Goal: Task Accomplishment & Management: Complete application form

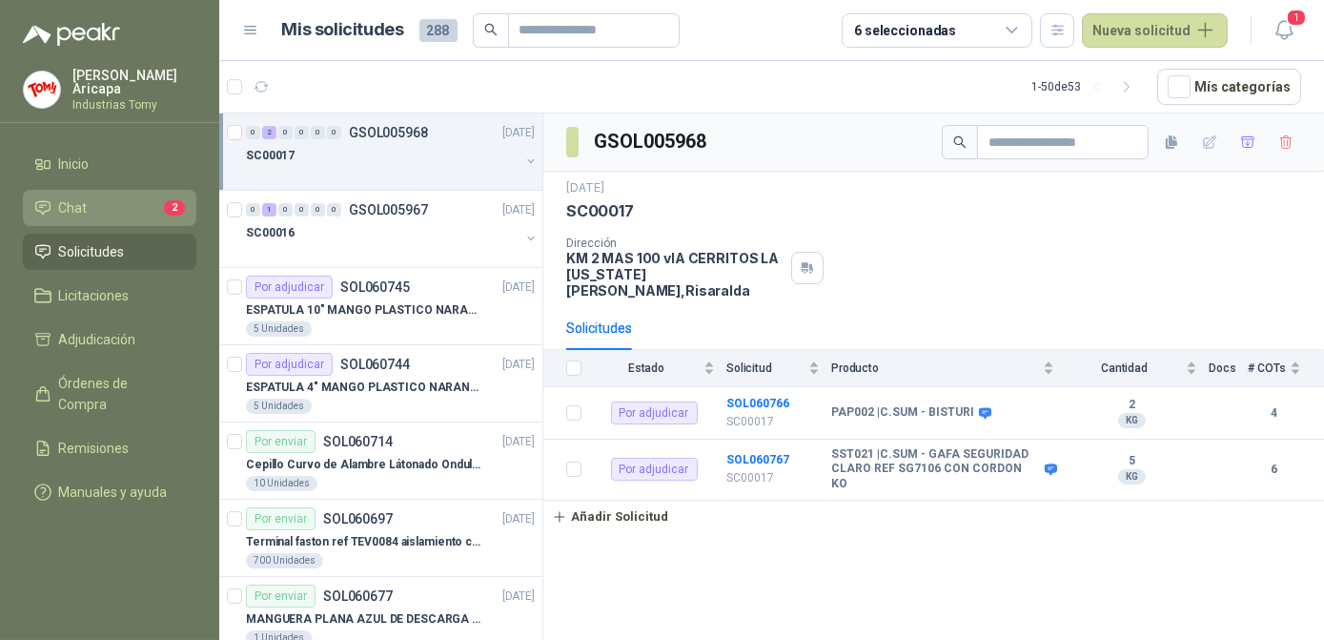
click at [80, 202] on span "Chat" at bounding box center [73, 207] width 29 height 21
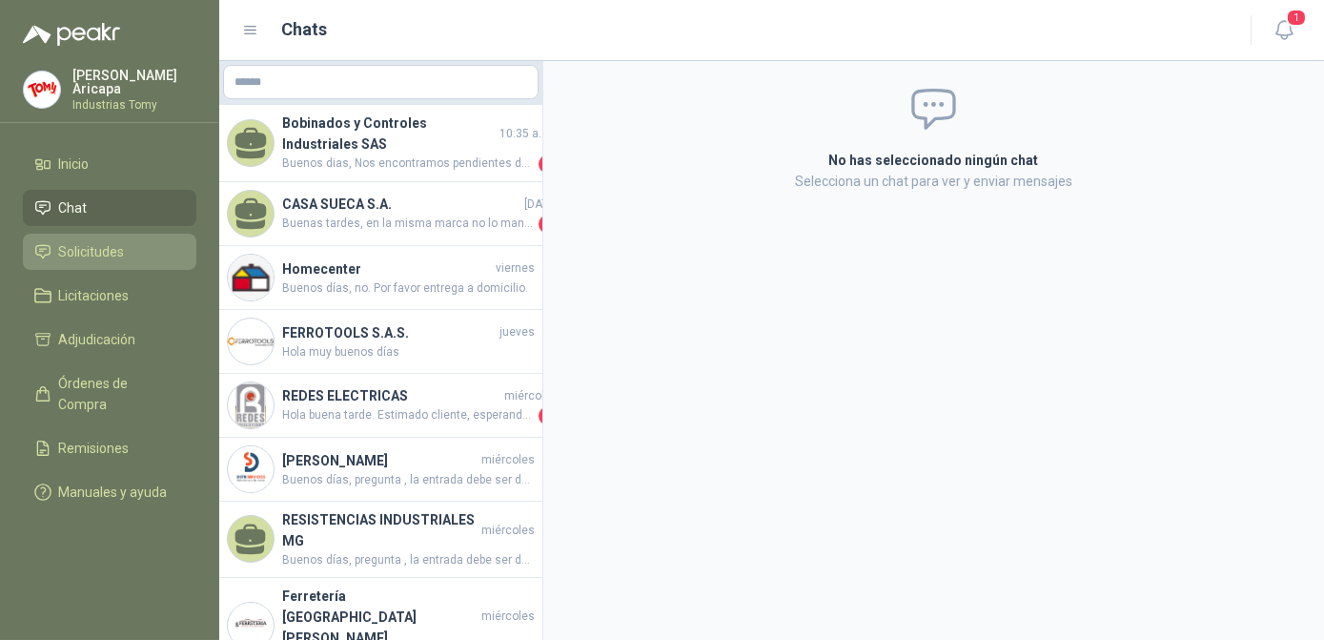
click at [102, 255] on span "Solicitudes" at bounding box center [92, 251] width 66 height 21
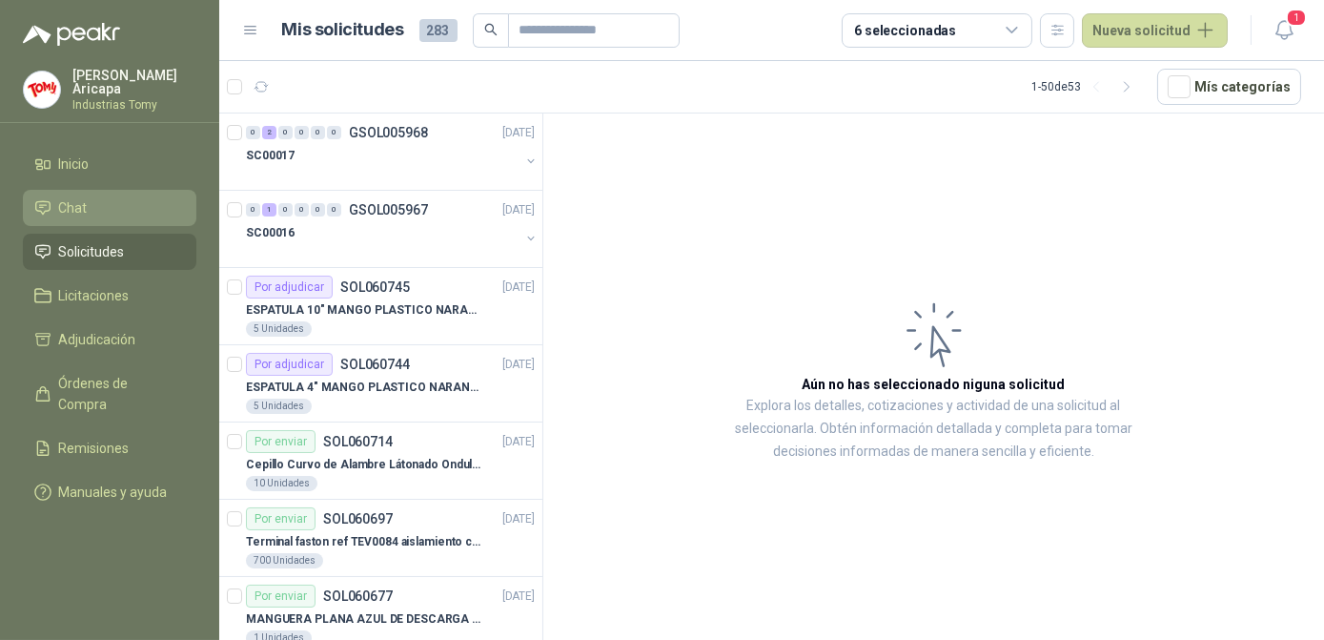
click at [84, 207] on span "Chat" at bounding box center [73, 207] width 29 height 21
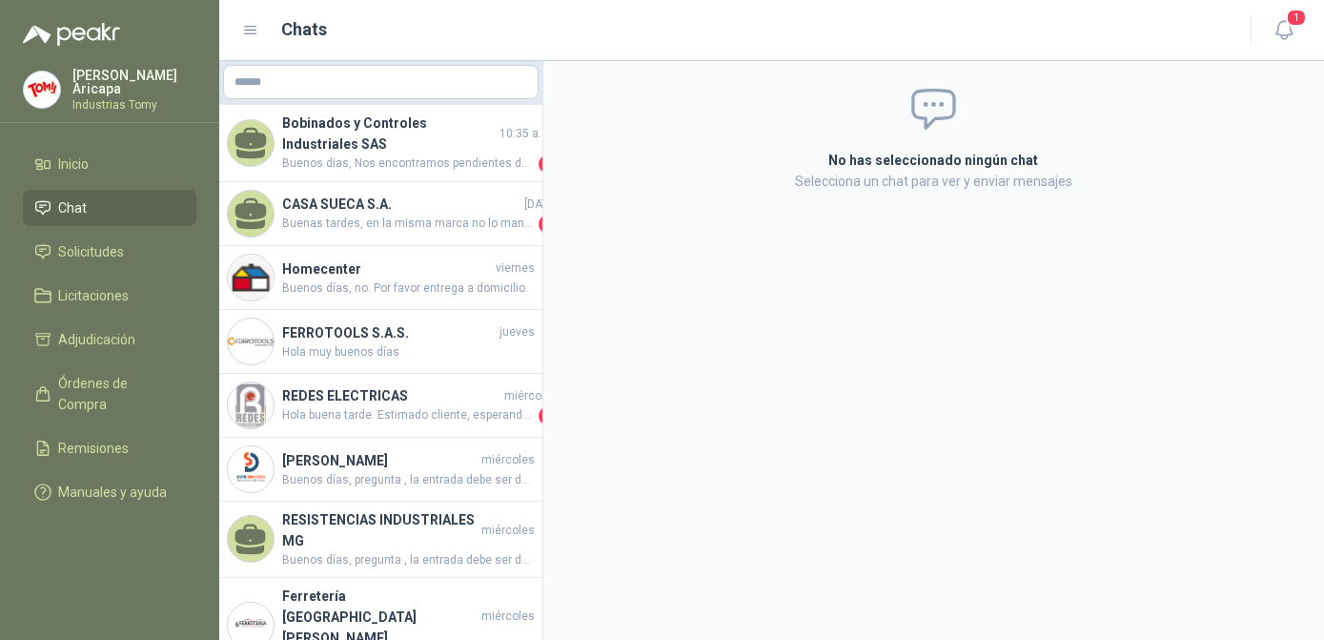
click at [98, 203] on li "Chat" at bounding box center [109, 207] width 151 height 21
click at [92, 241] on span "Solicitudes" at bounding box center [92, 251] width 66 height 21
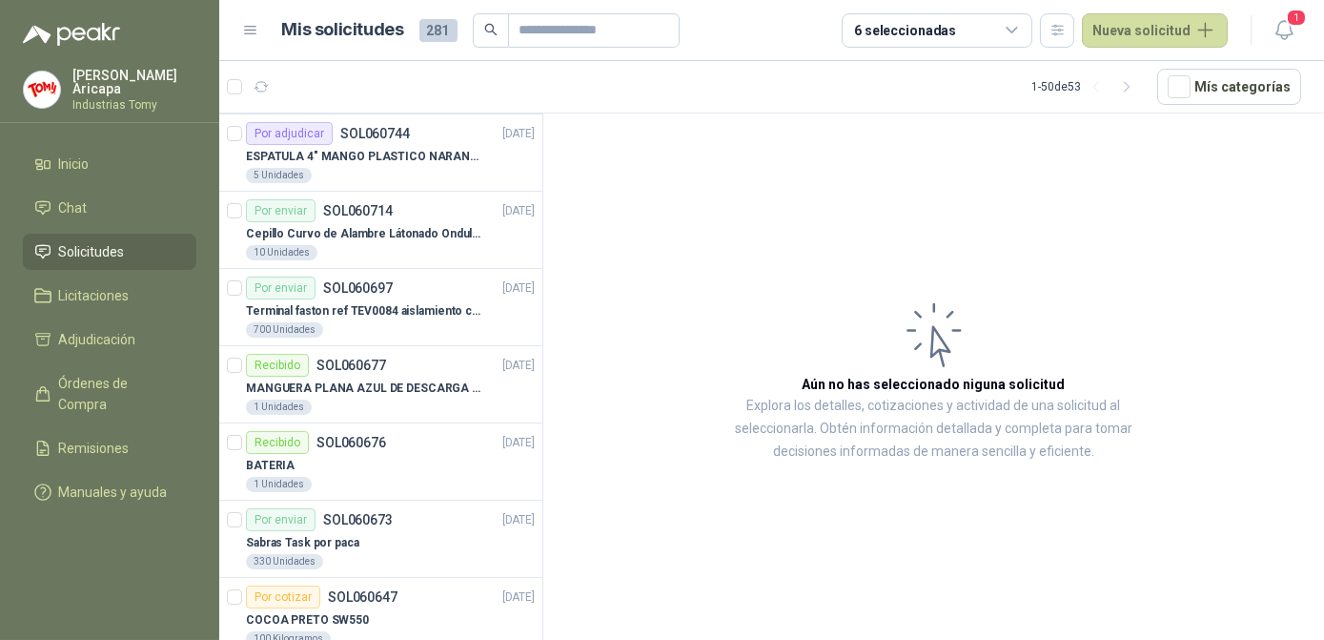
scroll to position [173, 0]
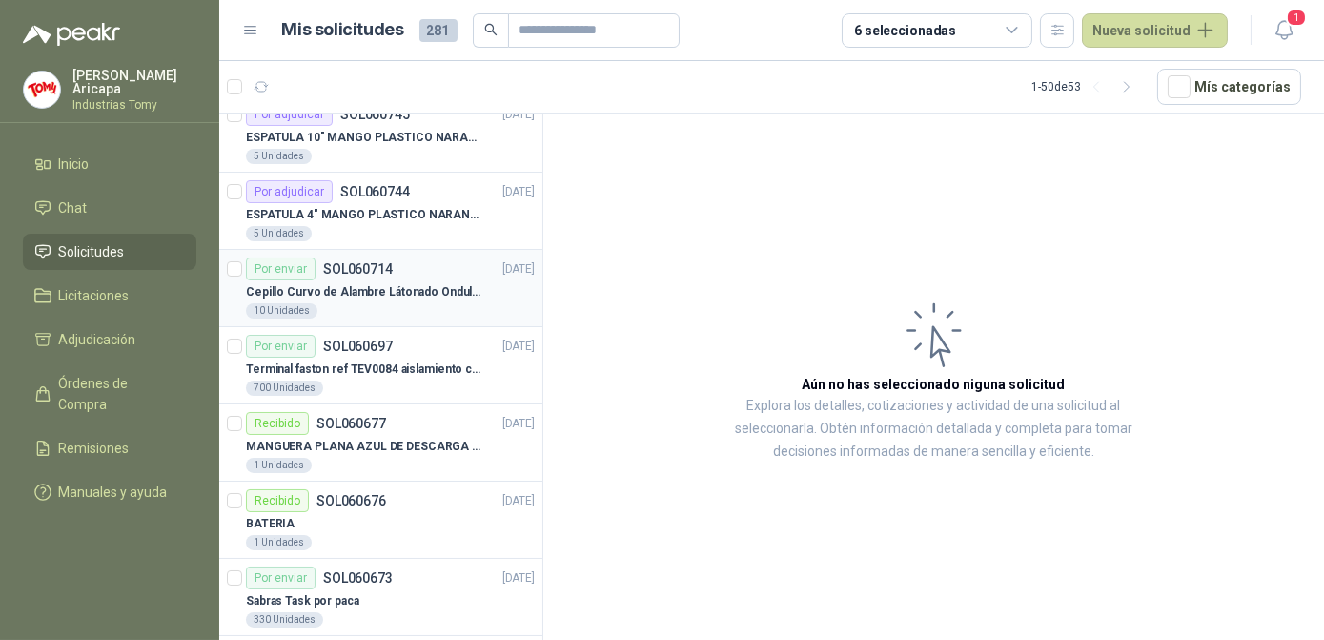
click at [371, 298] on div "Cepillo Curvo de Alambre Látonado Ondulado con Mango Truper" at bounding box center [390, 291] width 289 height 23
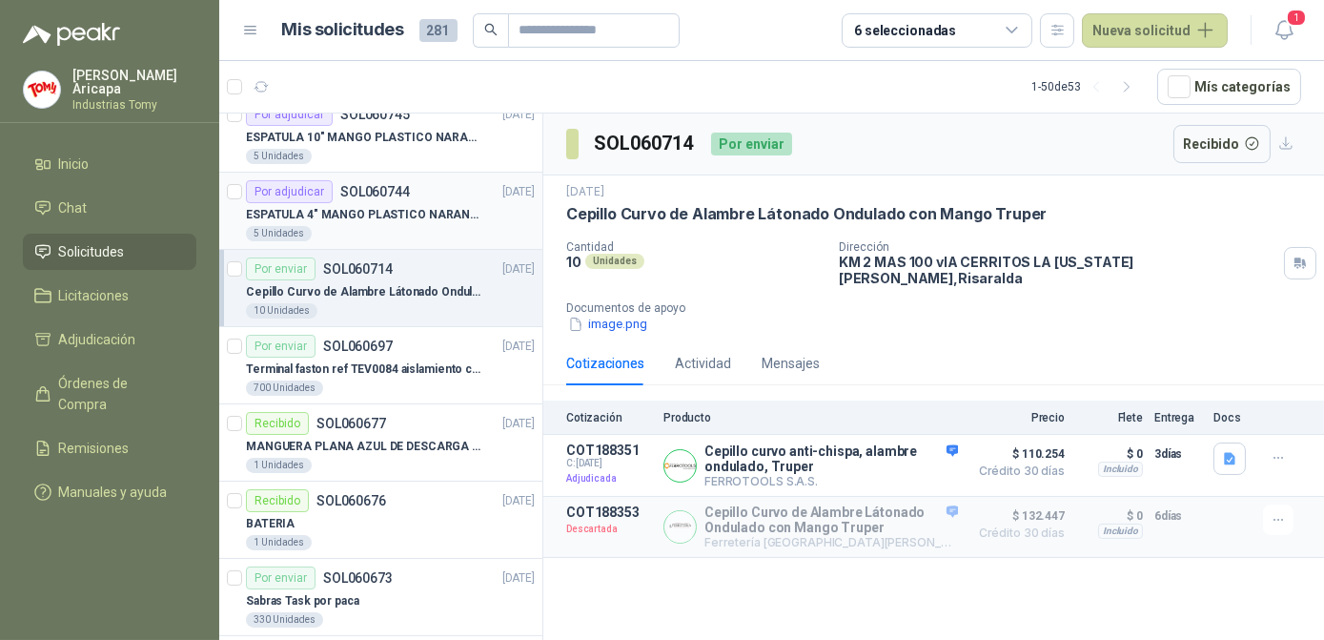
click at [356, 217] on p "ESPATULA 4" MANGO PLASTICO NARANJA MARCA TRUPPER" at bounding box center [364, 215] width 237 height 18
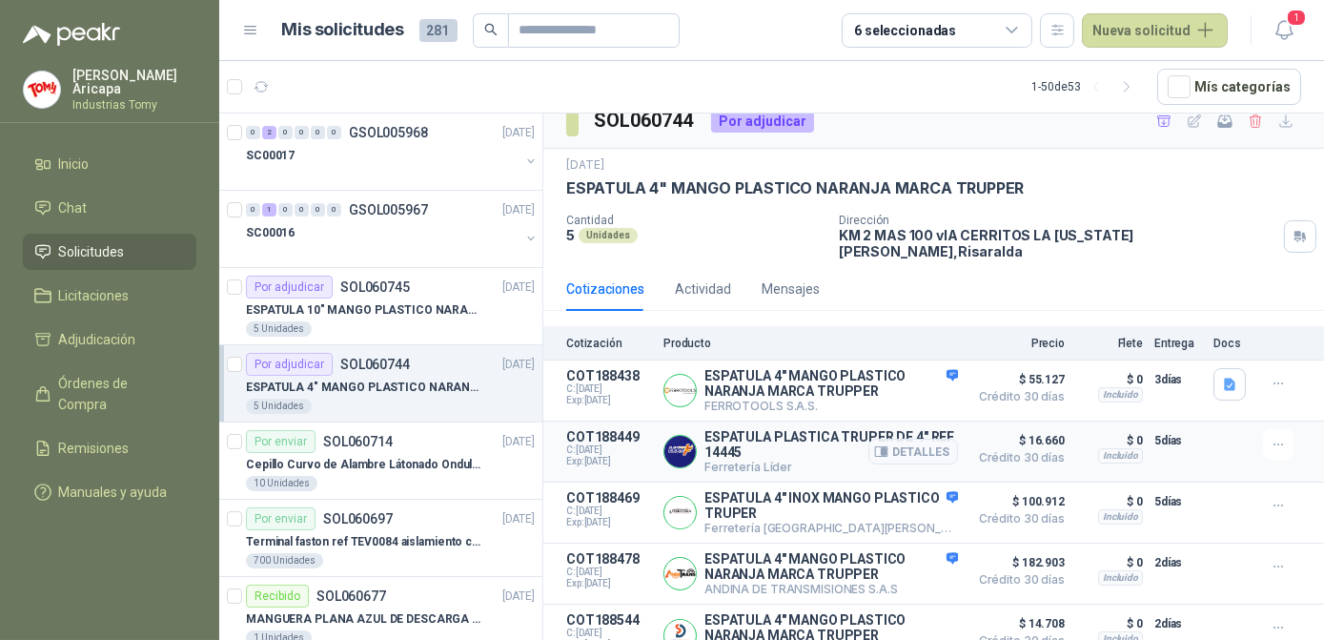
scroll to position [29, 0]
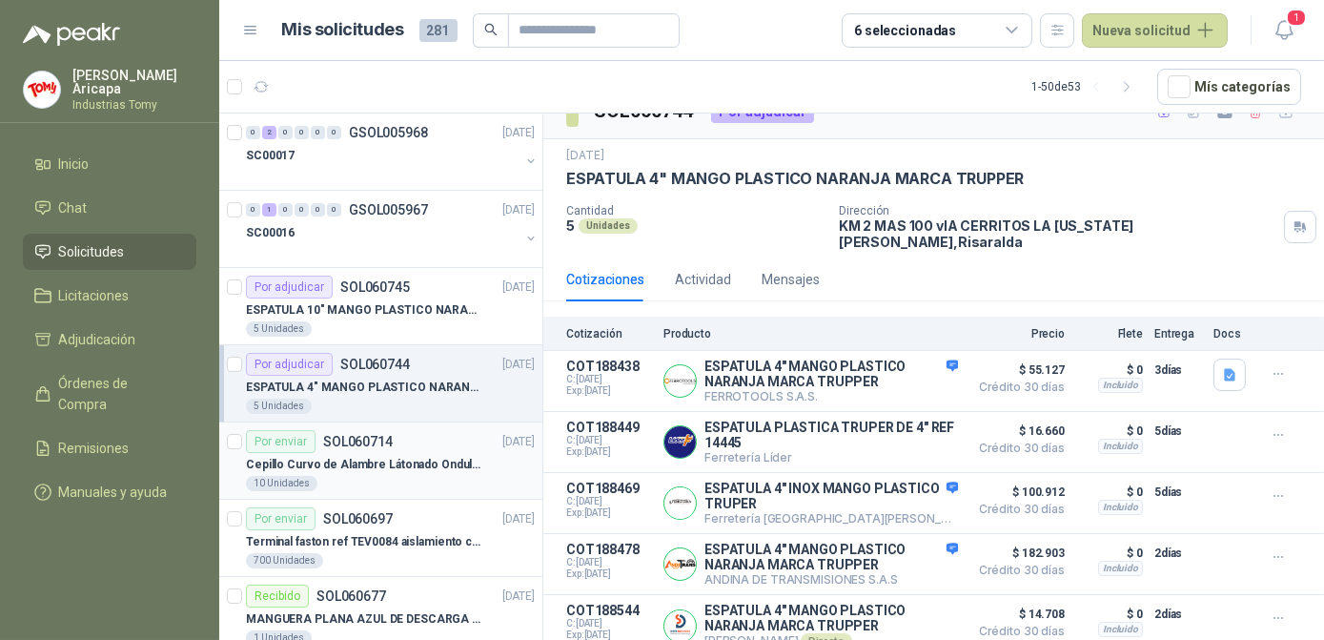
click at [349, 448] on div "Por enviar SOL060714" at bounding box center [319, 441] width 147 height 23
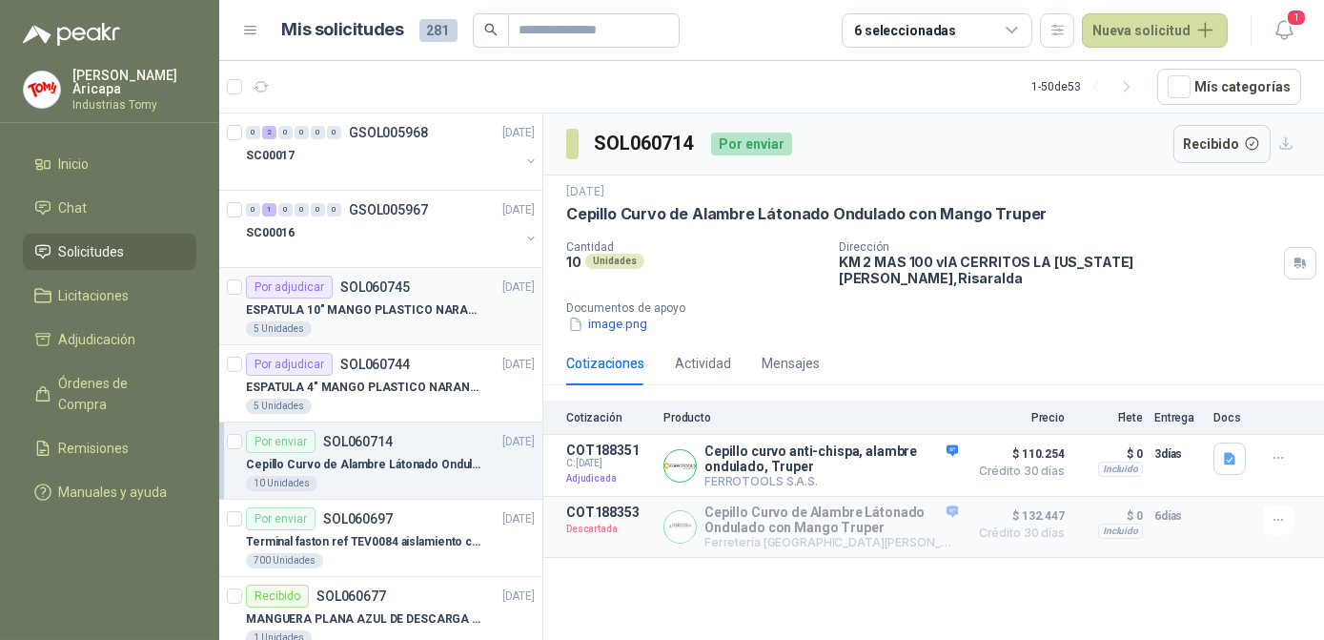
click at [412, 311] on p "ESPATULA 10" MANGO PLASTICO NARANJA MARCA TRUPPER" at bounding box center [364, 310] width 237 height 18
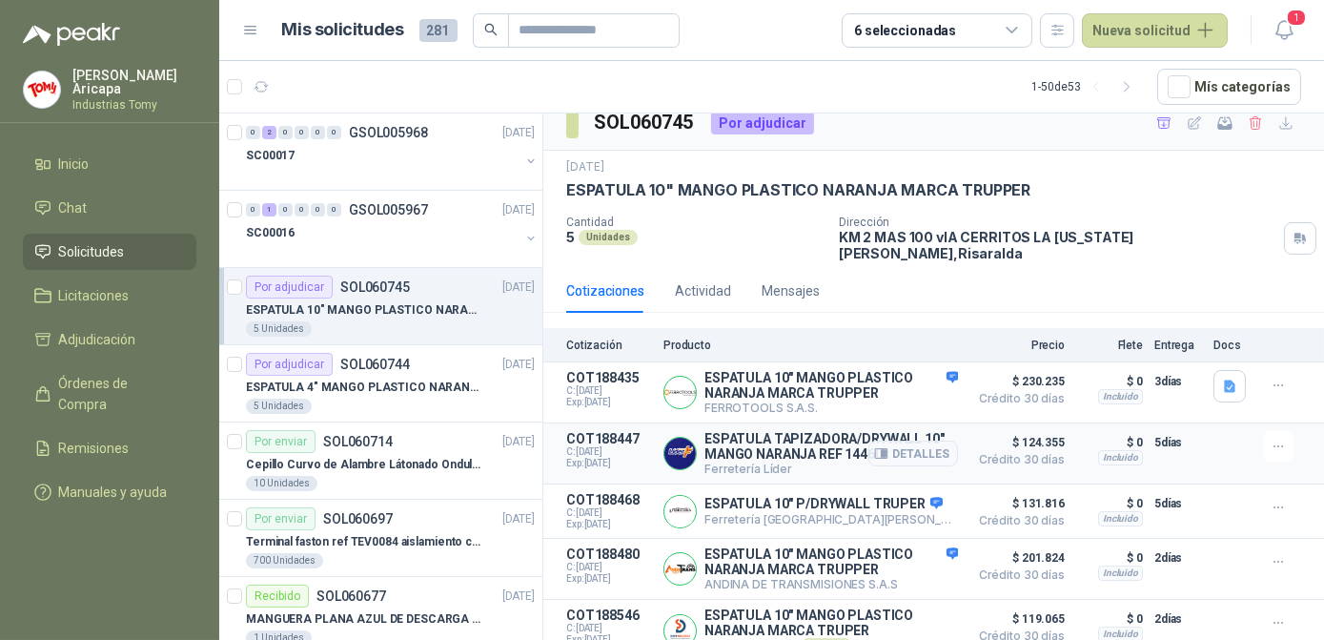
scroll to position [22, 0]
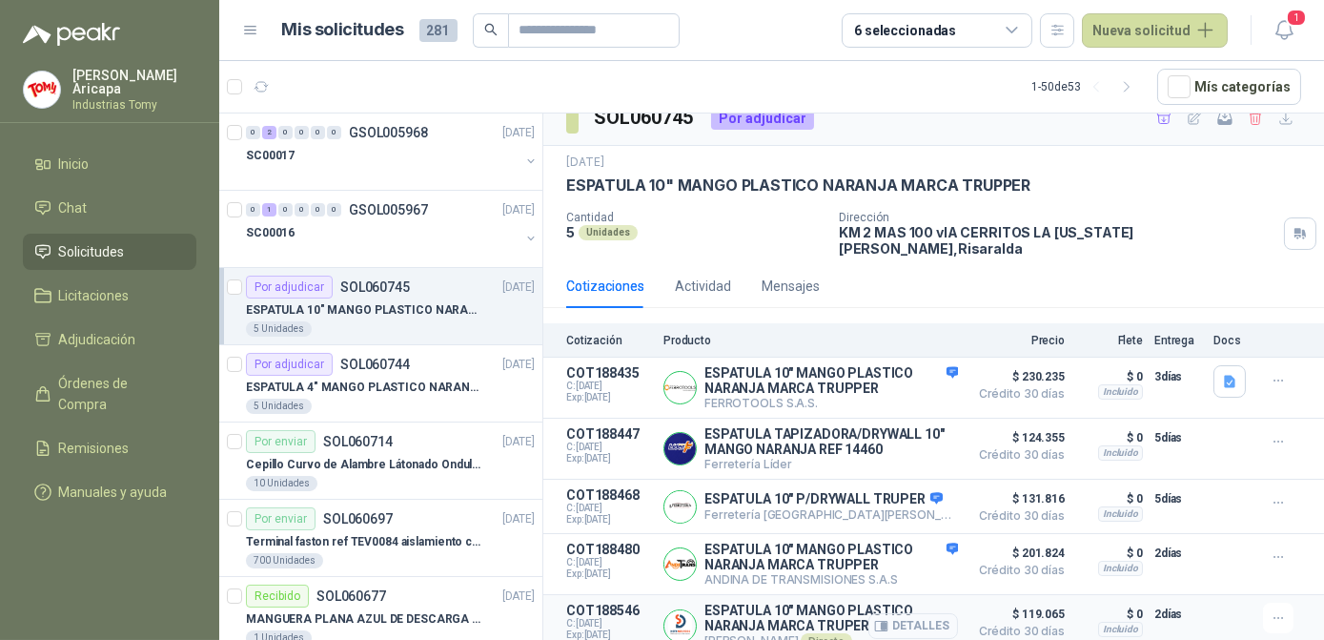
click at [924, 618] on button "Detalles" at bounding box center [914, 626] width 90 height 26
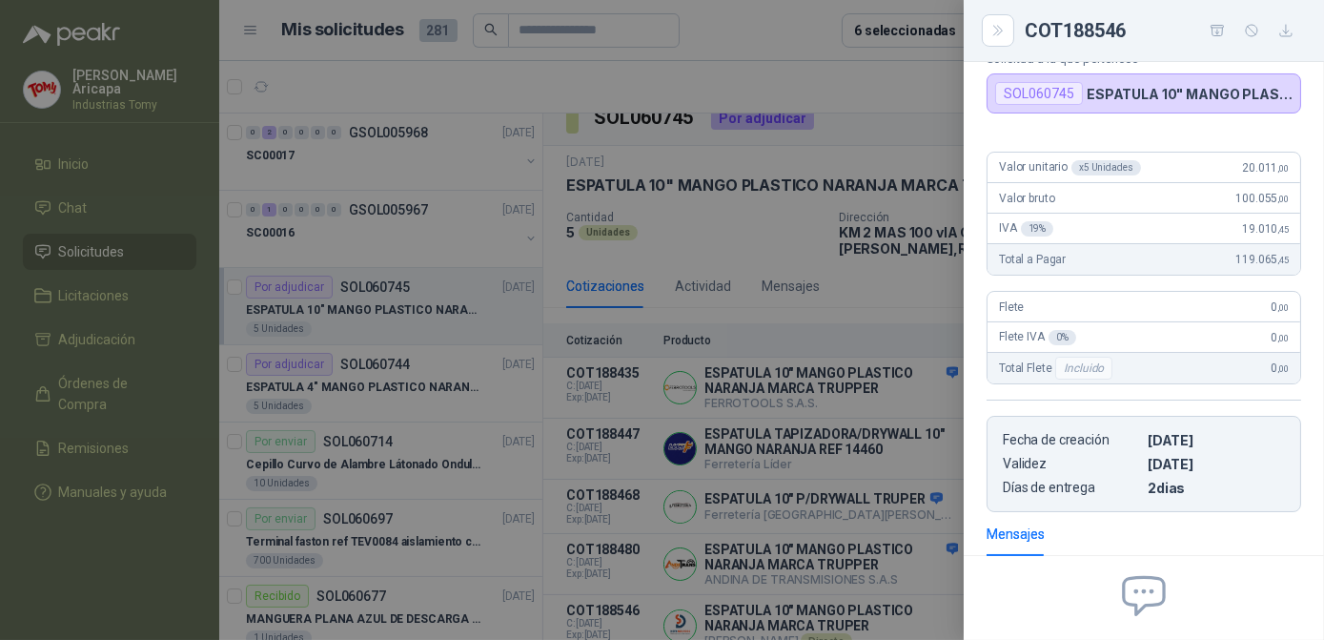
scroll to position [0, 0]
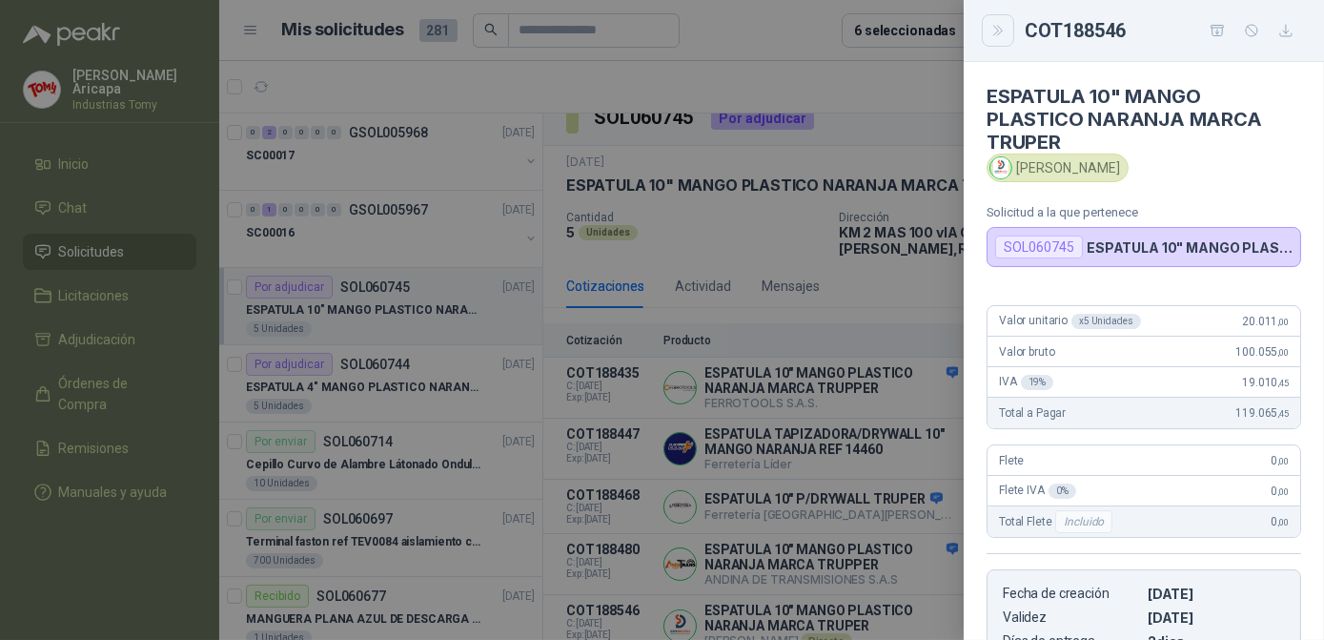
click at [996, 29] on icon "Close" at bounding box center [999, 31] width 16 height 16
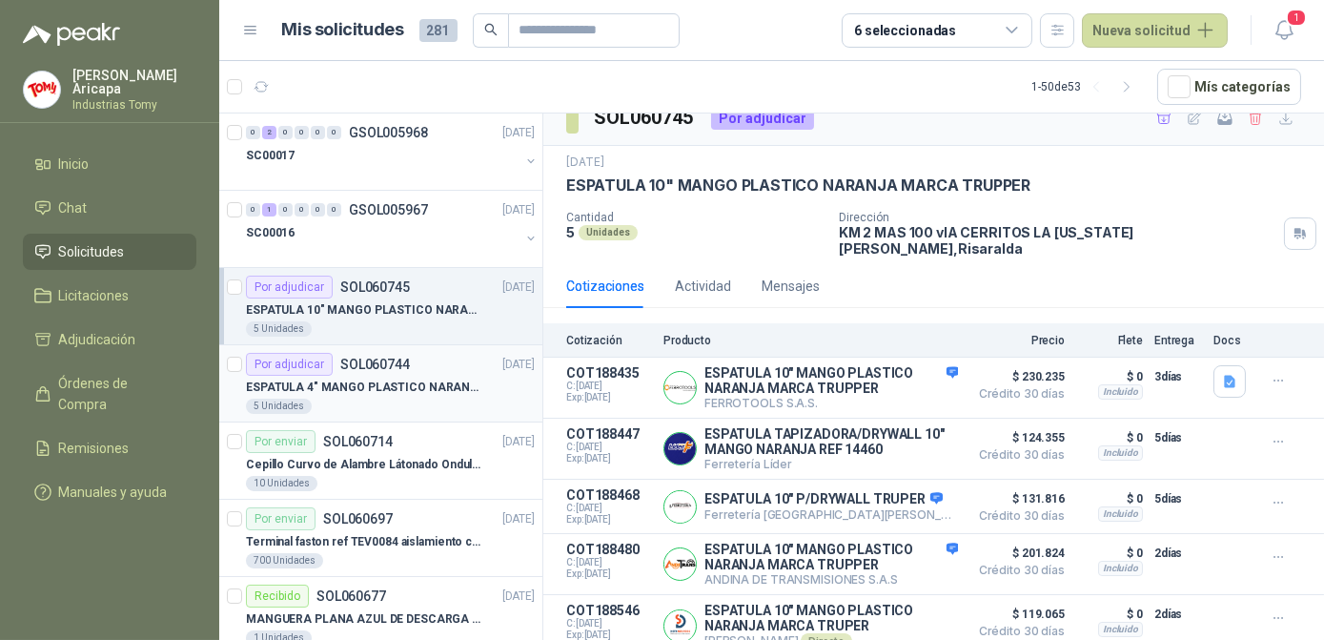
click at [353, 383] on p "ESPATULA 4" MANGO PLASTICO NARANJA MARCA TRUPPER" at bounding box center [364, 387] width 237 height 18
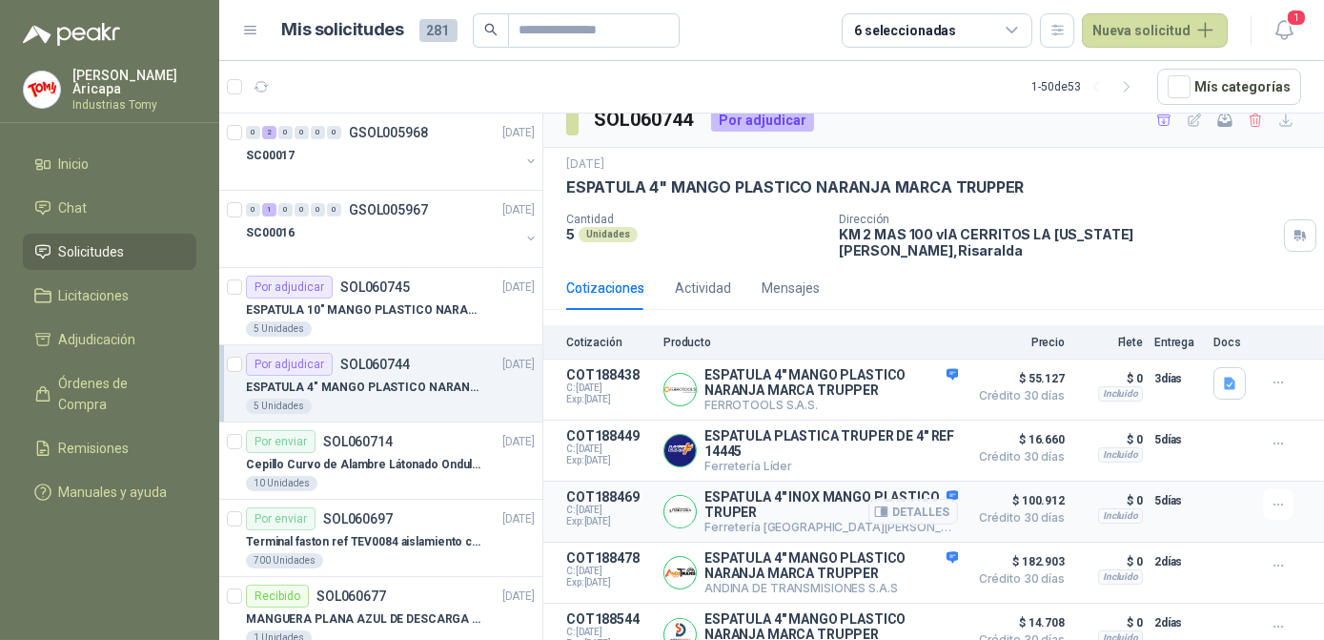
scroll to position [29, 0]
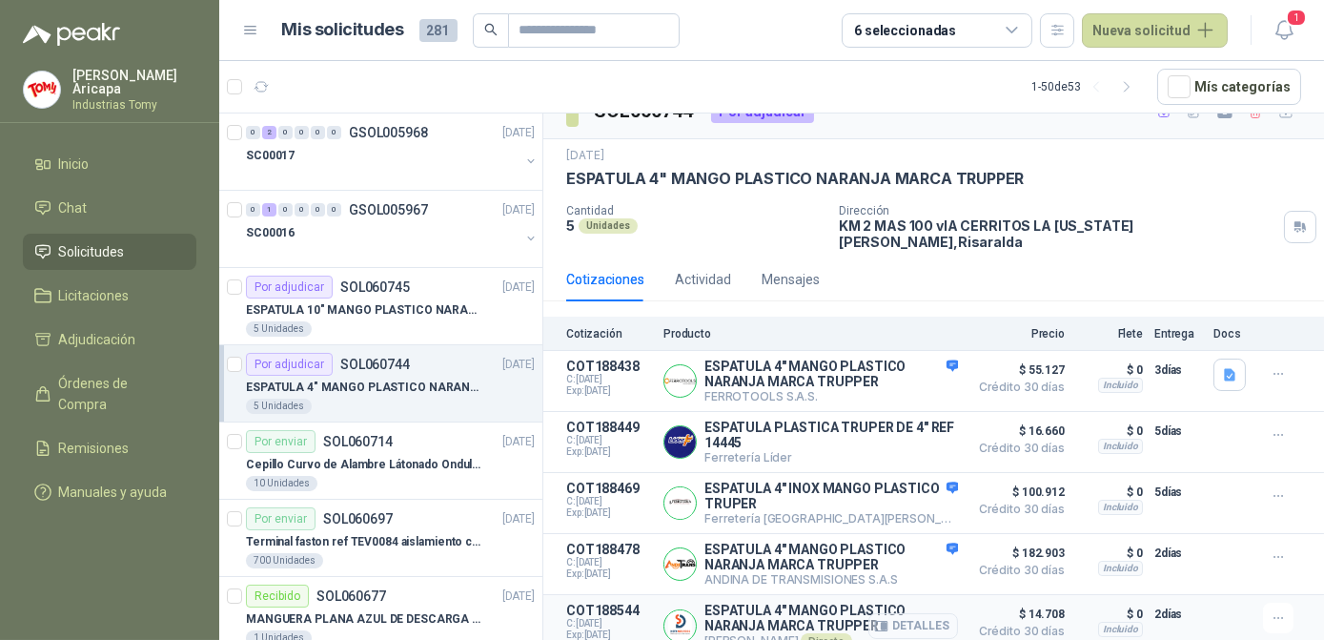
click at [899, 613] on button "Detalles" at bounding box center [914, 626] width 90 height 26
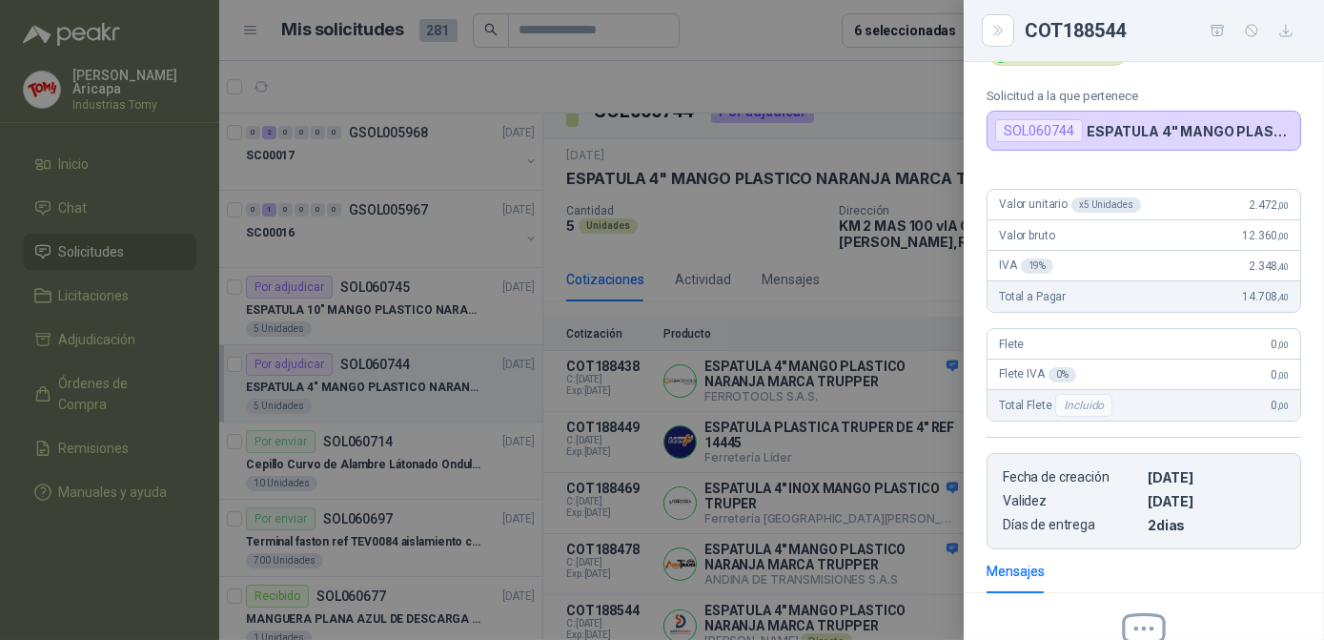
scroll to position [0, 0]
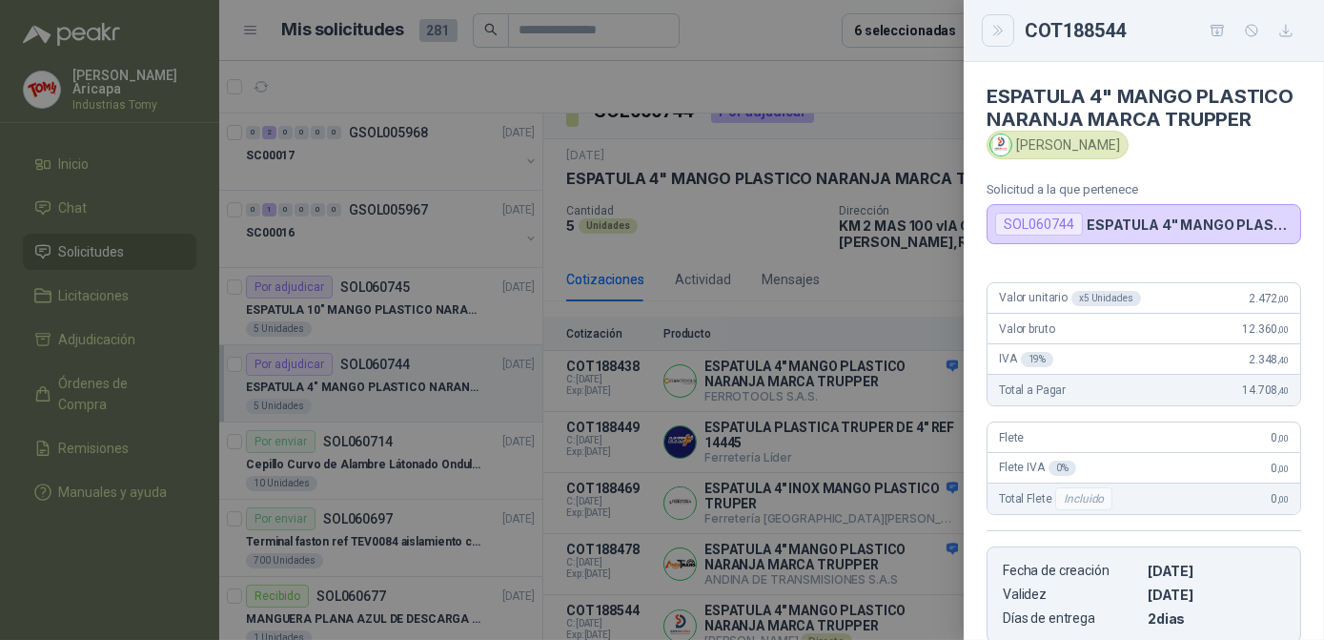
click at [991, 33] on icon "Close" at bounding box center [999, 31] width 16 height 16
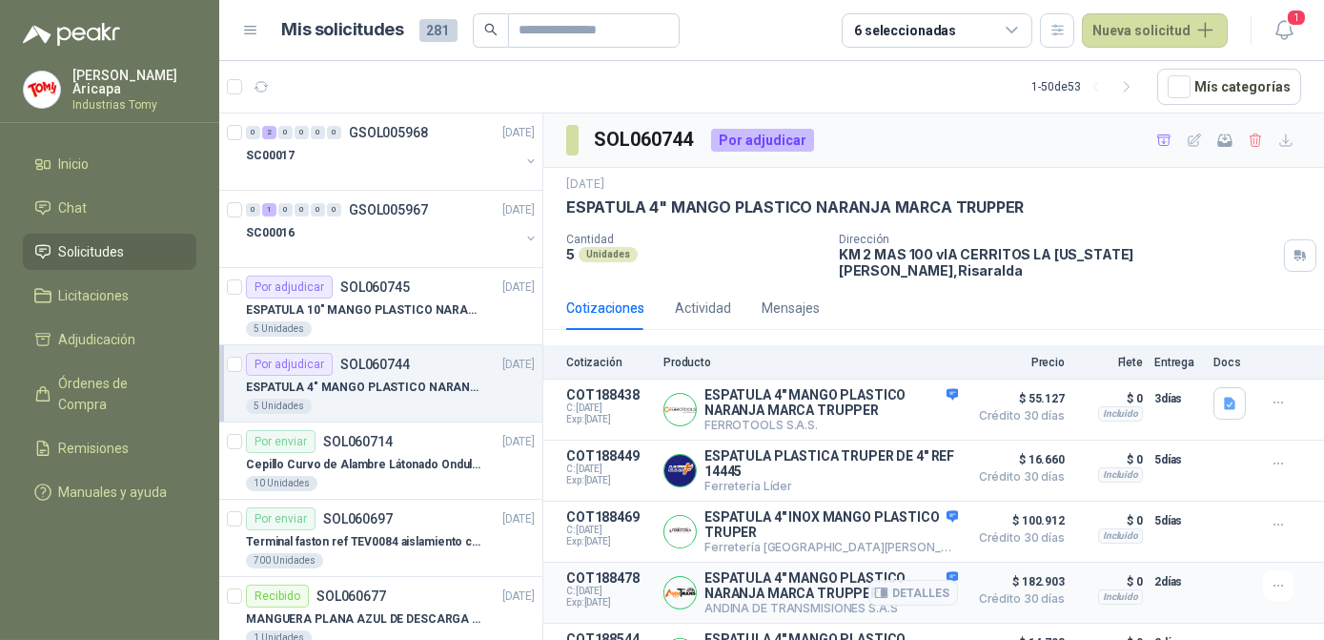
scroll to position [29, 0]
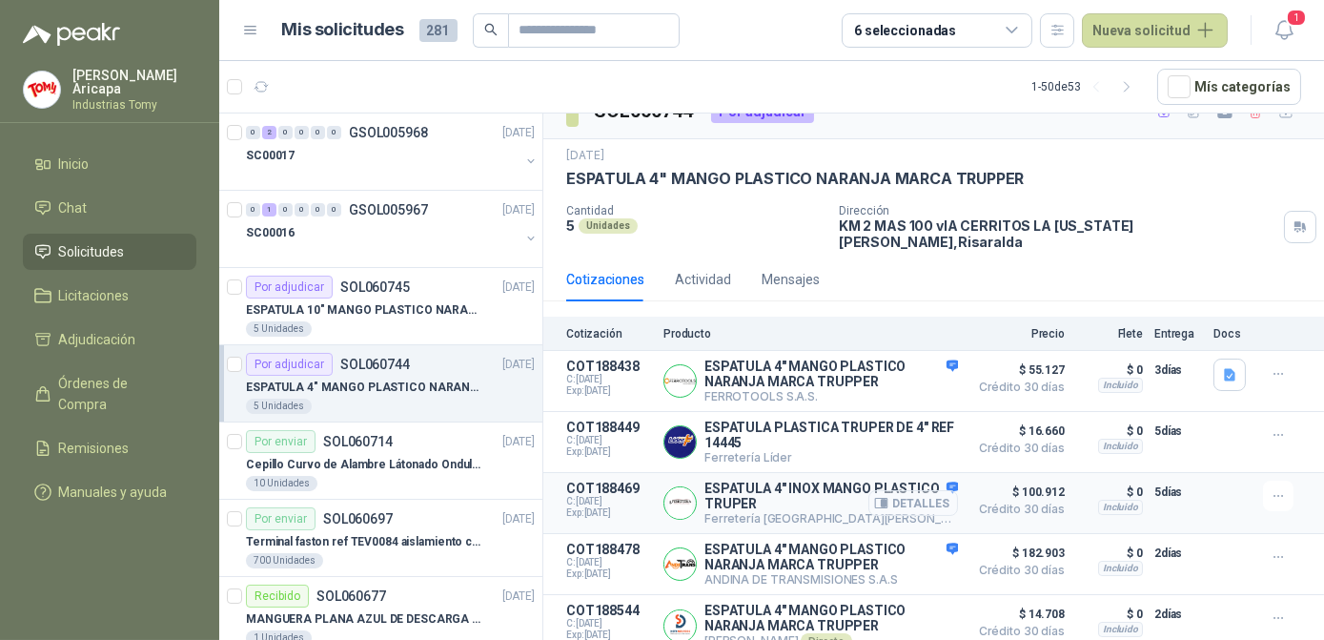
click at [912, 490] on button "Detalles" at bounding box center [914, 503] width 90 height 26
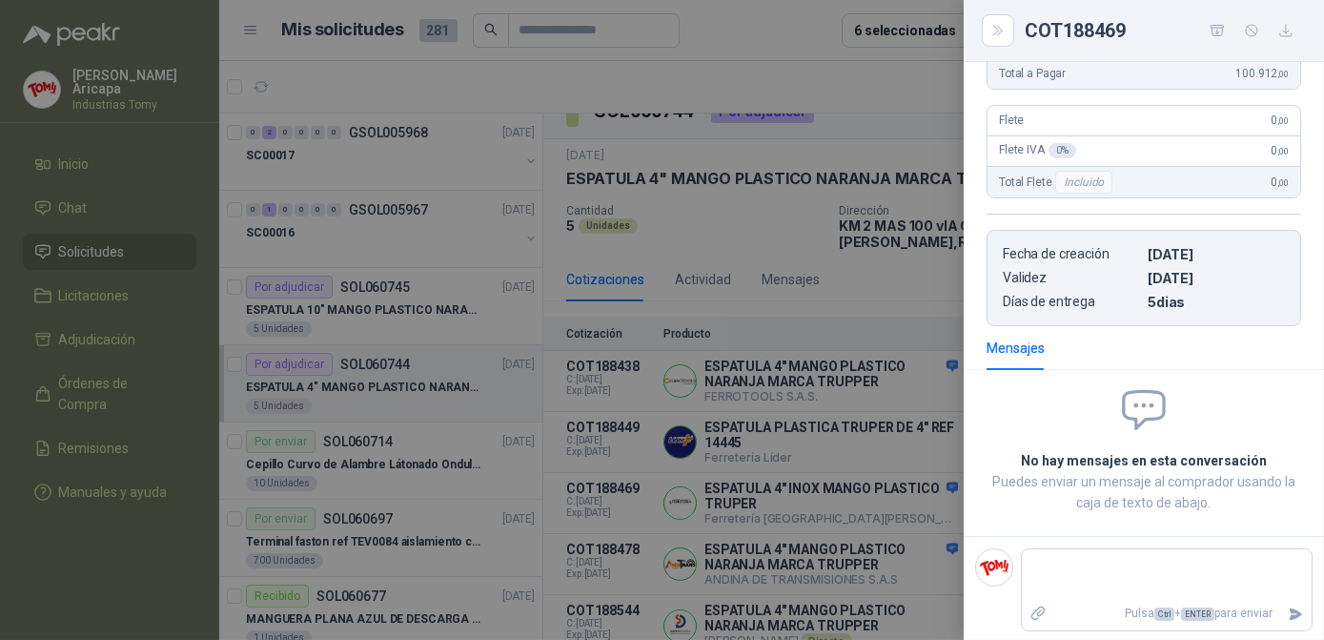
scroll to position [0, 0]
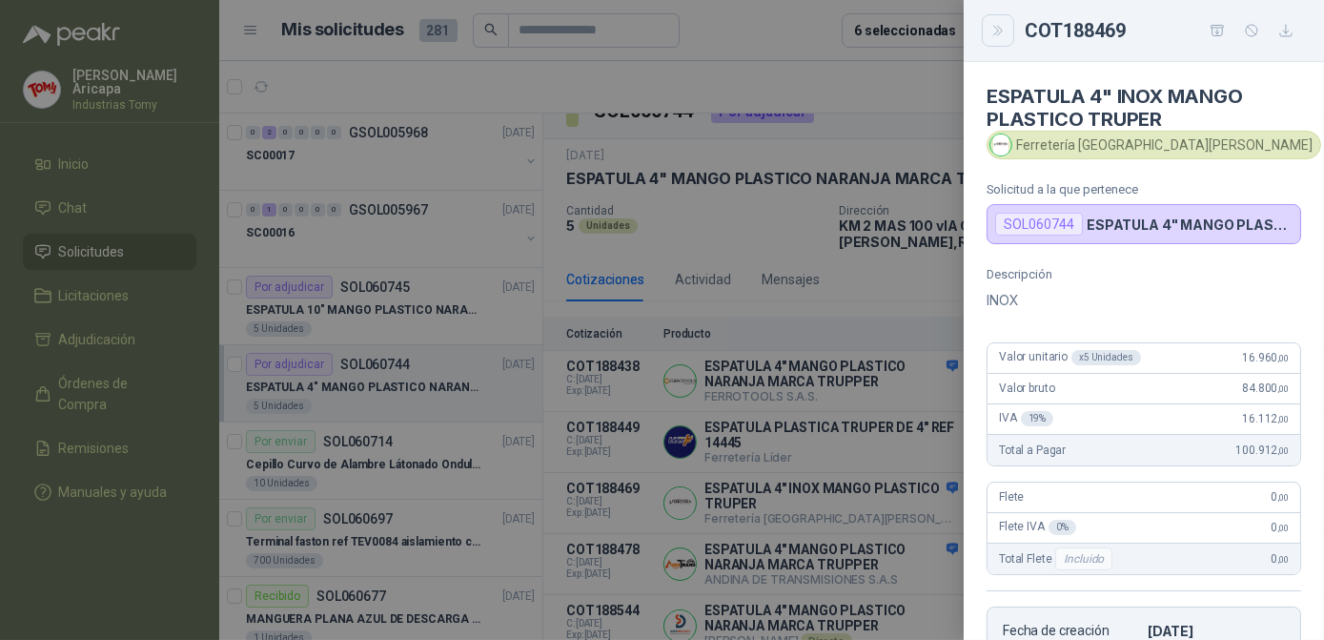
click at [999, 17] on button "Close" at bounding box center [998, 30] width 32 height 32
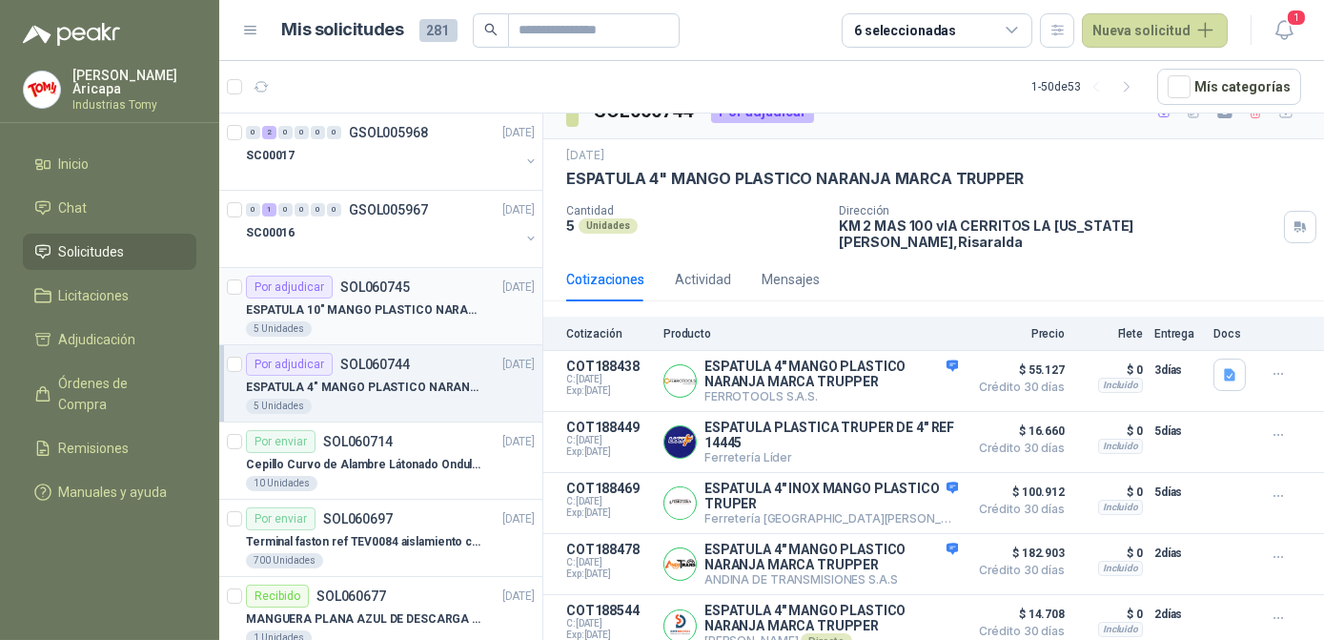
click at [338, 301] on p "ESPATULA 10" MANGO PLASTICO NARANJA MARCA TRUPPER" at bounding box center [364, 310] width 237 height 18
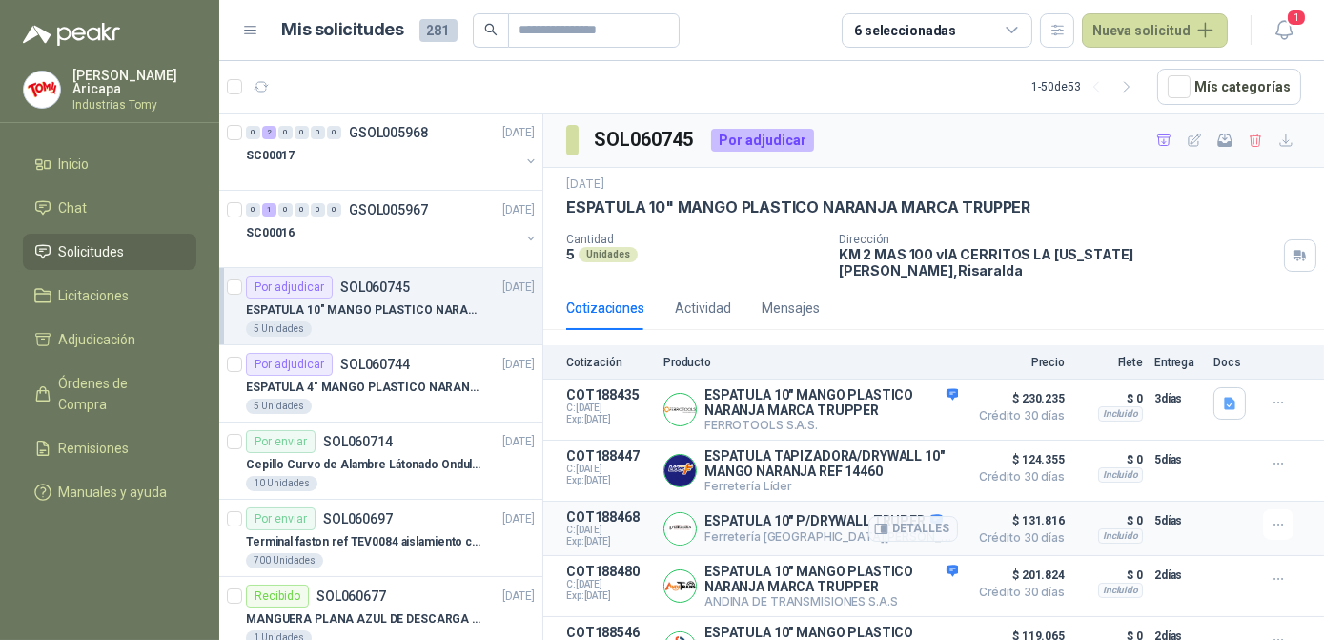
scroll to position [22, 0]
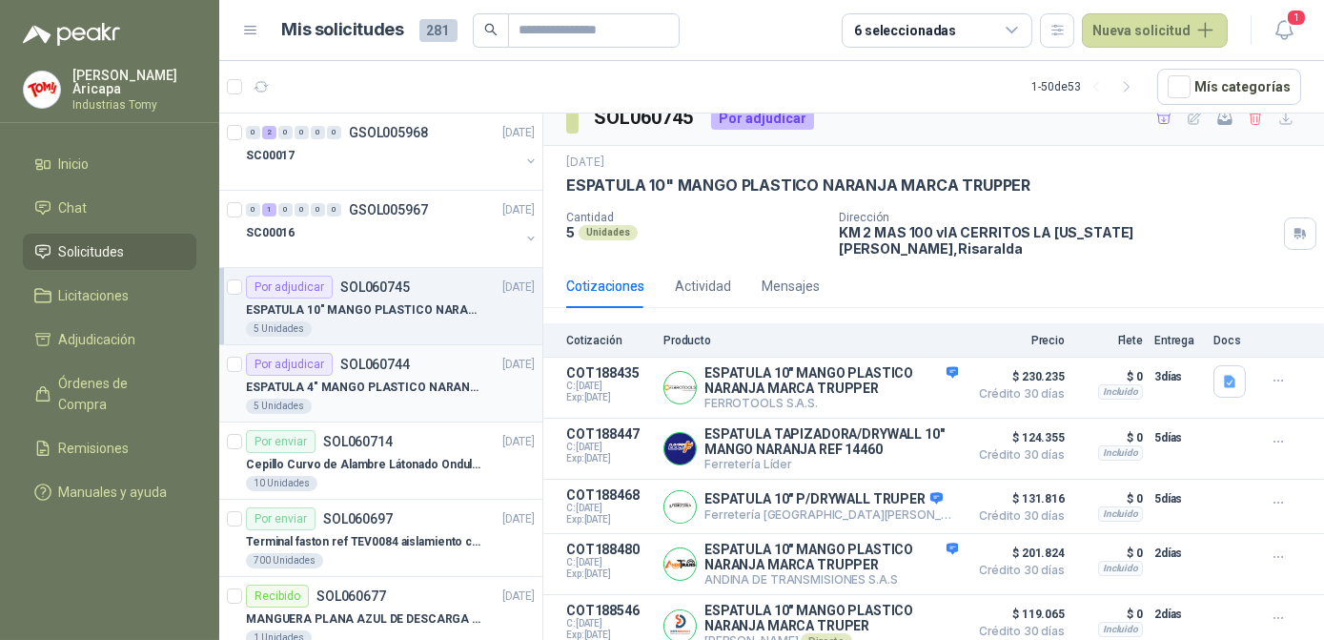
click at [363, 393] on p "ESPATULA 4" MANGO PLASTICO NARANJA MARCA TRUPPER" at bounding box center [364, 387] width 237 height 18
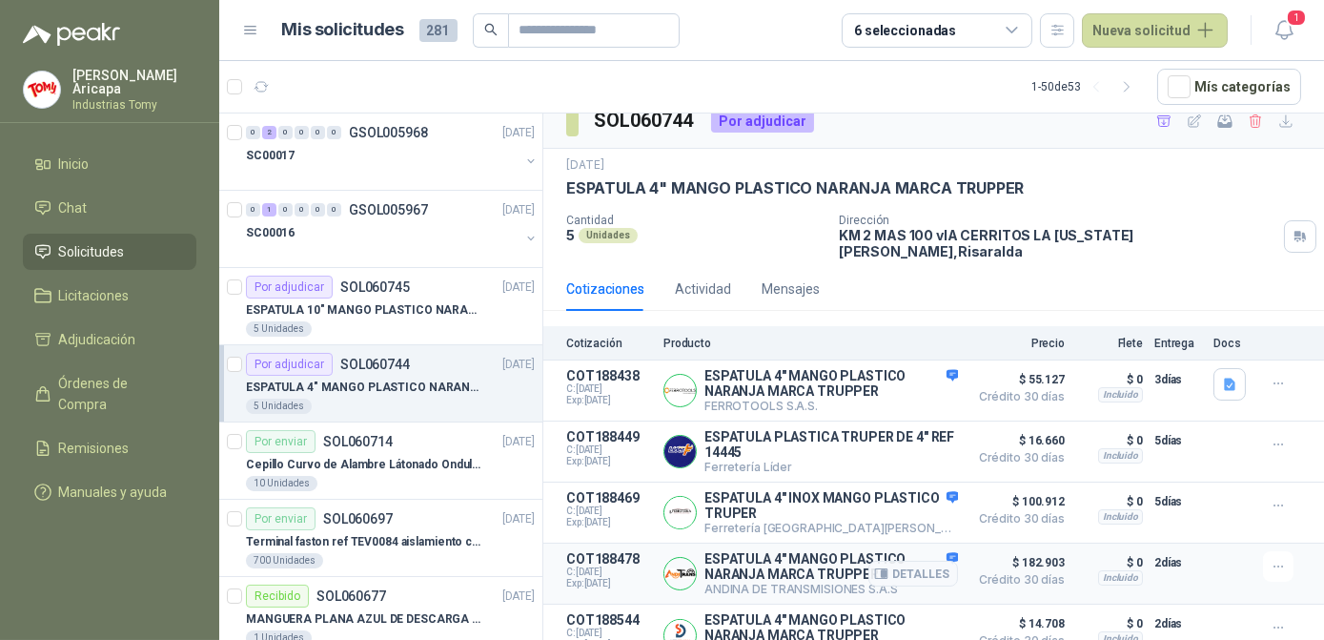
scroll to position [29, 0]
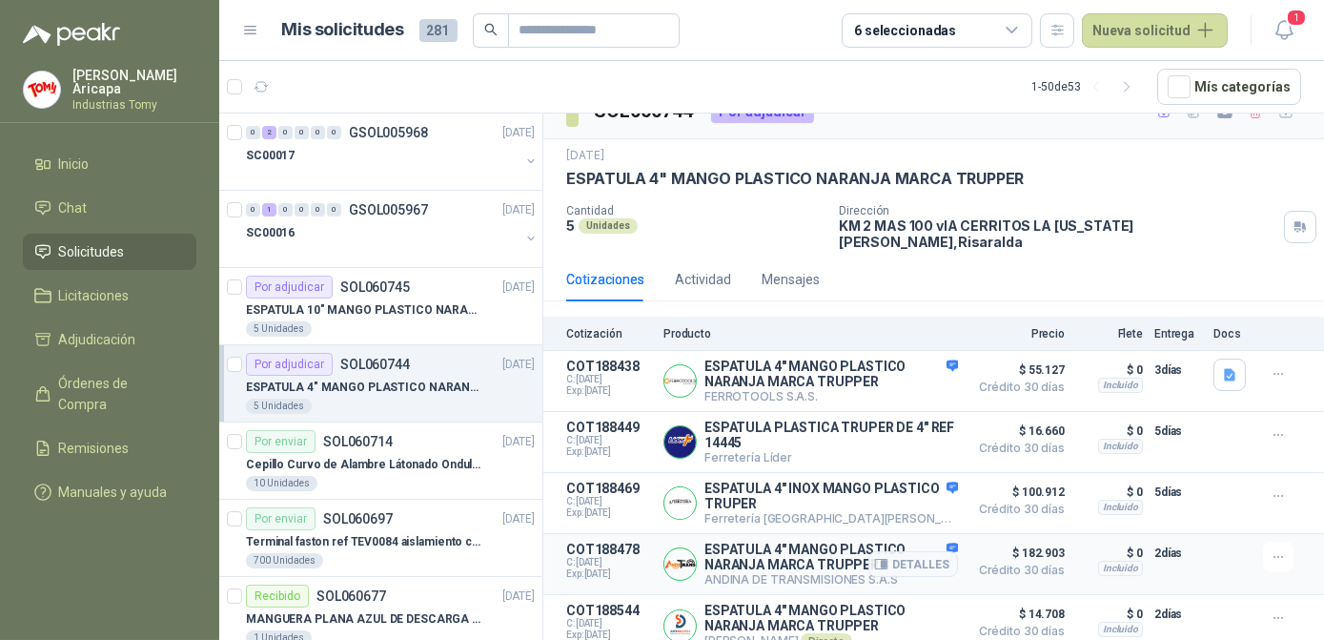
click at [808, 549] on p "ESPATULA 4" MANGO PLASTICO NARANJA MARCA TRUPPER" at bounding box center [832, 557] width 254 height 31
click at [908, 551] on button "Detalles" at bounding box center [914, 564] width 90 height 26
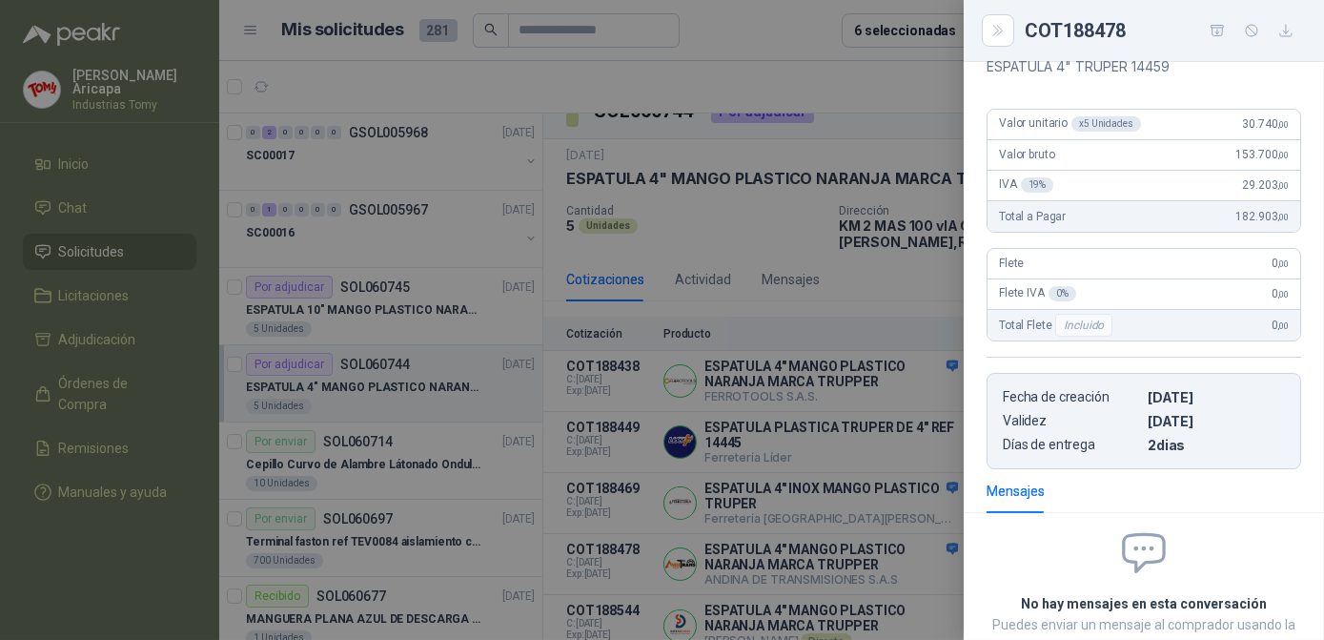
scroll to position [0, 0]
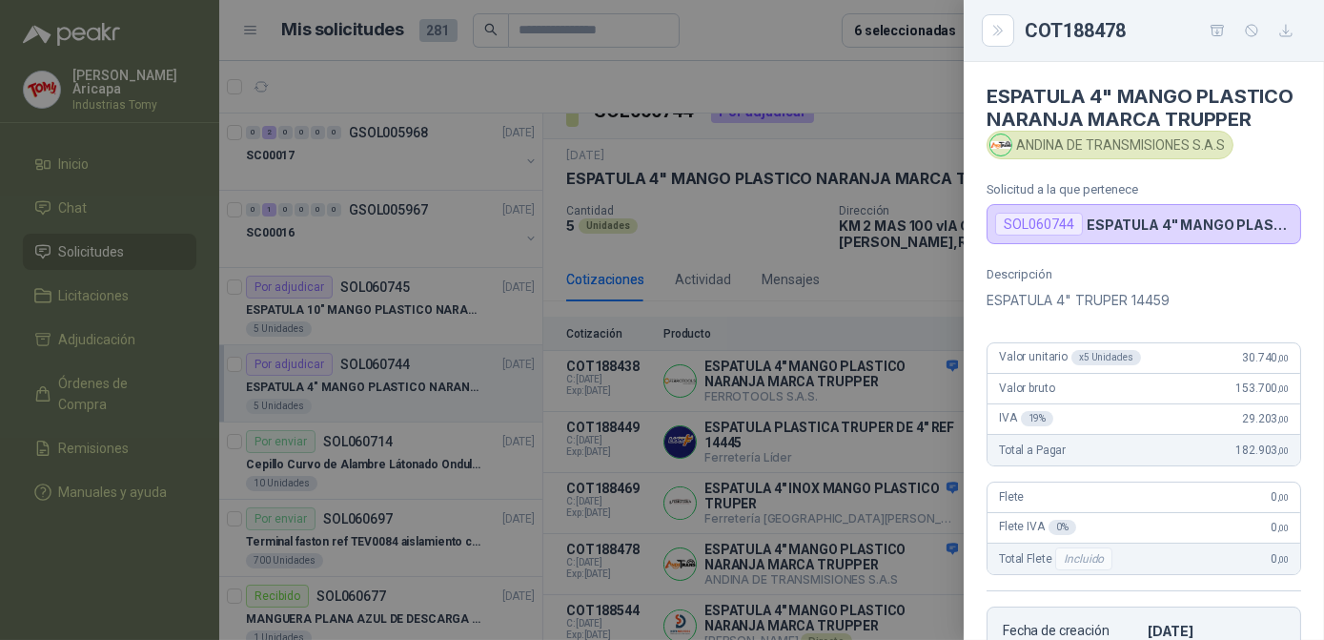
click at [1111, 312] on p "ESPATULA 4" TRUPER 14459" at bounding box center [1144, 300] width 315 height 23
click at [991, 37] on icon "Close" at bounding box center [999, 31] width 16 height 16
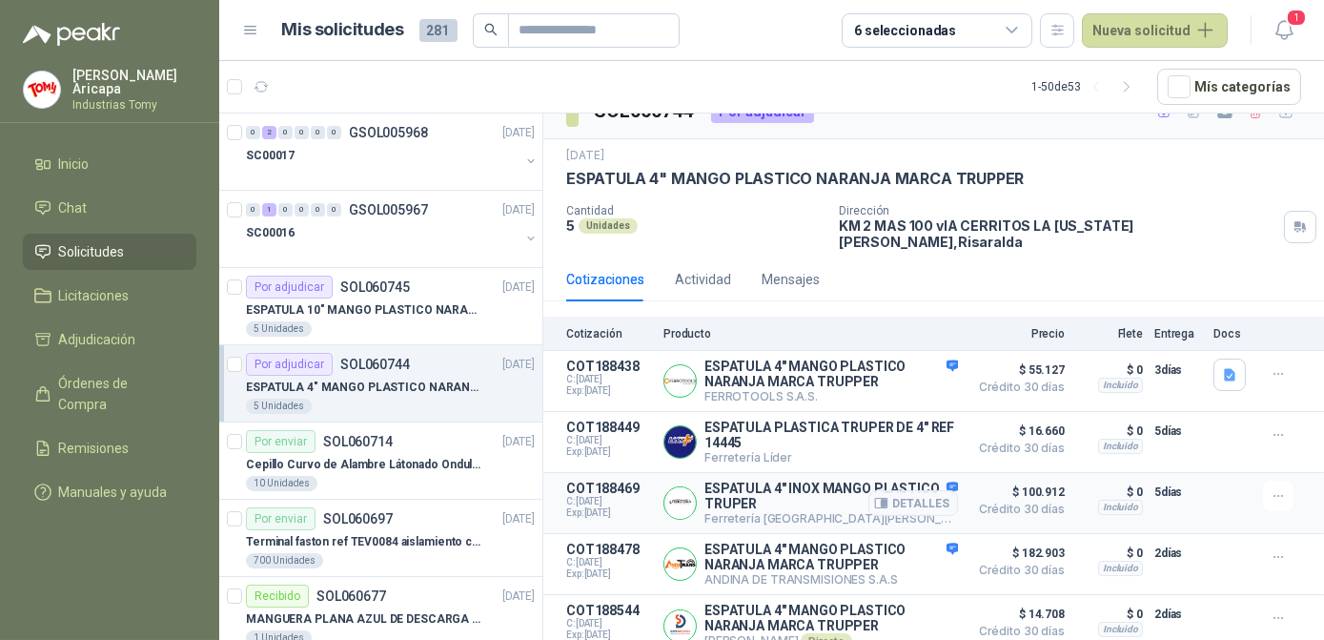
click at [833, 482] on p "ESPATULA 4" INOX MANGO PLASTICO TRUPER" at bounding box center [832, 495] width 254 height 31
click at [880, 490] on button "Detalles" at bounding box center [914, 503] width 90 height 26
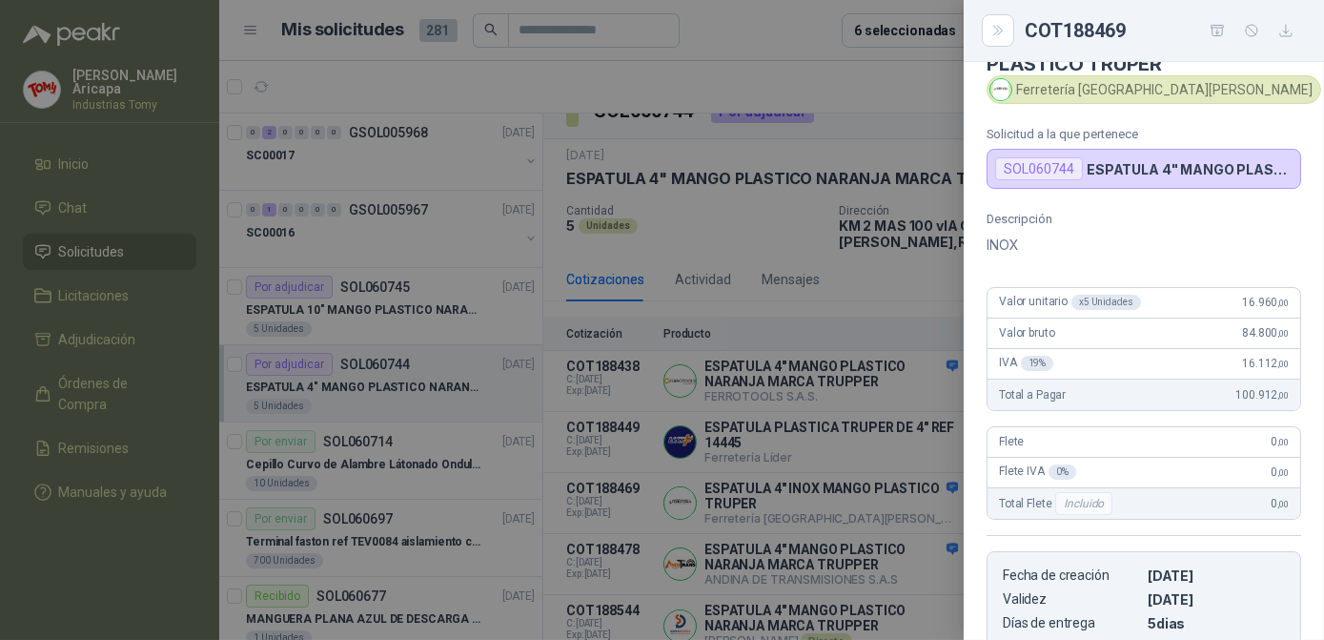
scroll to position [0, 0]
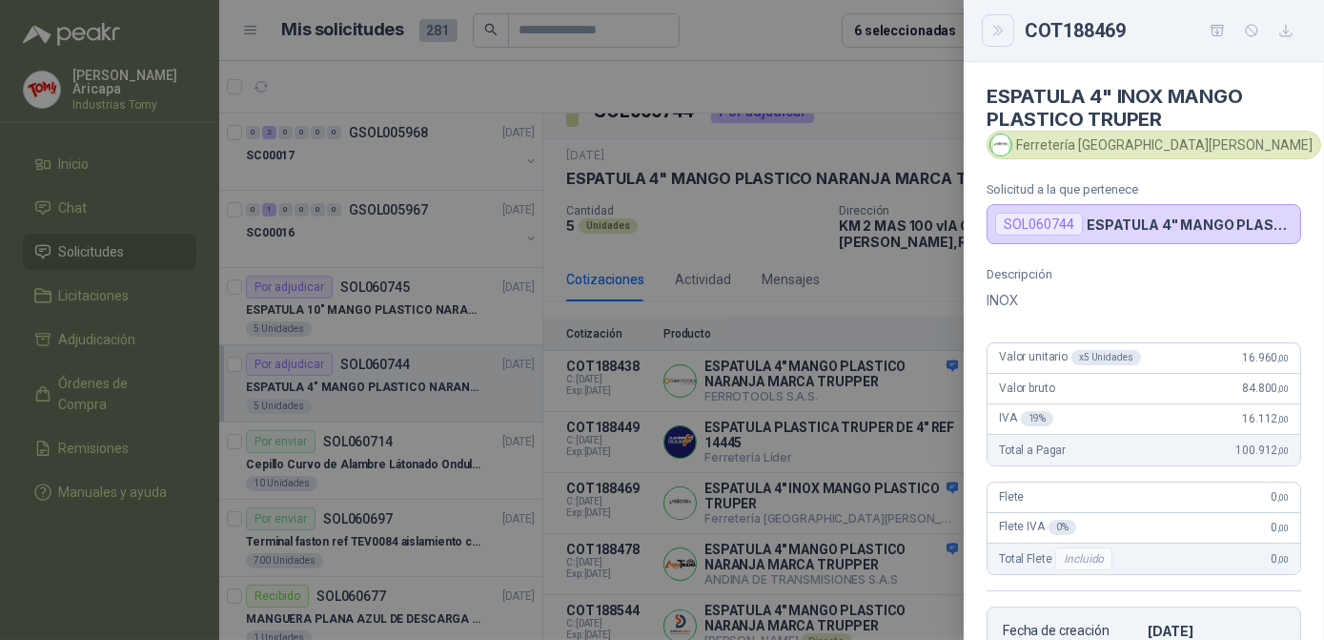
click at [991, 34] on icon "Close" at bounding box center [999, 31] width 16 height 16
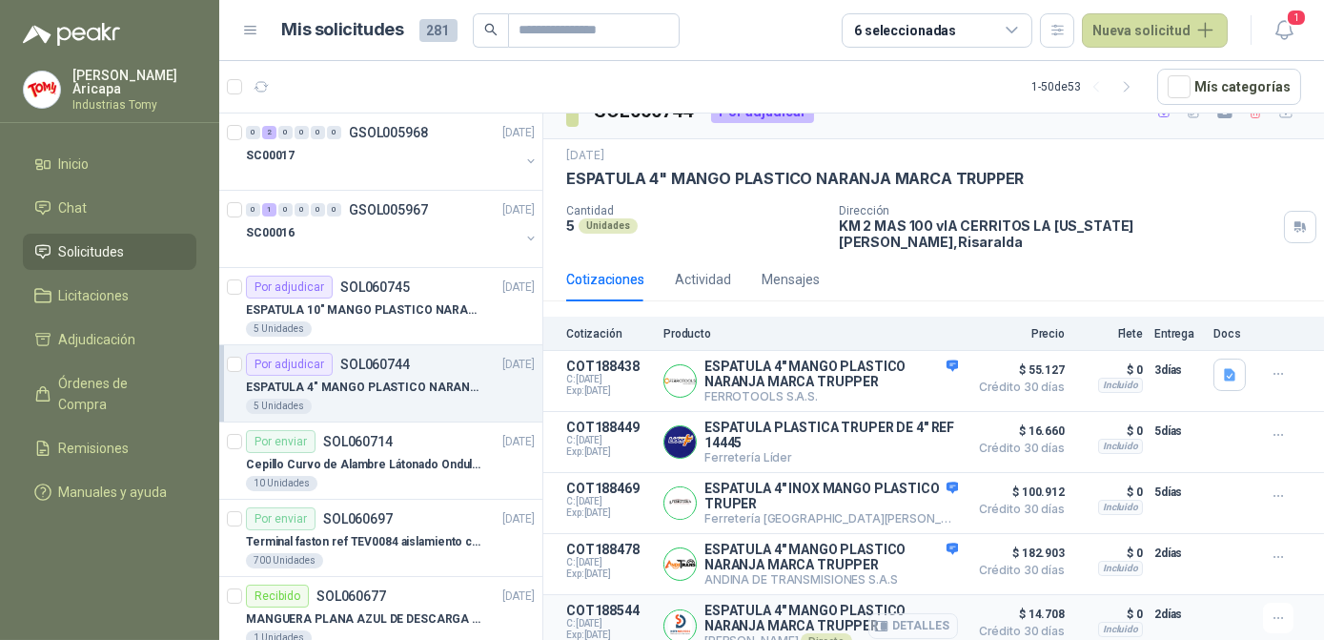
click at [906, 613] on button "Detalles" at bounding box center [914, 626] width 90 height 26
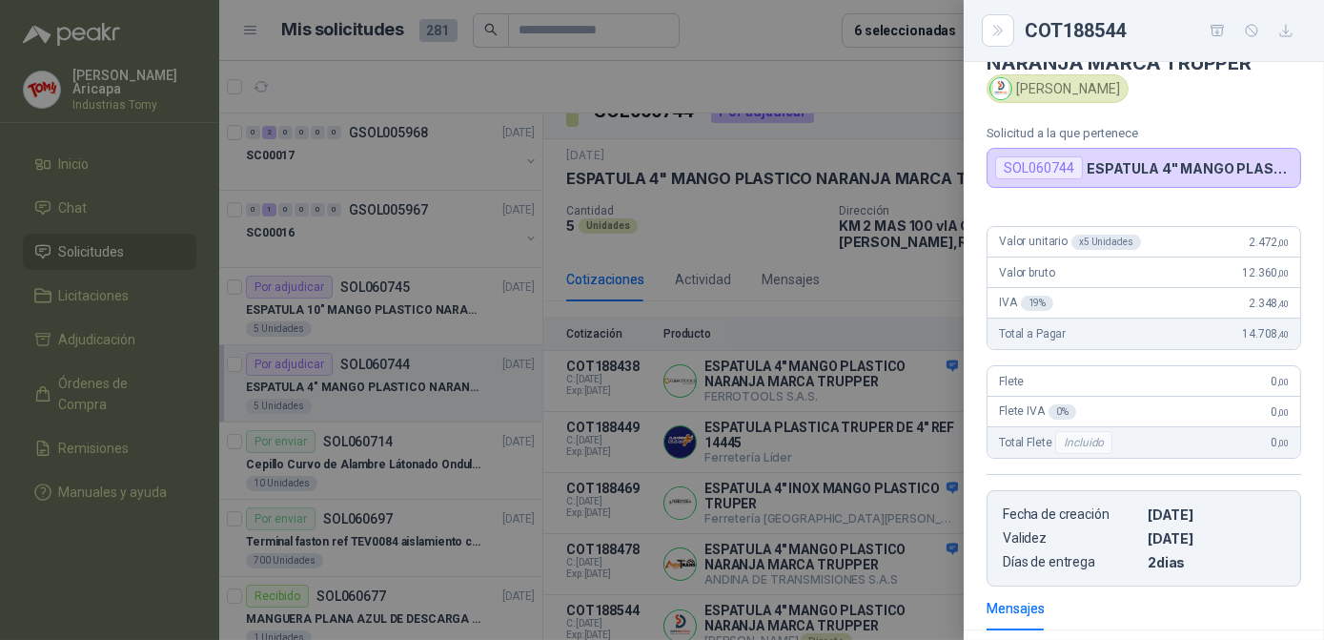
scroll to position [0, 0]
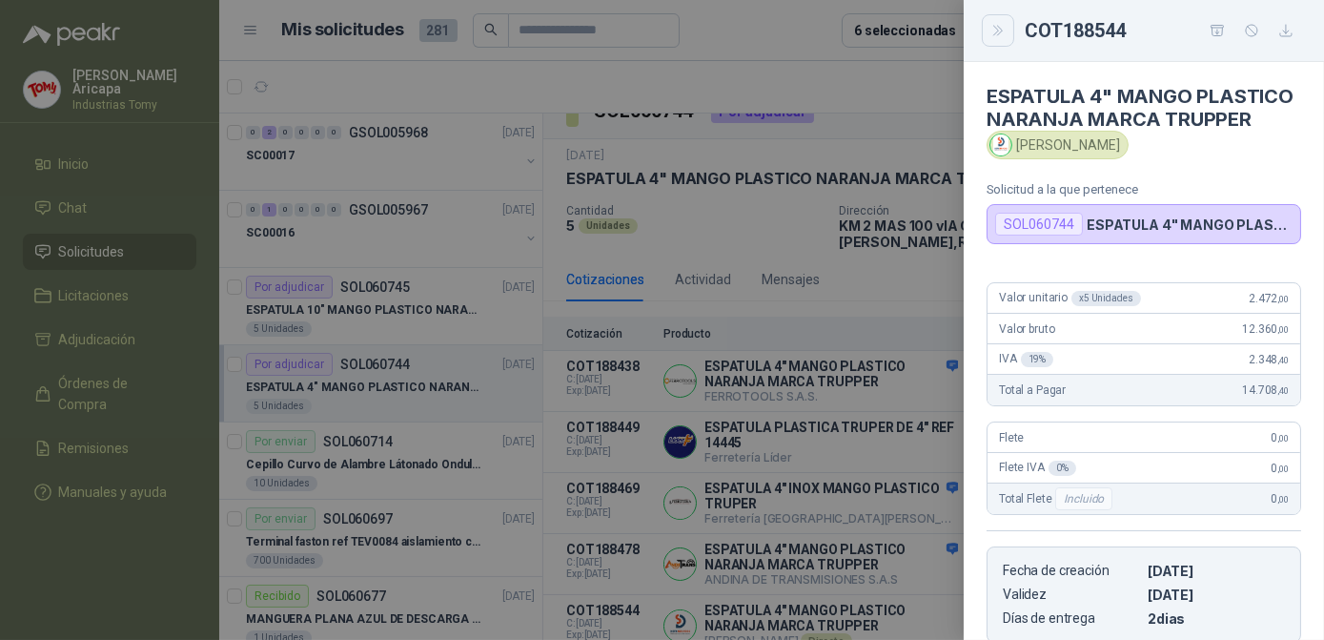
click at [984, 31] on button "Close" at bounding box center [998, 30] width 32 height 32
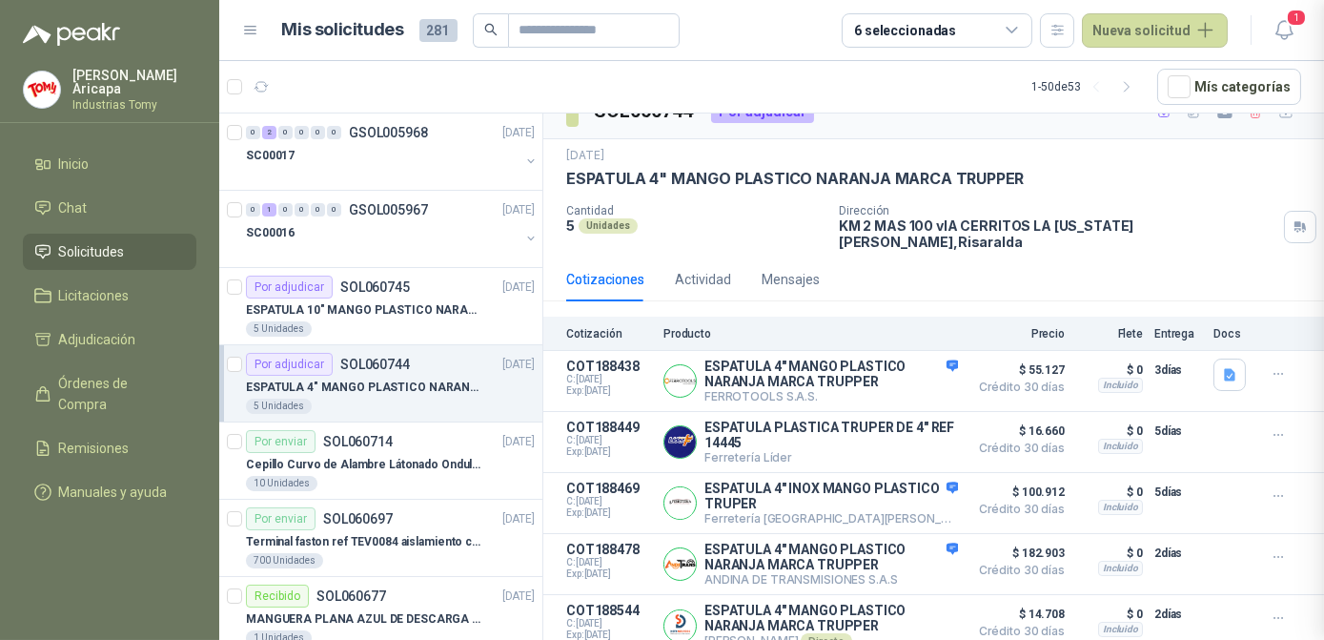
scroll to position [340, 0]
click at [1006, 603] on span "$ 14.708" at bounding box center [1017, 614] width 95 height 23
click at [889, 619] on button "Detalles" at bounding box center [914, 626] width 90 height 26
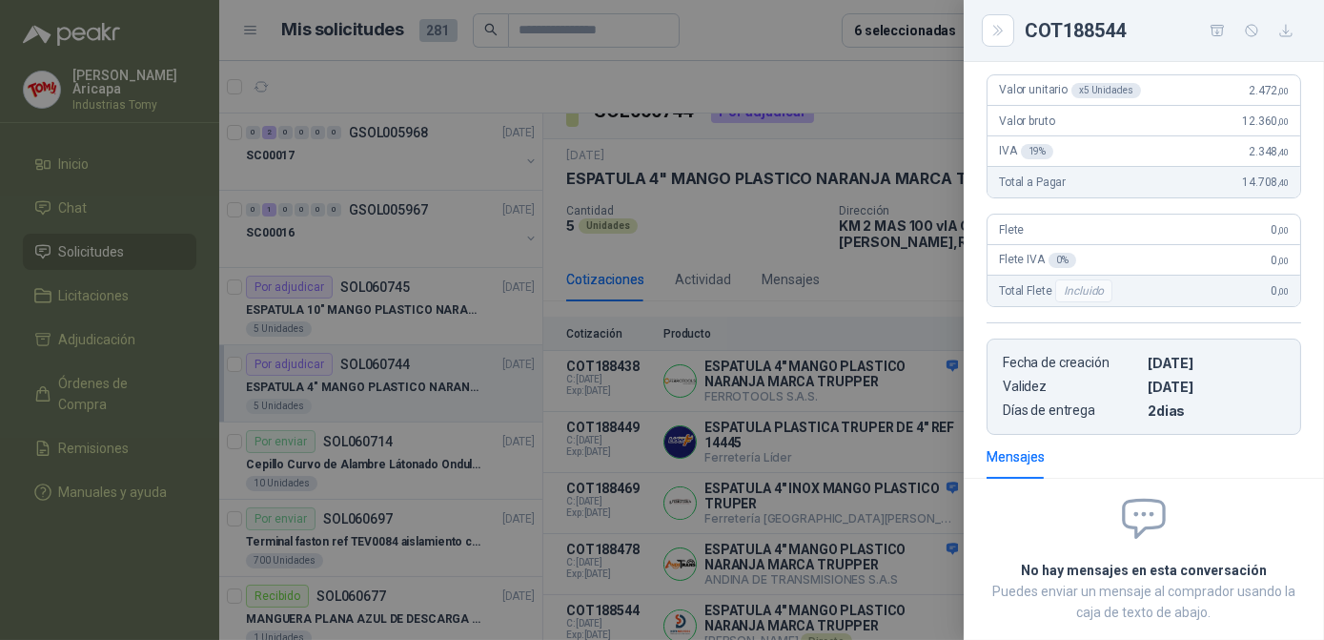
scroll to position [0, 0]
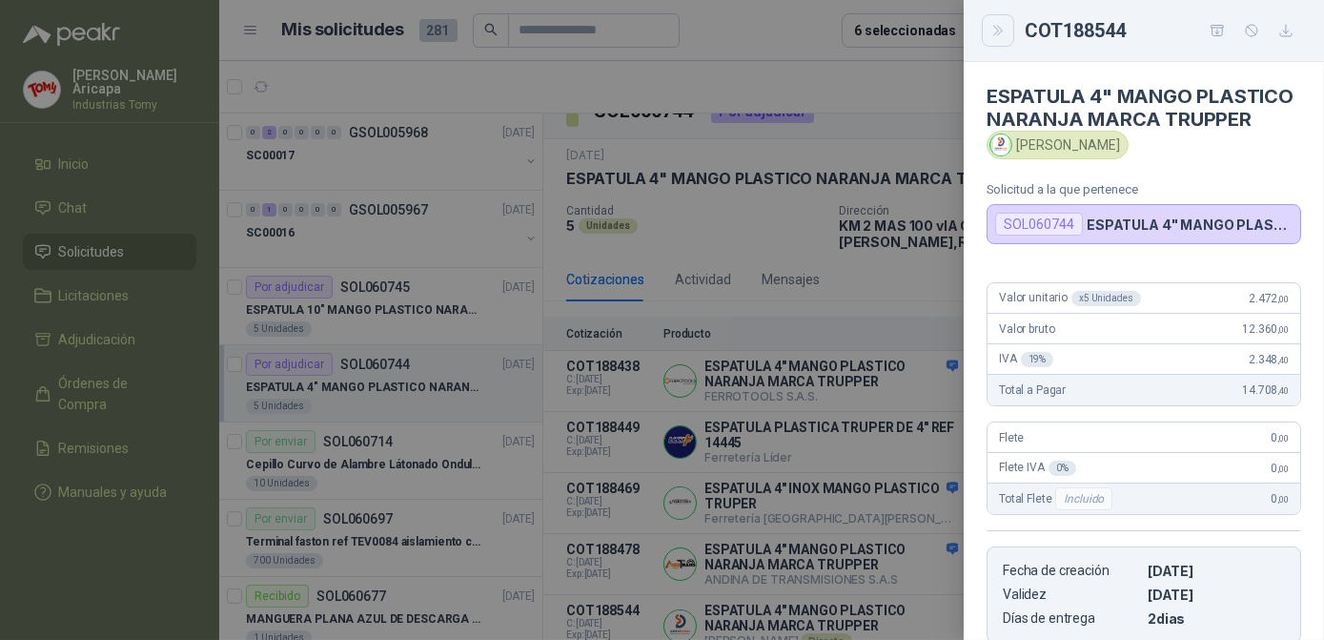
click at [998, 16] on button "Close" at bounding box center [998, 30] width 32 height 32
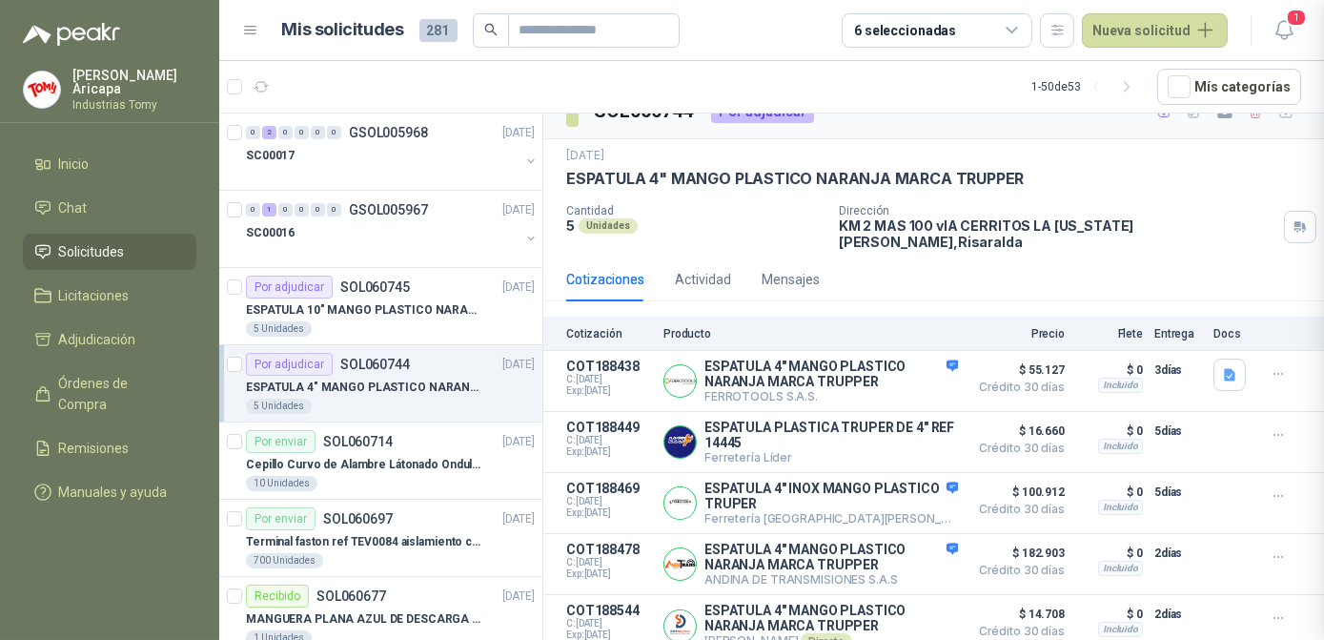
scroll to position [340, 0]
click at [892, 619] on button "Detalles" at bounding box center [914, 626] width 90 height 26
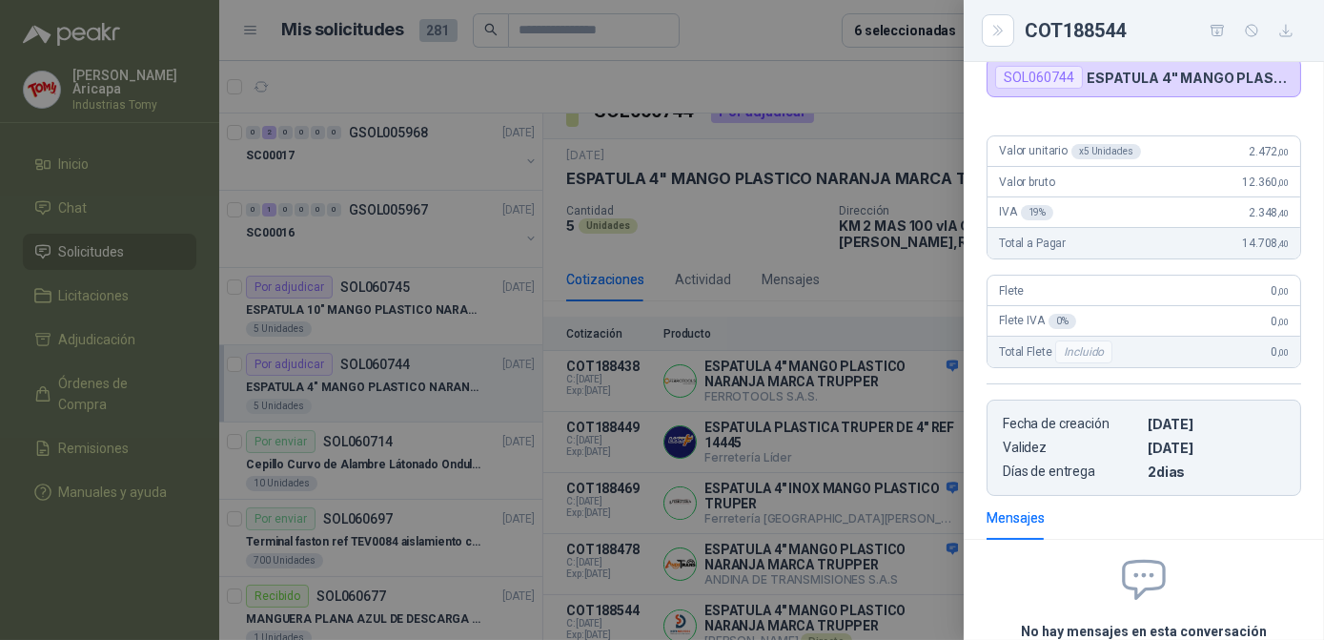
scroll to position [0, 0]
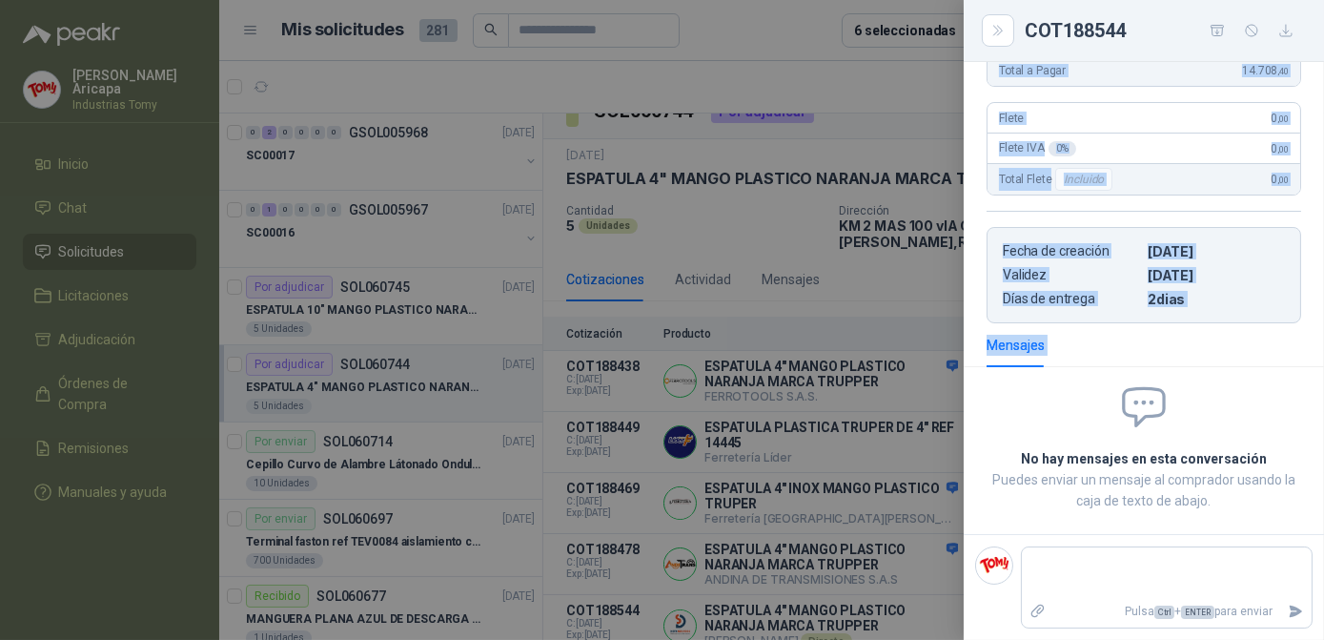
drag, startPoint x: 983, startPoint y: 85, endPoint x: 1215, endPoint y: 375, distance: 371.0
click at [1215, 375] on div "ESPATULA 4" MANGO PLASTICO NARANJA MARCA TRUPPER [PERSON_NAME] Solicitud a la q…" at bounding box center [1144, 351] width 360 height 578
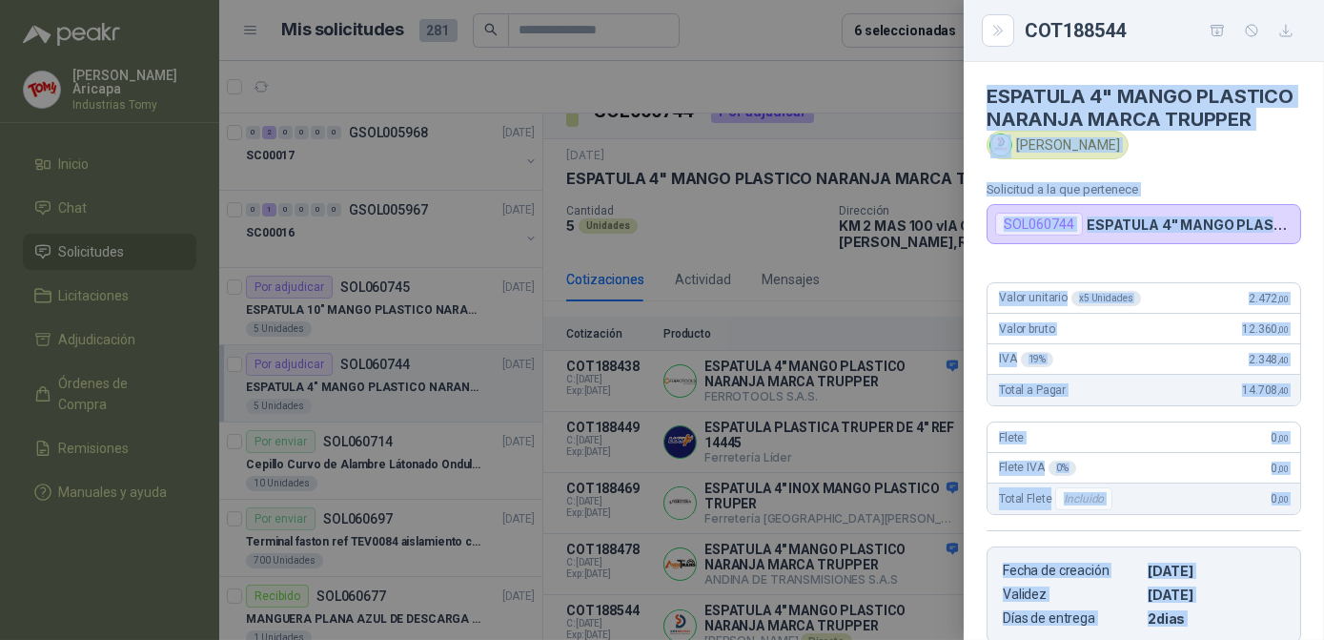
click at [1228, 183] on article "ESPATULA 4" MANGO PLASTICO NARANJA MARCA TRUPPER [PERSON_NAME] Solicitud a la q…" at bounding box center [1144, 153] width 360 height 182
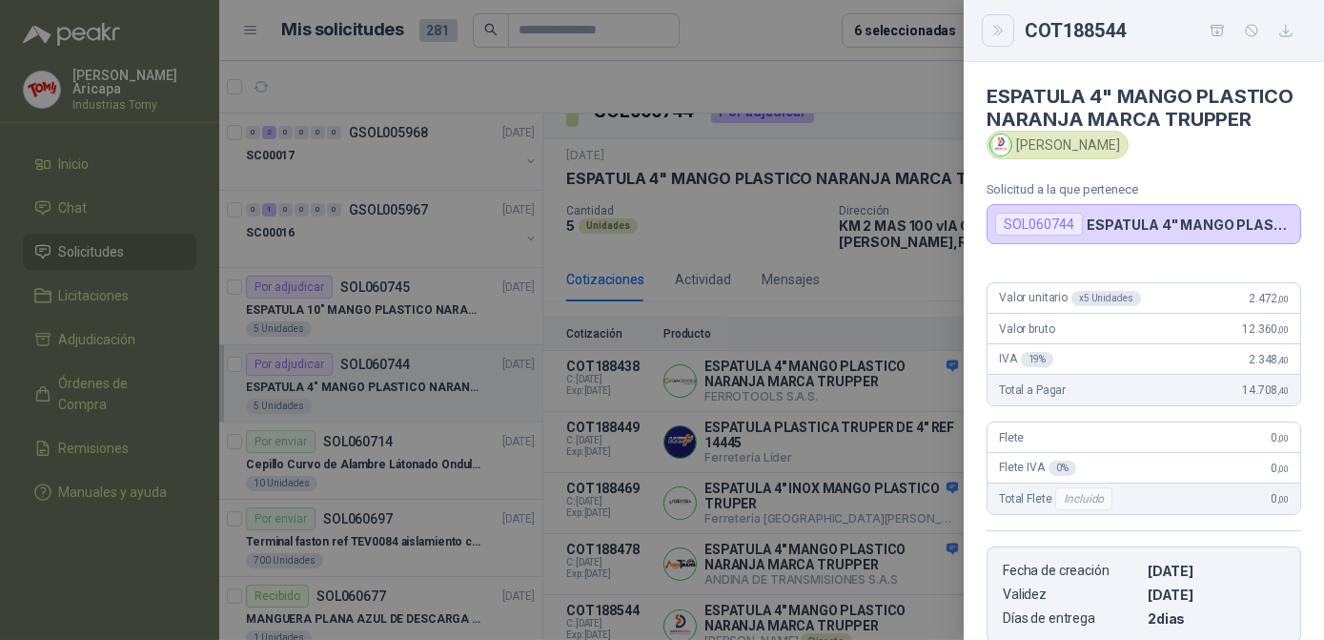
click at [998, 27] on icon "Close" at bounding box center [999, 31] width 16 height 16
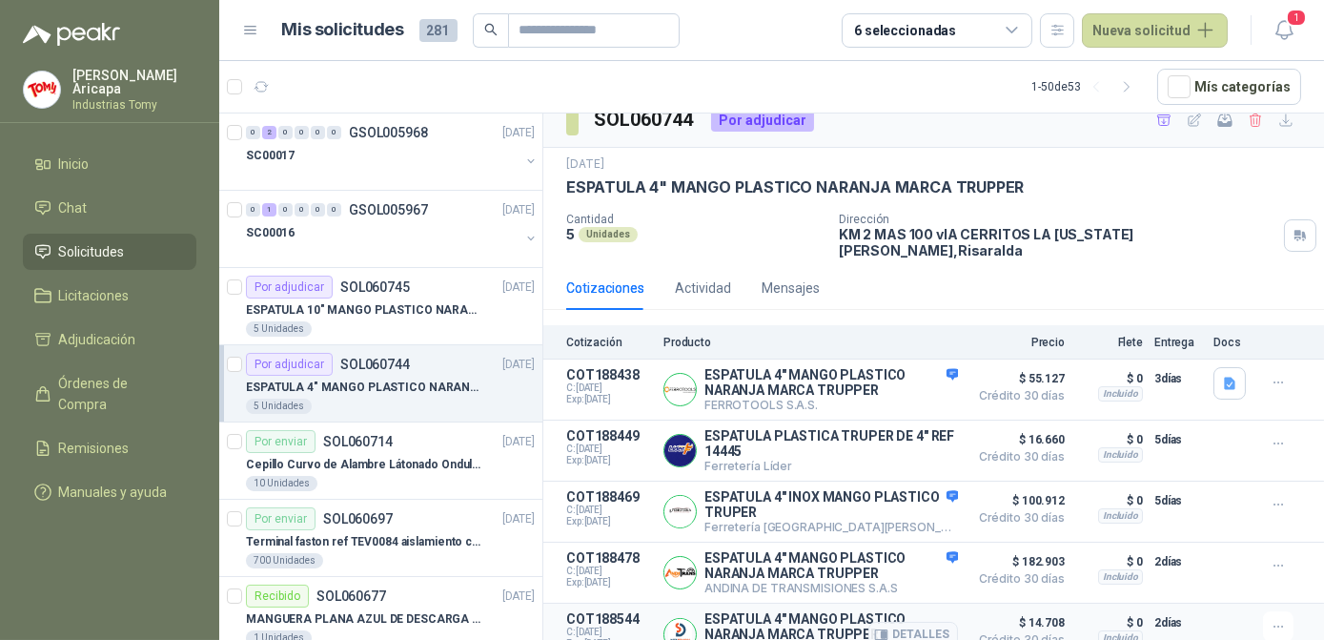
scroll to position [29, 0]
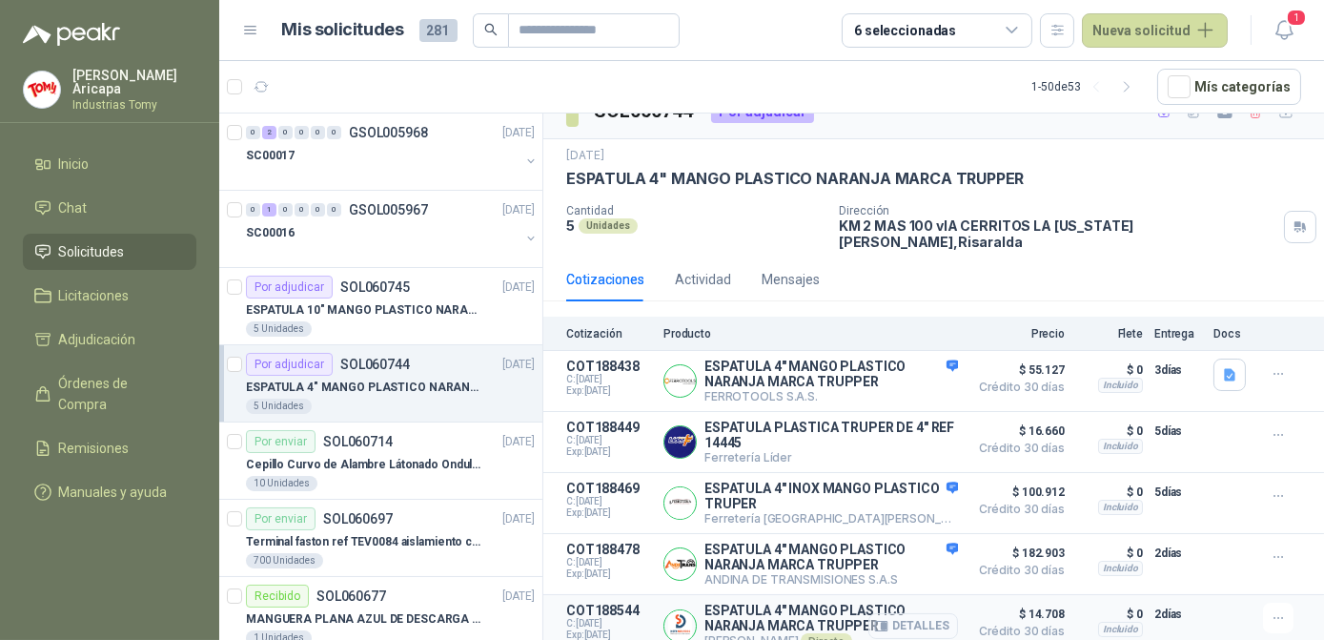
click at [899, 614] on button "Detalles" at bounding box center [914, 626] width 90 height 26
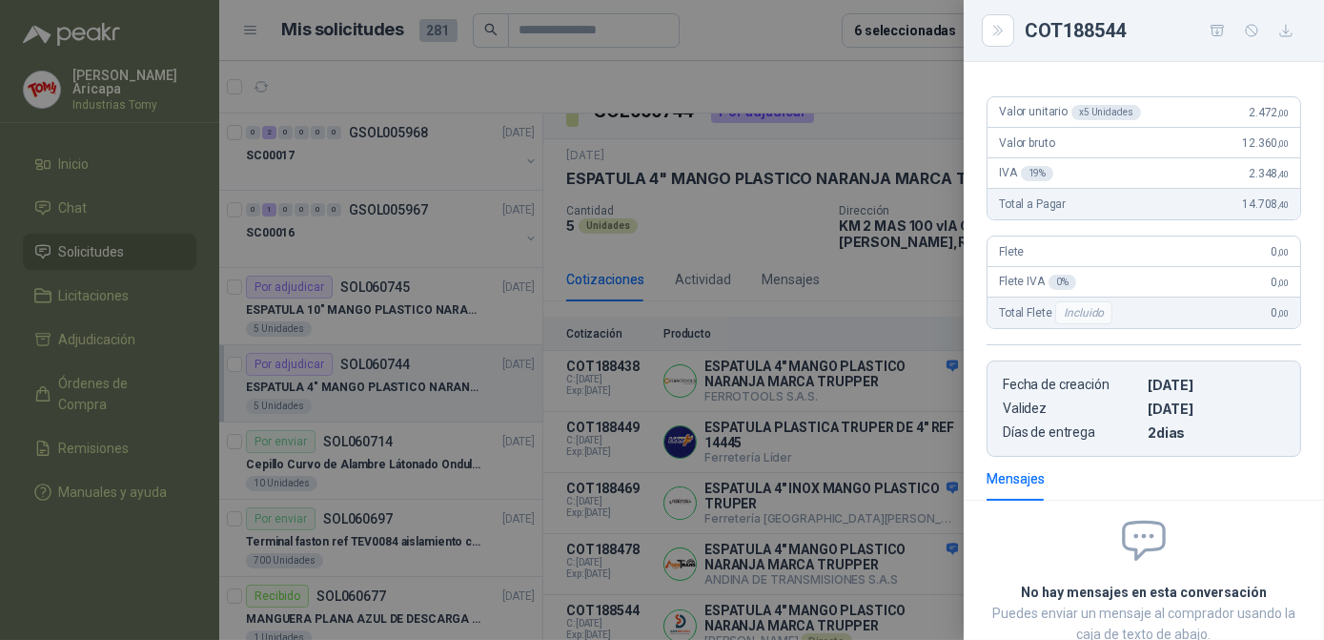
scroll to position [0, 0]
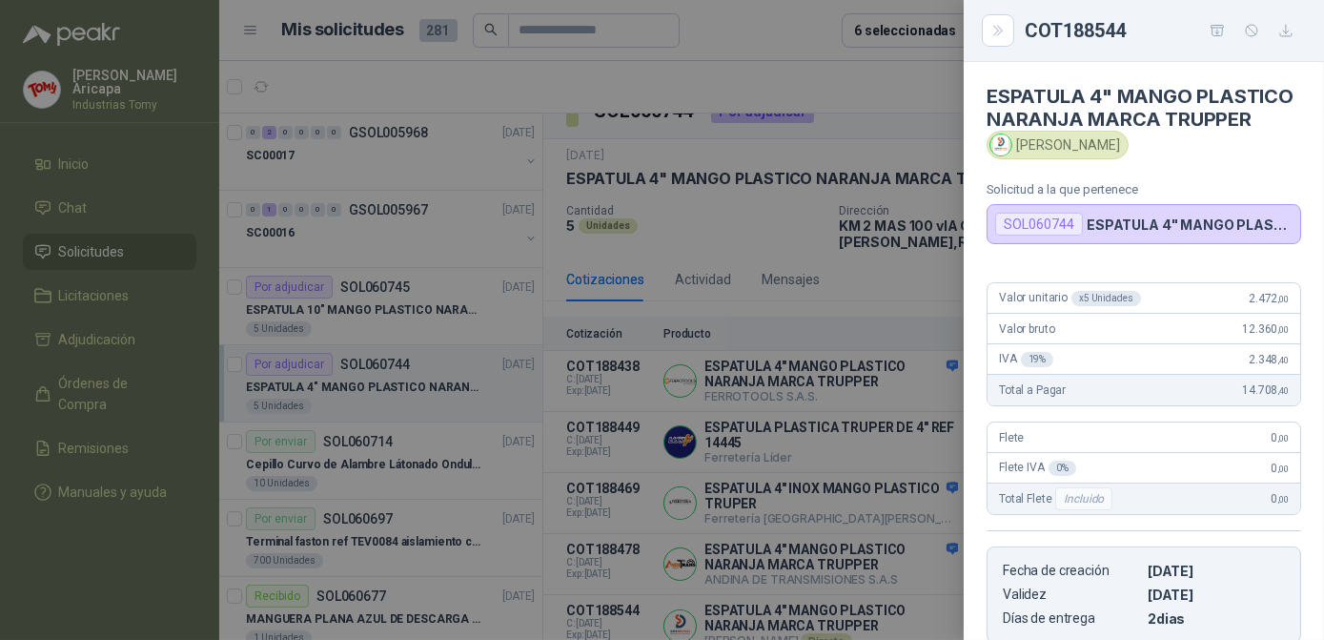
click at [1060, 268] on div "ESPATULA 4" MANGO PLASTICO NARANJA MARCA TRUPPER [PERSON_NAME] Solicitud a la q…" at bounding box center [1144, 351] width 360 height 578
click at [1067, 289] on div "Valor unitario x 5 Unidades 2.472 ,00 Valor bruto 12.360 ,00 IVA 19 % 2.348 ,40…" at bounding box center [1144, 455] width 360 height 376
click at [997, 34] on icon "Close" at bounding box center [997, 31] width 9 height 10
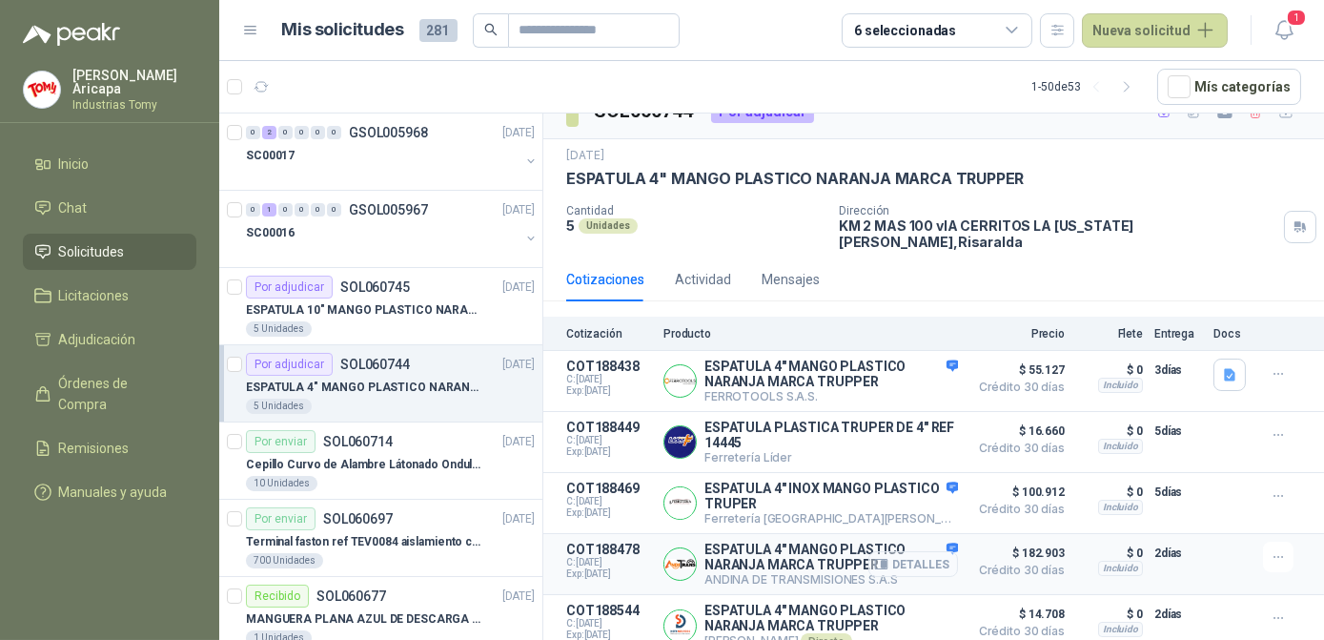
click at [890, 551] on button "Detalles" at bounding box center [914, 564] width 90 height 26
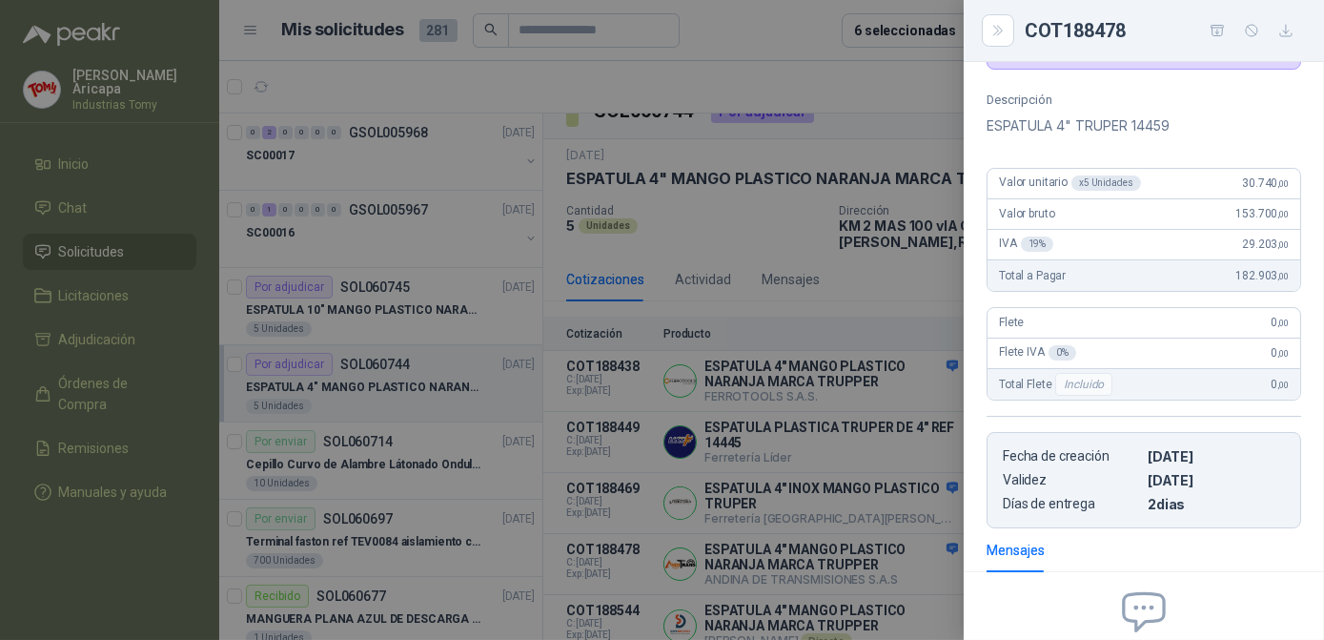
scroll to position [0, 0]
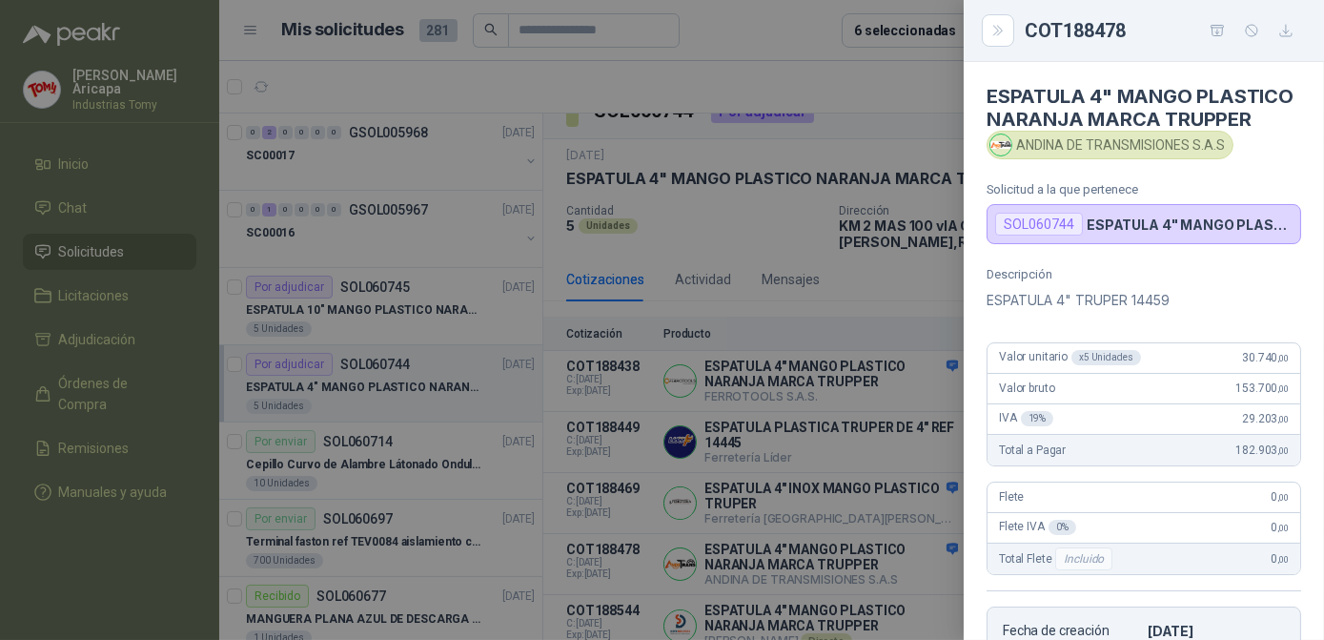
click at [740, 293] on div at bounding box center [662, 320] width 1324 height 640
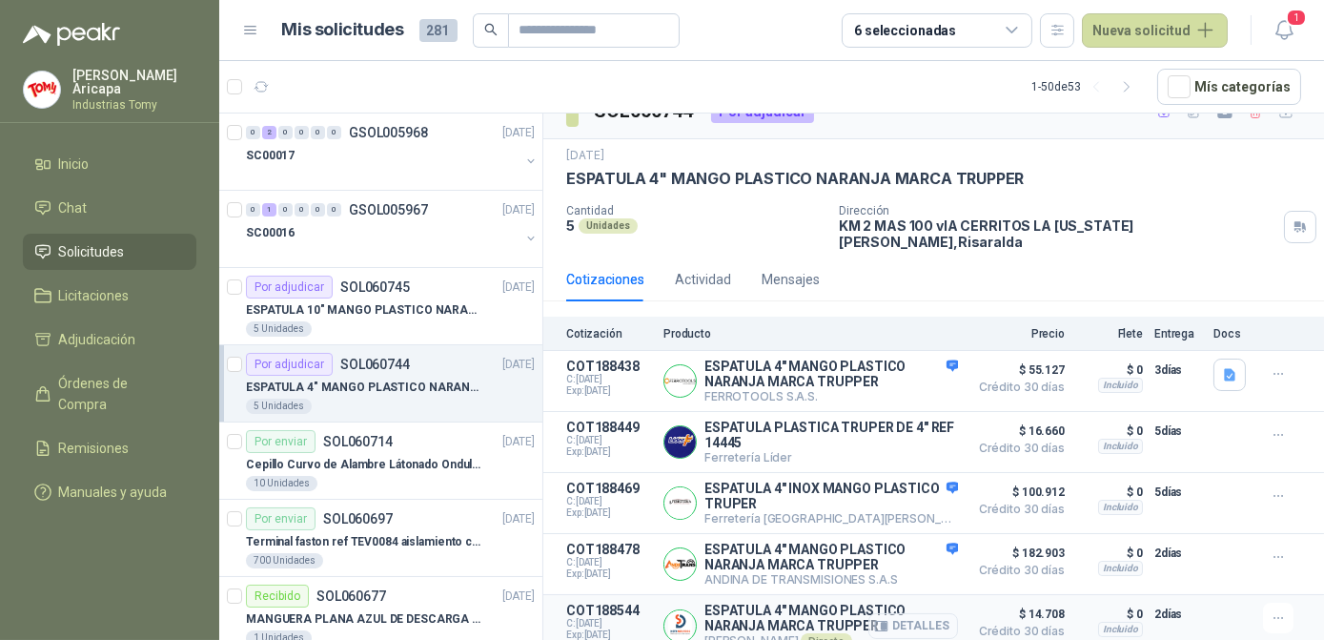
click at [882, 613] on button "Detalles" at bounding box center [914, 626] width 90 height 26
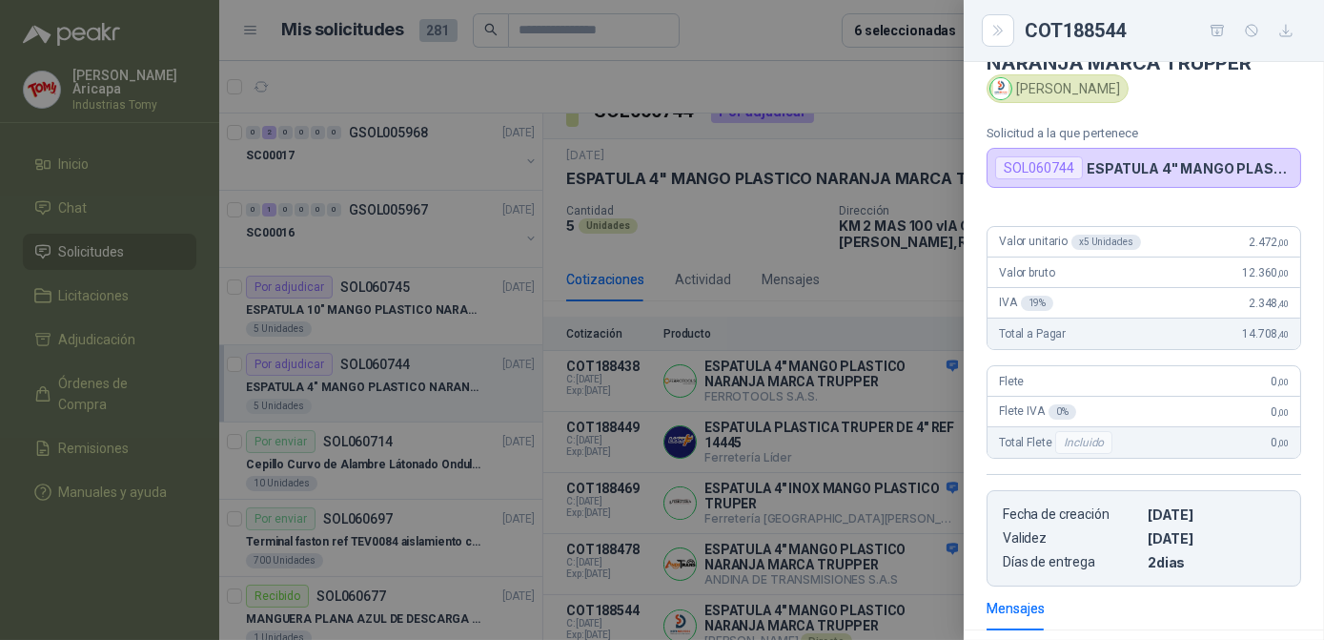
scroll to position [86, 0]
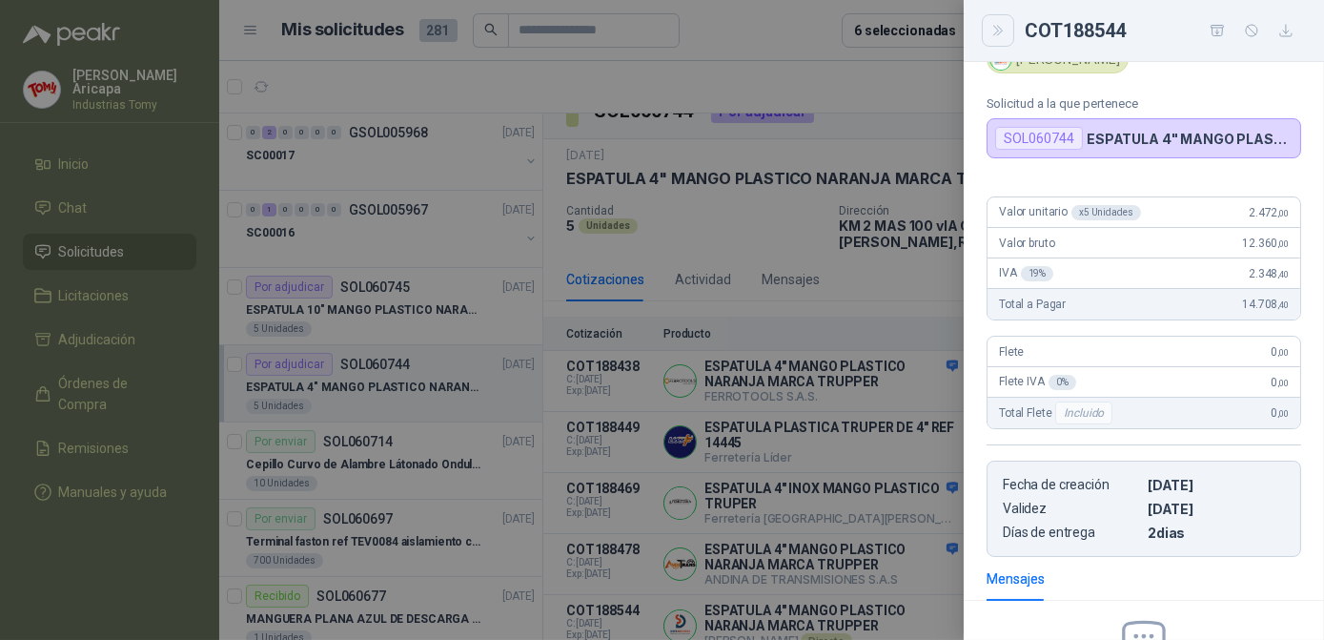
click at [999, 35] on icon "Close" at bounding box center [999, 31] width 16 height 16
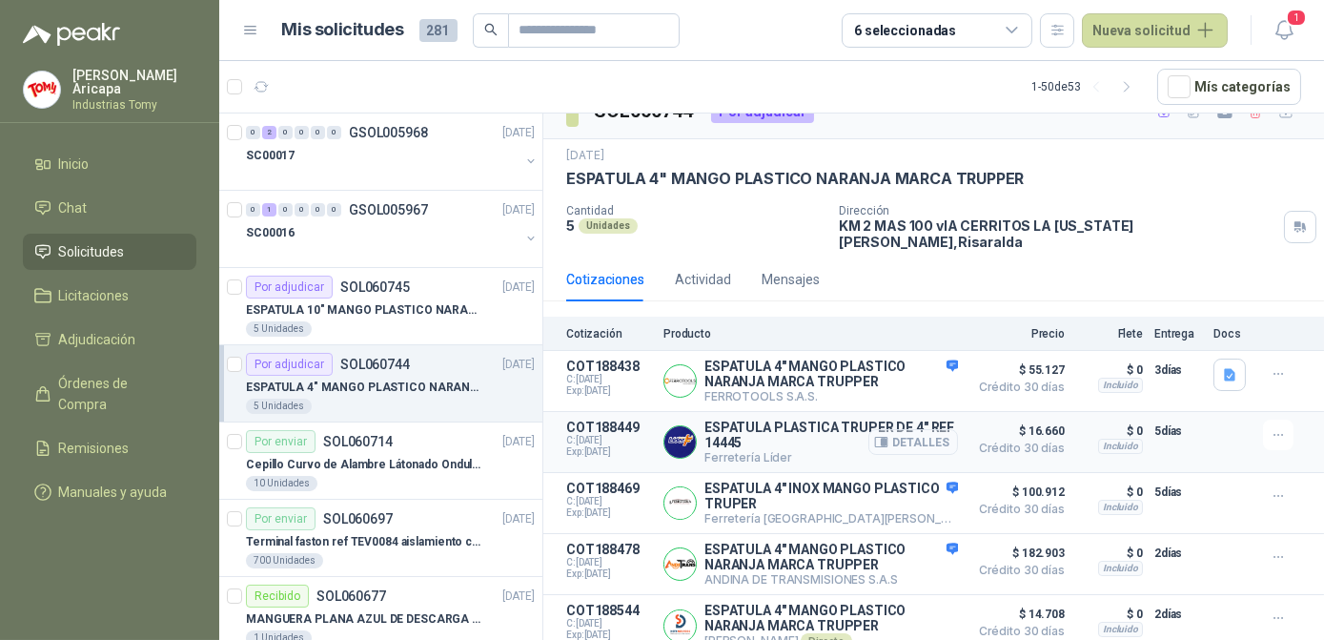
click at [888, 429] on button "Detalles" at bounding box center [914, 442] width 90 height 26
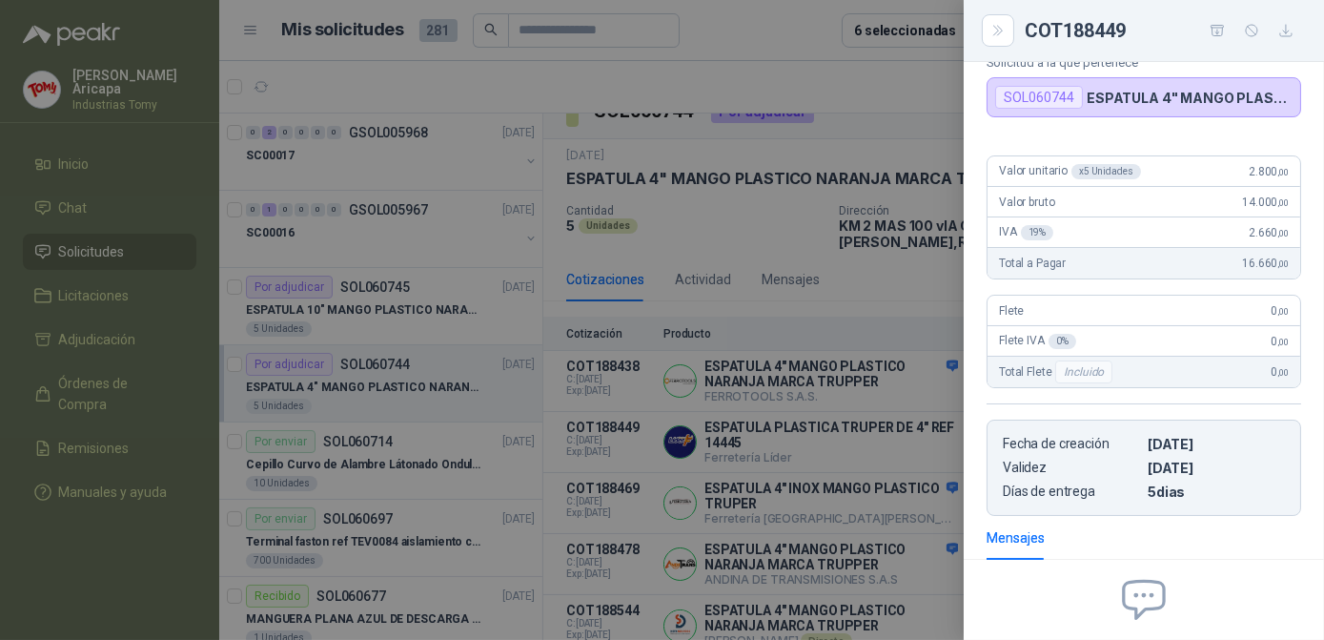
scroll to position [0, 0]
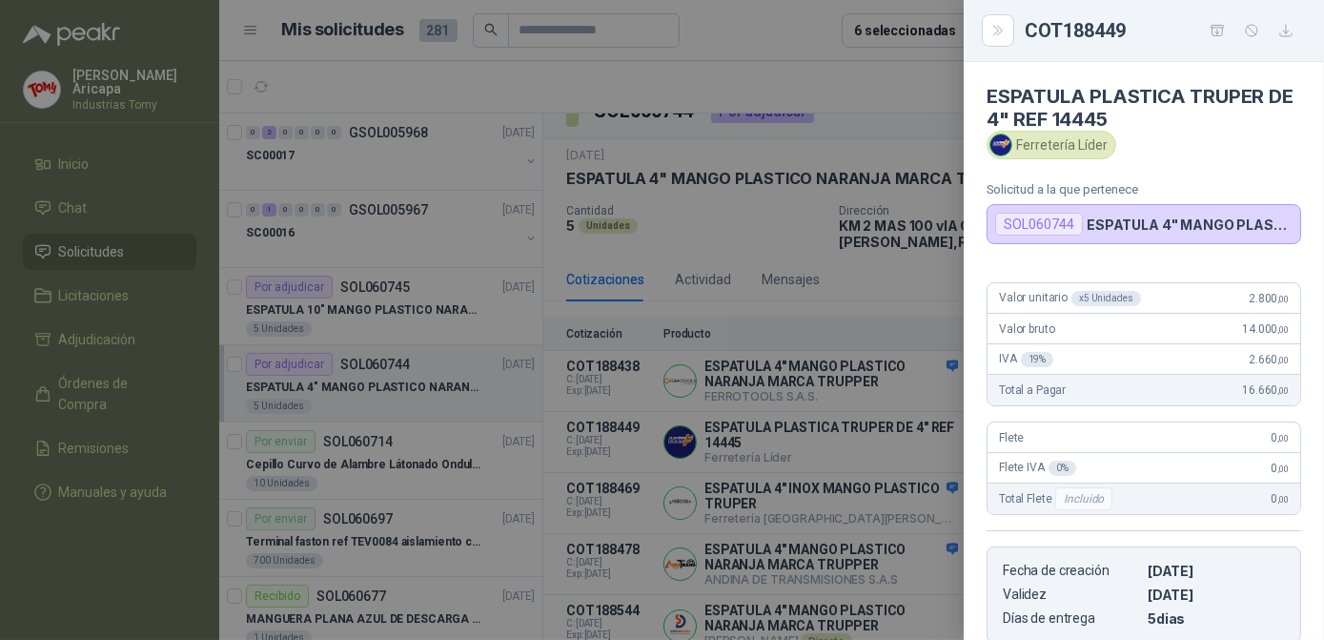
click at [1061, 140] on div "Ferretería Líder" at bounding box center [1052, 145] width 130 height 29
click at [998, 39] on button "Close" at bounding box center [998, 30] width 32 height 32
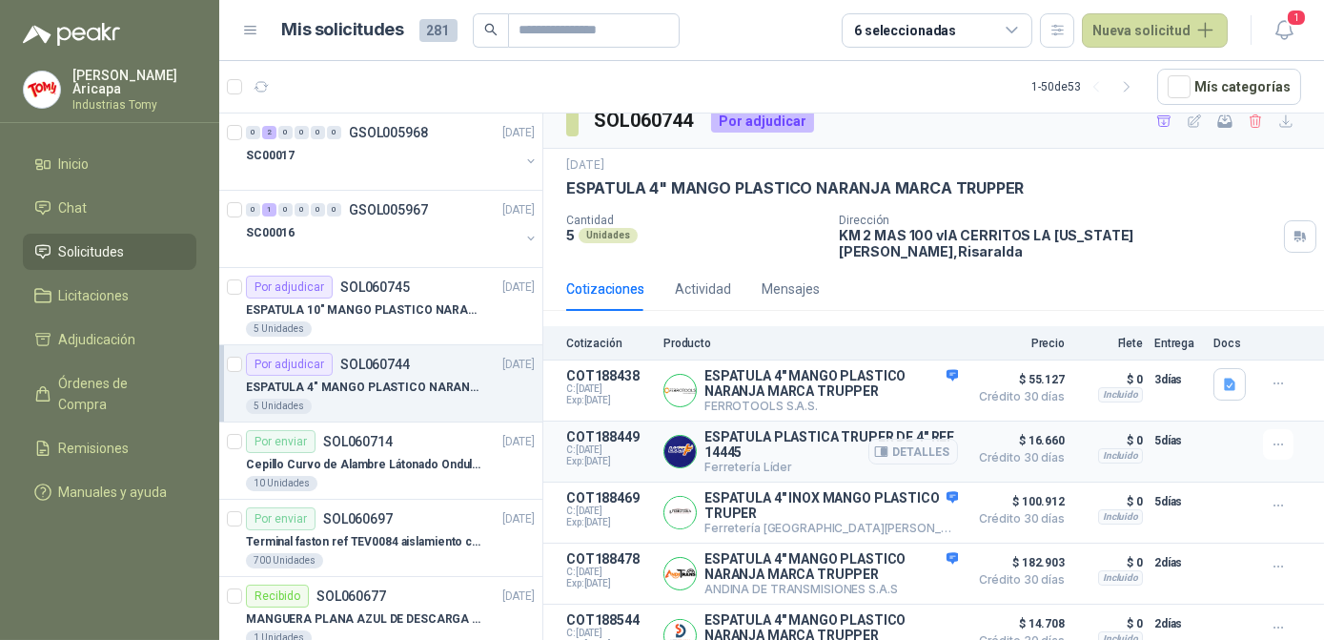
scroll to position [29, 0]
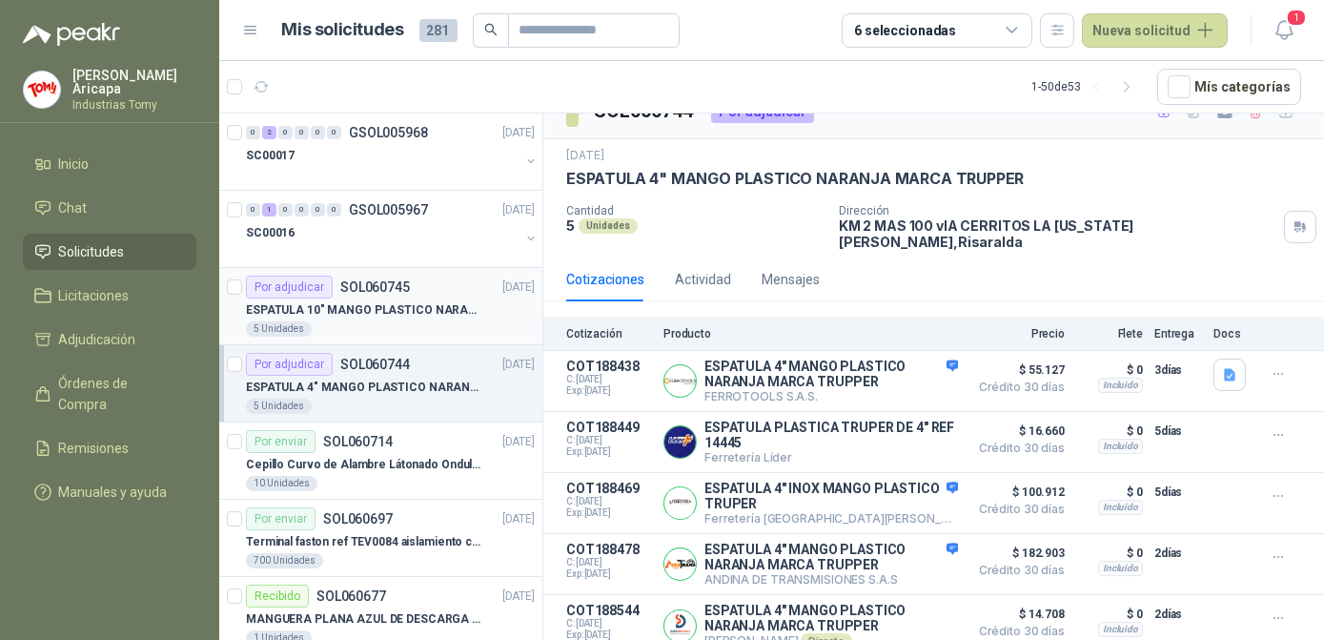
click at [391, 321] on div "5 Unidades" at bounding box center [390, 328] width 289 height 15
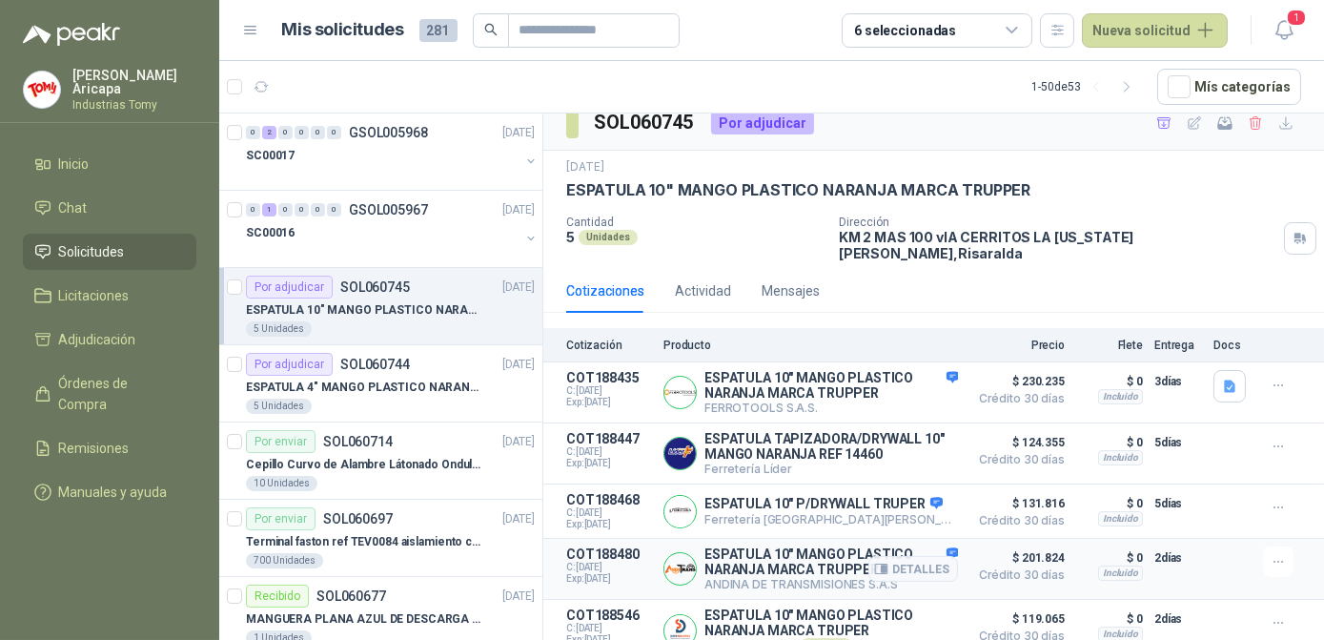
scroll to position [22, 0]
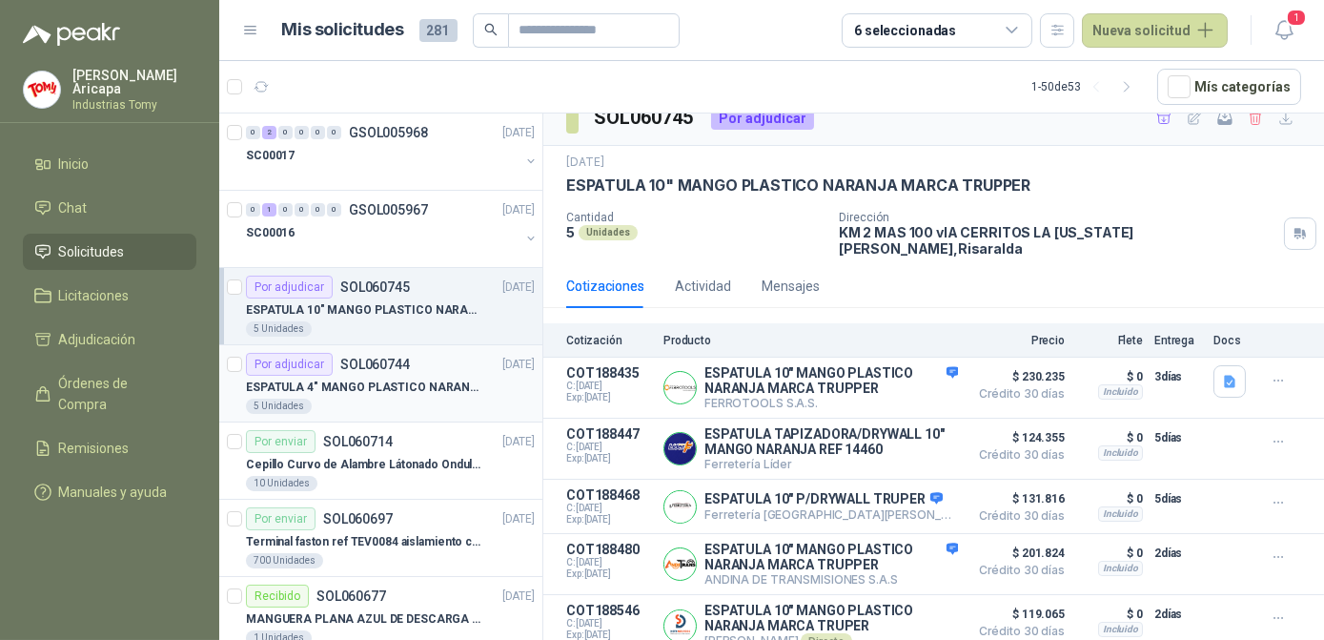
click at [363, 358] on p "SOL060744" at bounding box center [375, 364] width 70 height 13
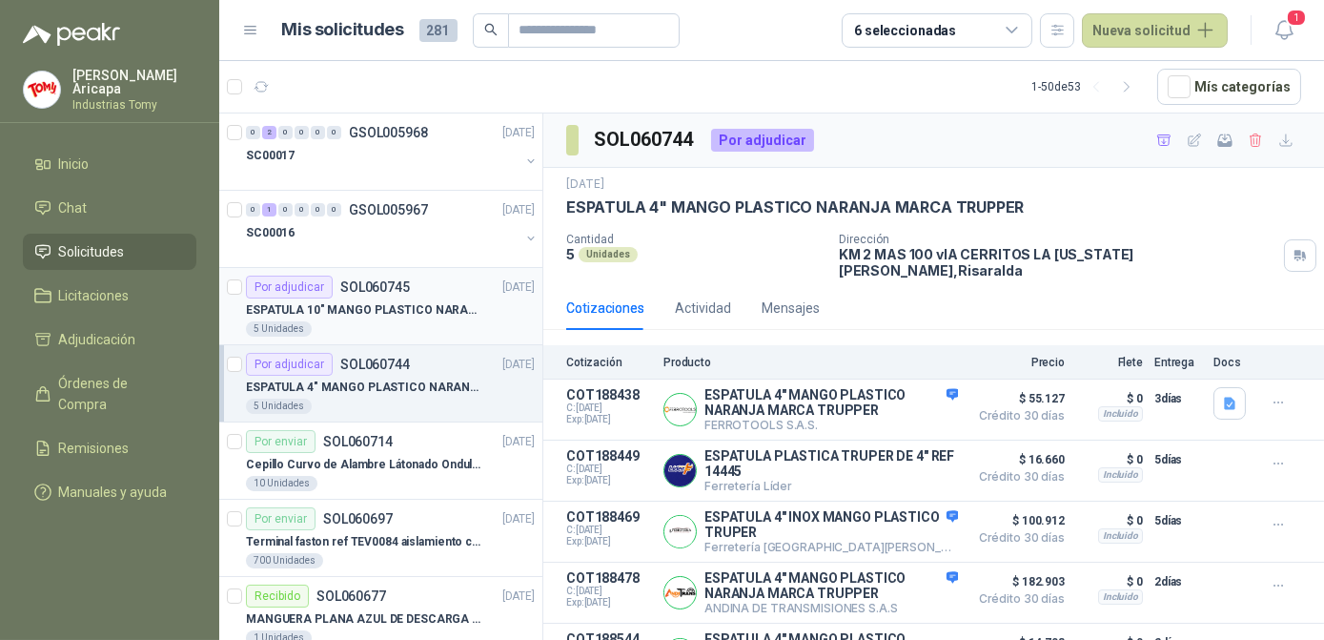
click at [376, 298] on div "ESPATULA 10" MANGO PLASTICO NARANJA MARCA TRUPPER" at bounding box center [390, 309] width 289 height 23
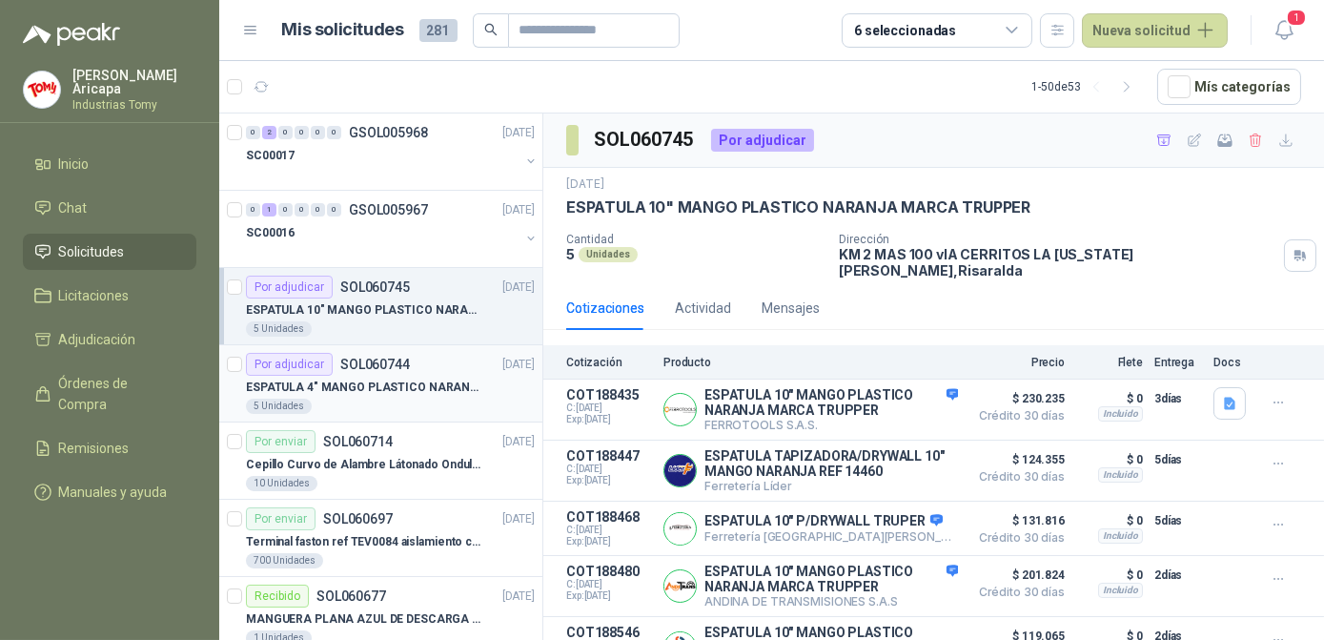
click at [371, 362] on p "SOL060744" at bounding box center [375, 364] width 70 height 13
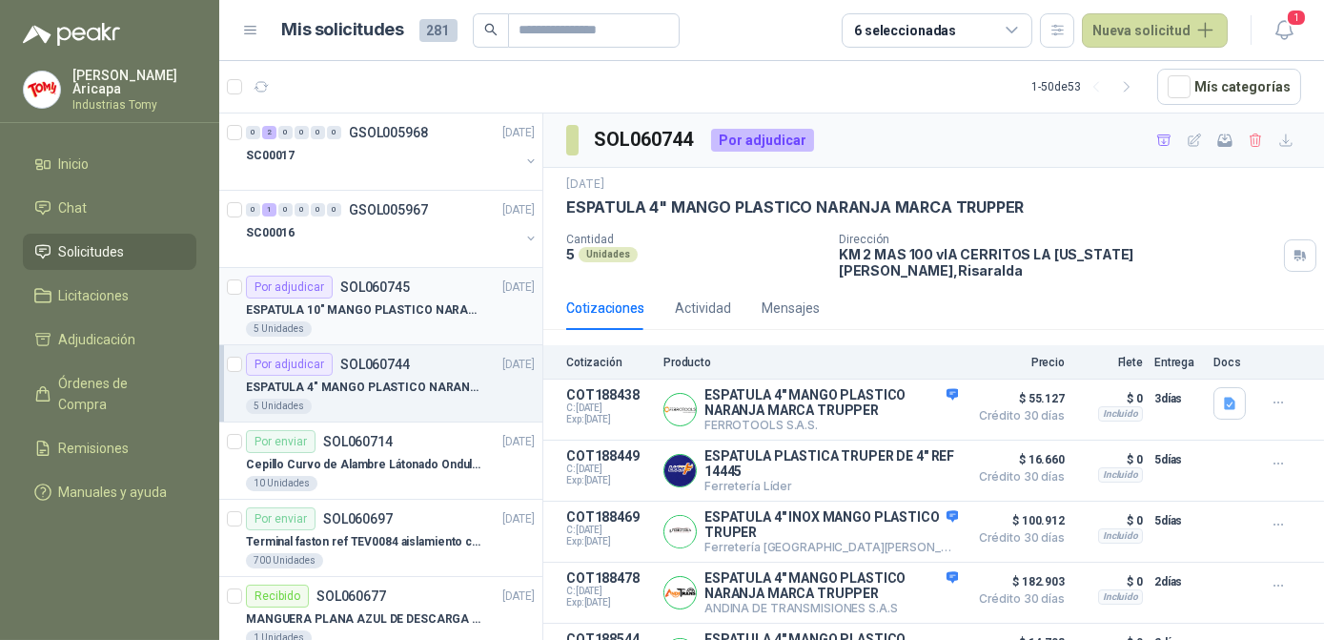
click at [366, 290] on p "SOL060745" at bounding box center [375, 286] width 70 height 13
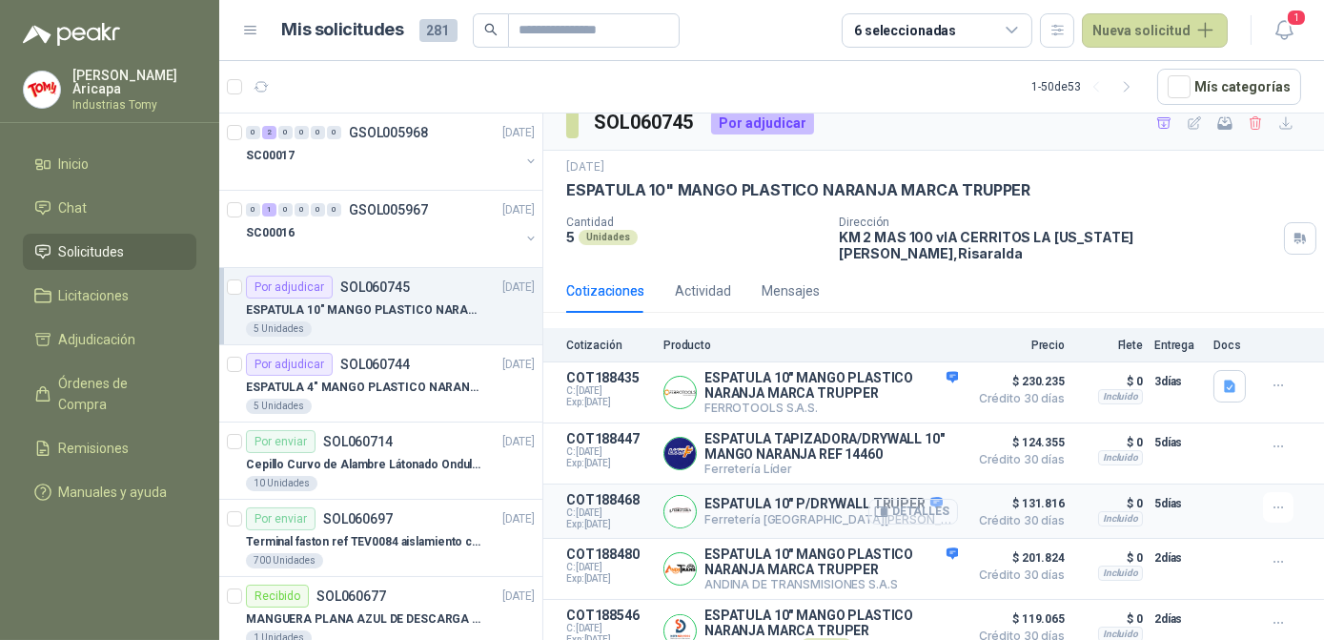
scroll to position [22, 0]
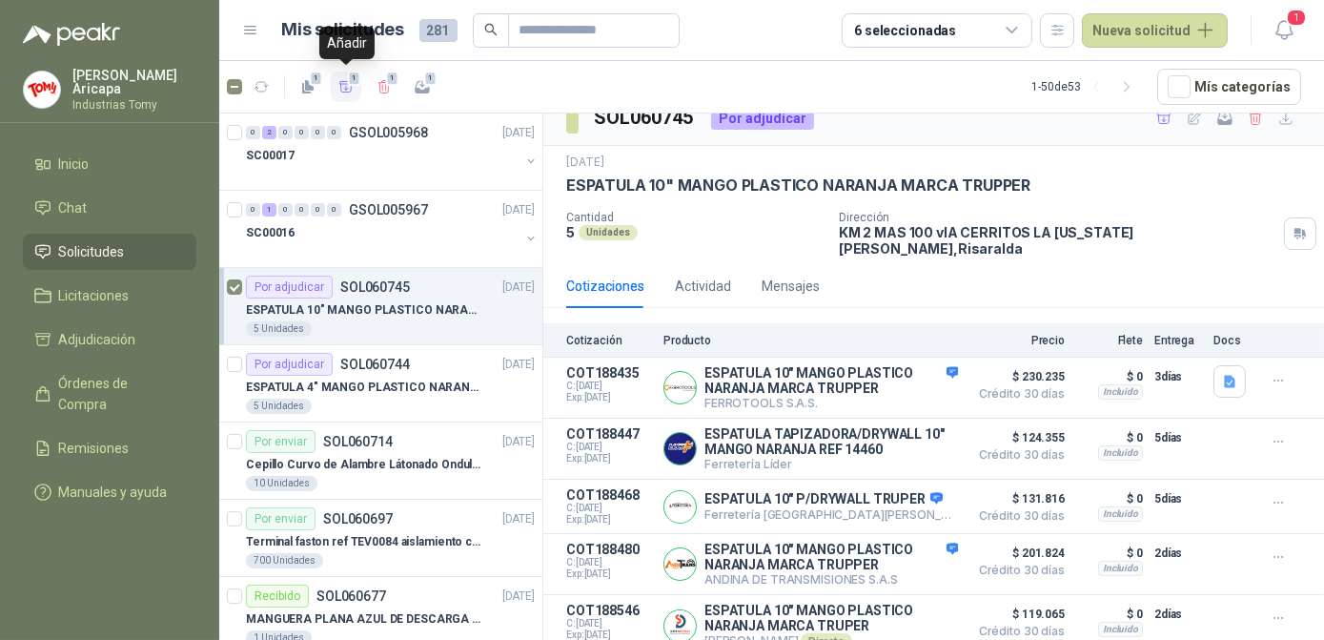
click at [343, 85] on icon "button" at bounding box center [346, 87] width 16 height 16
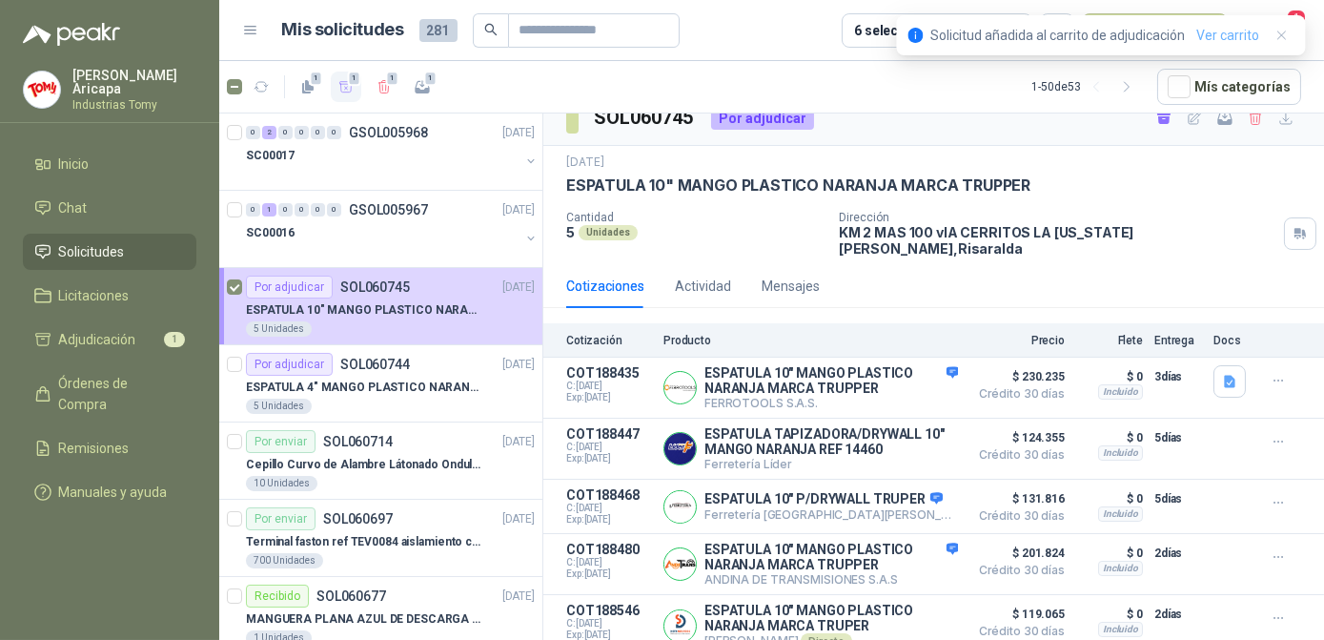
click at [1222, 40] on link "Ver carrito" at bounding box center [1227, 35] width 63 height 21
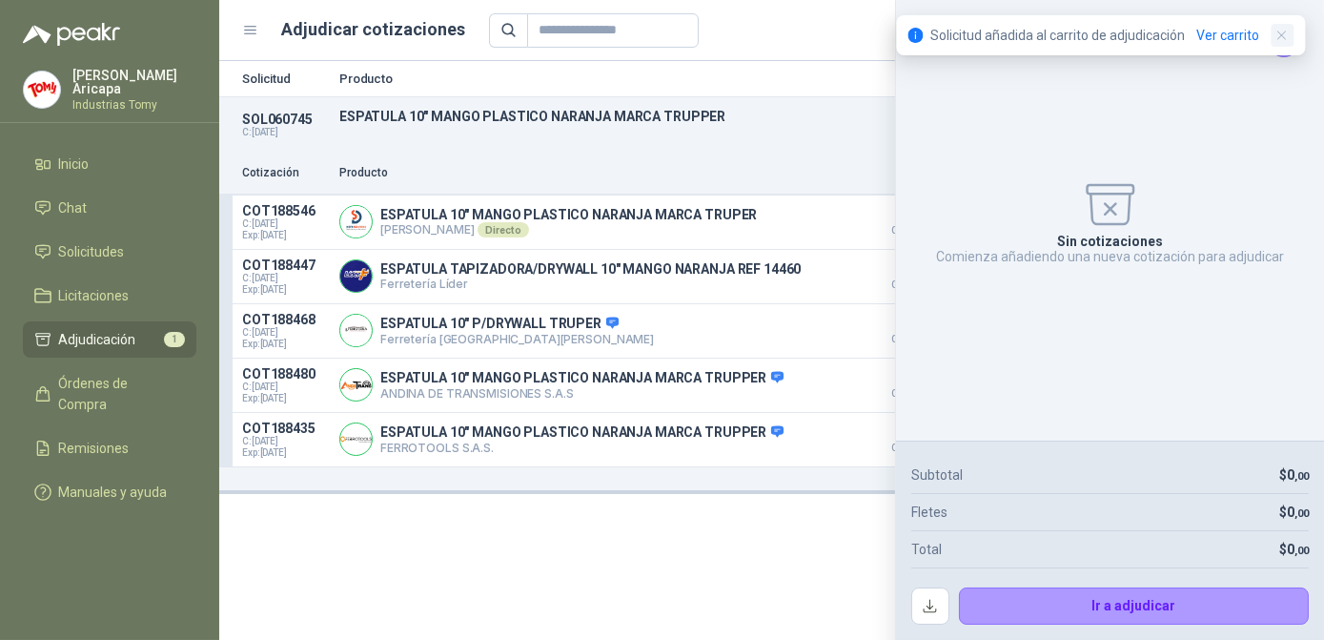
click at [1275, 36] on icon "button" at bounding box center [1283, 36] width 16 height 16
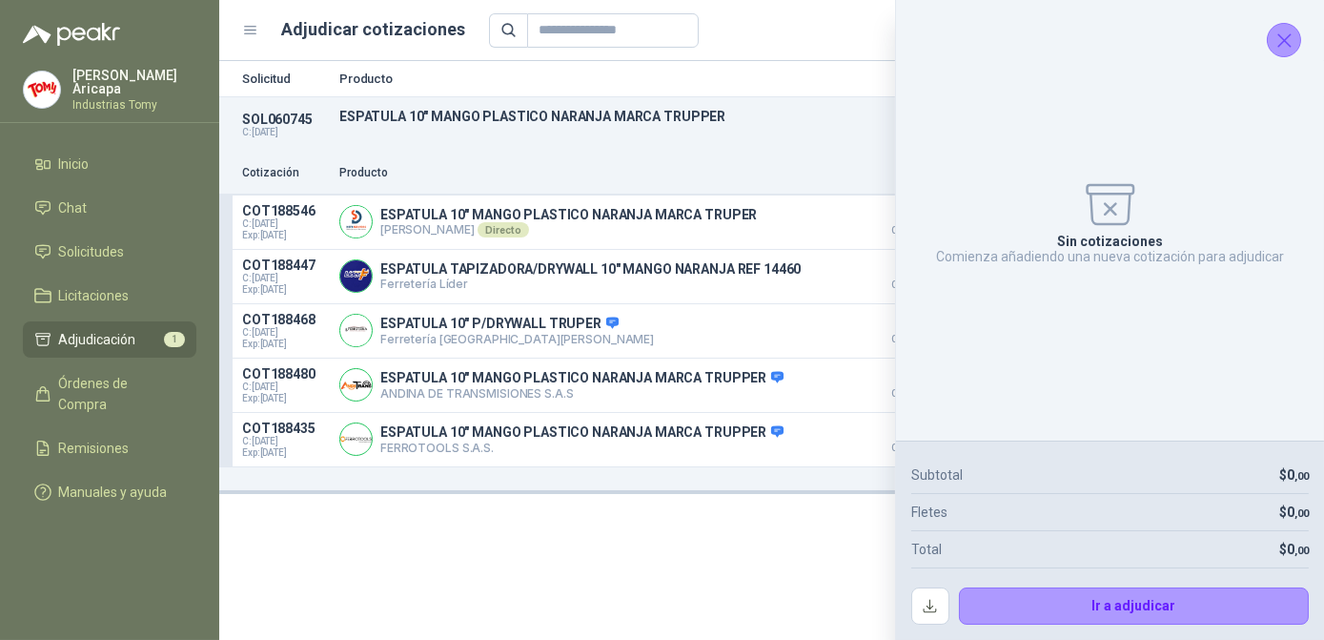
click at [1293, 51] on icon "Cerrar" at bounding box center [1285, 41] width 24 height 24
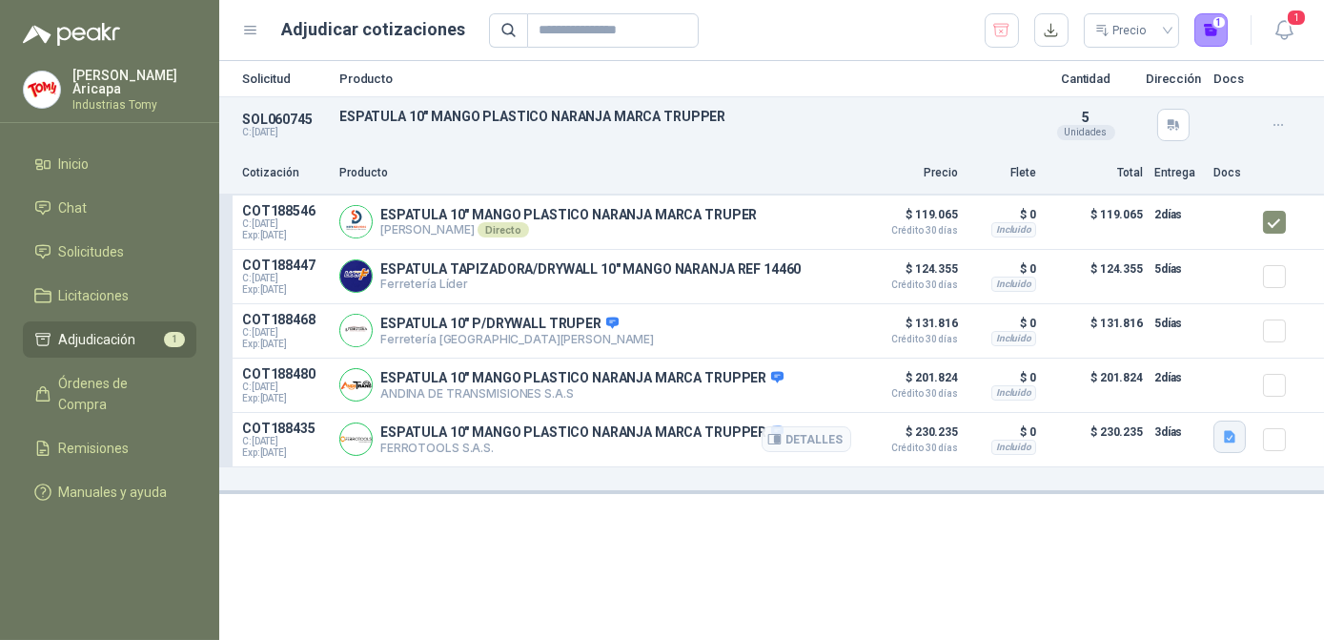
click at [1224, 439] on icon "button" at bounding box center [1229, 436] width 11 height 12
click at [1161, 393] on button "Ficha Técnica - 14460.pdf" at bounding box center [1150, 394] width 165 height 20
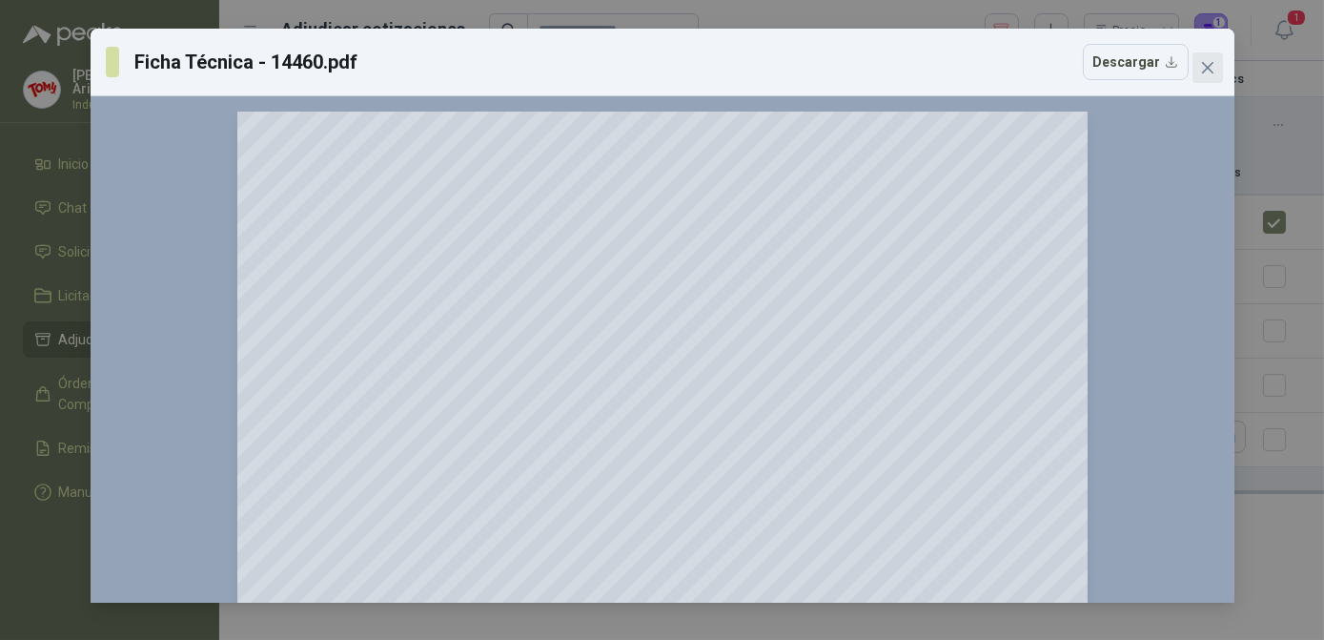
click at [1205, 64] on icon "close" at bounding box center [1207, 67] width 15 height 15
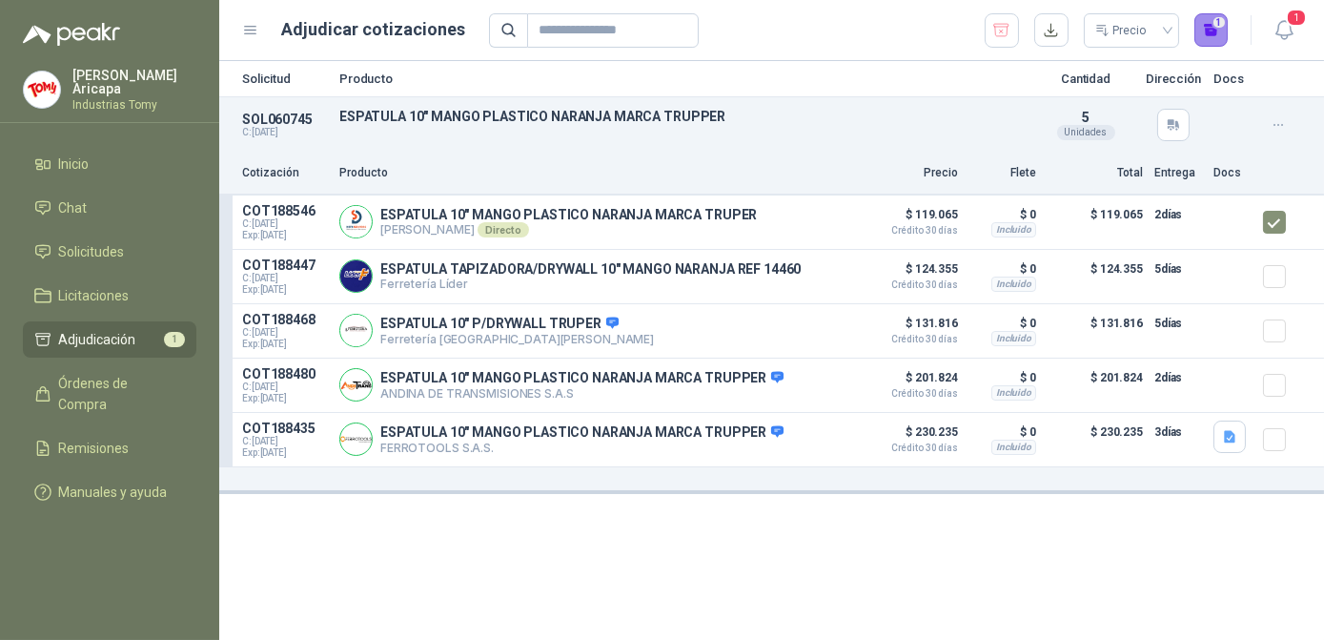
click at [1207, 38] on button "1" at bounding box center [1212, 30] width 34 height 34
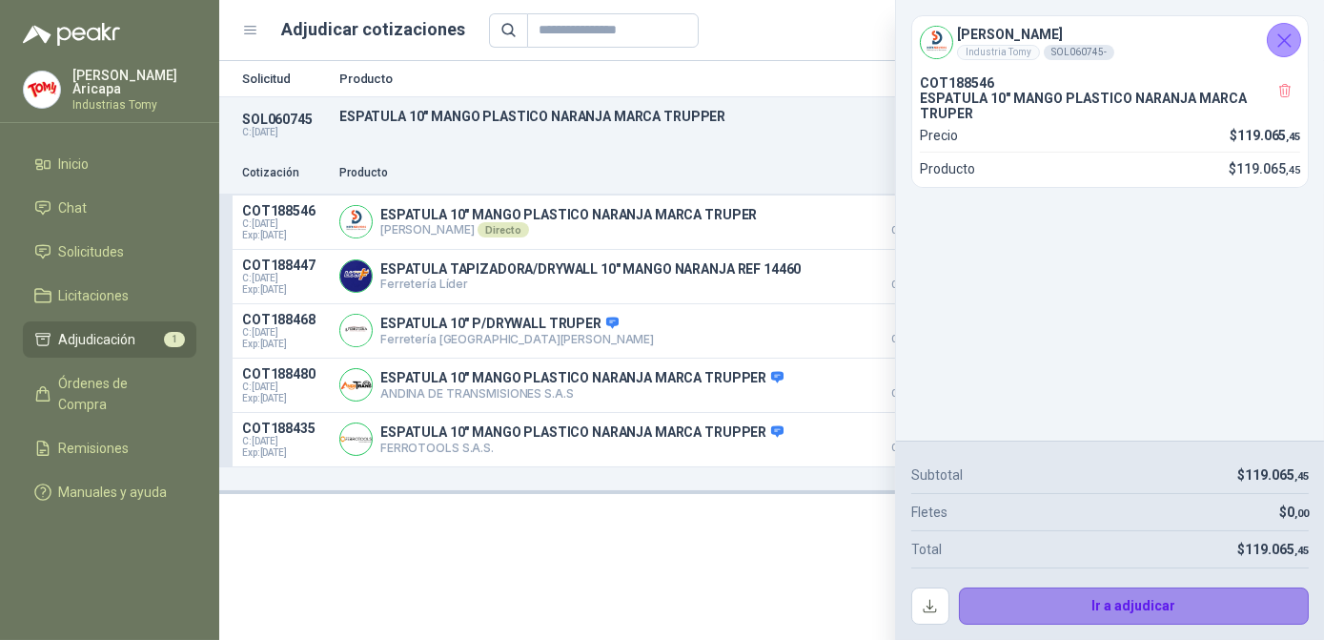
click at [1129, 611] on button "Ir a adjudicar" at bounding box center [1134, 606] width 351 height 38
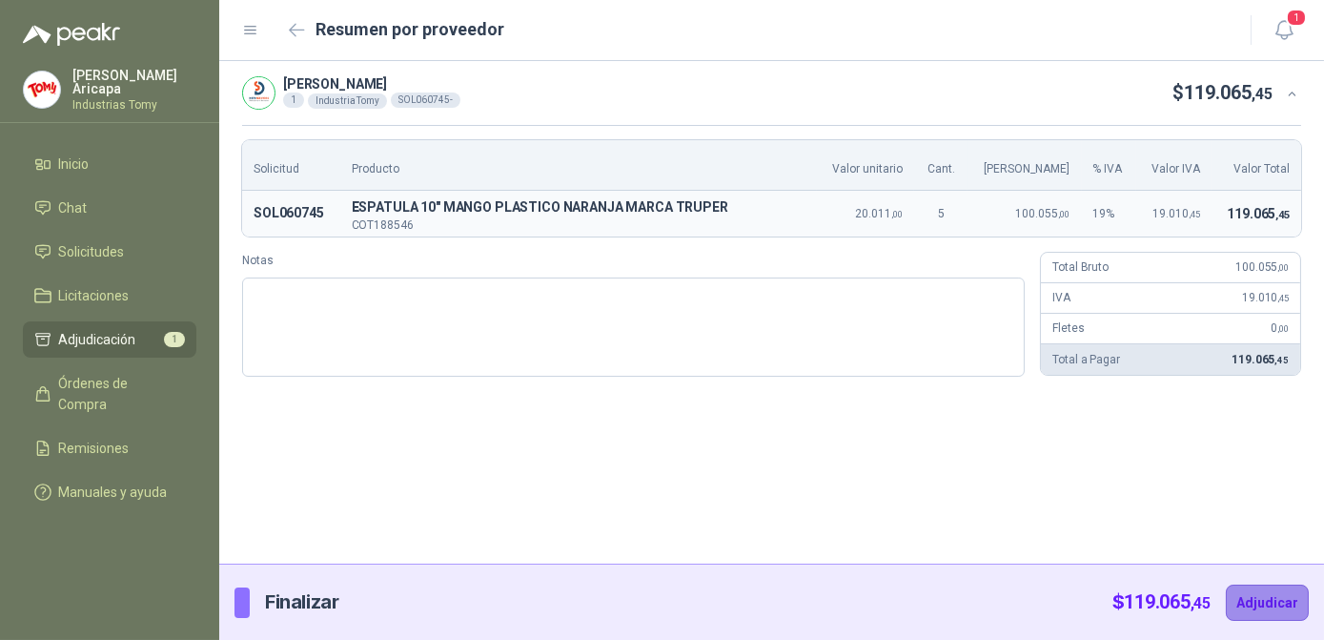
click at [1260, 604] on button "Adjudicar" at bounding box center [1267, 602] width 83 height 36
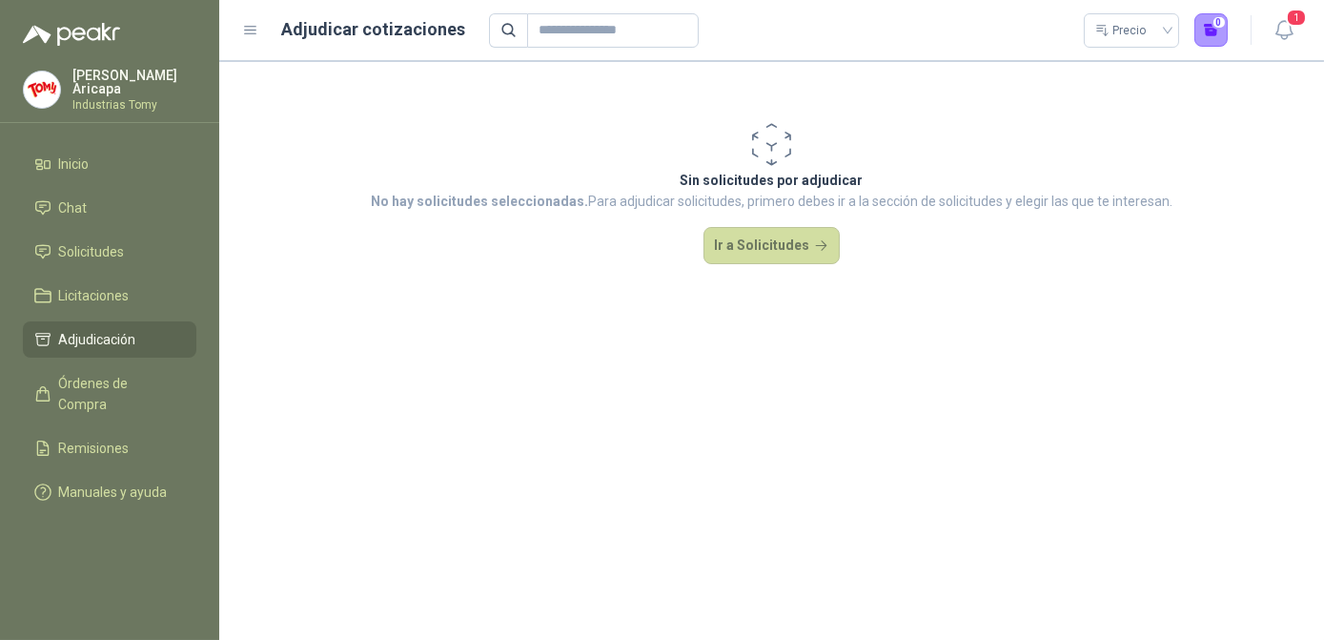
click at [1185, 454] on section "Sin solicitudes por adjudicar No hay solicitudes seleccionadas. Para adjudicar …" at bounding box center [771, 350] width 1105 height 579
click at [75, 365] on link "Órdenes de Compra" at bounding box center [110, 393] width 174 height 57
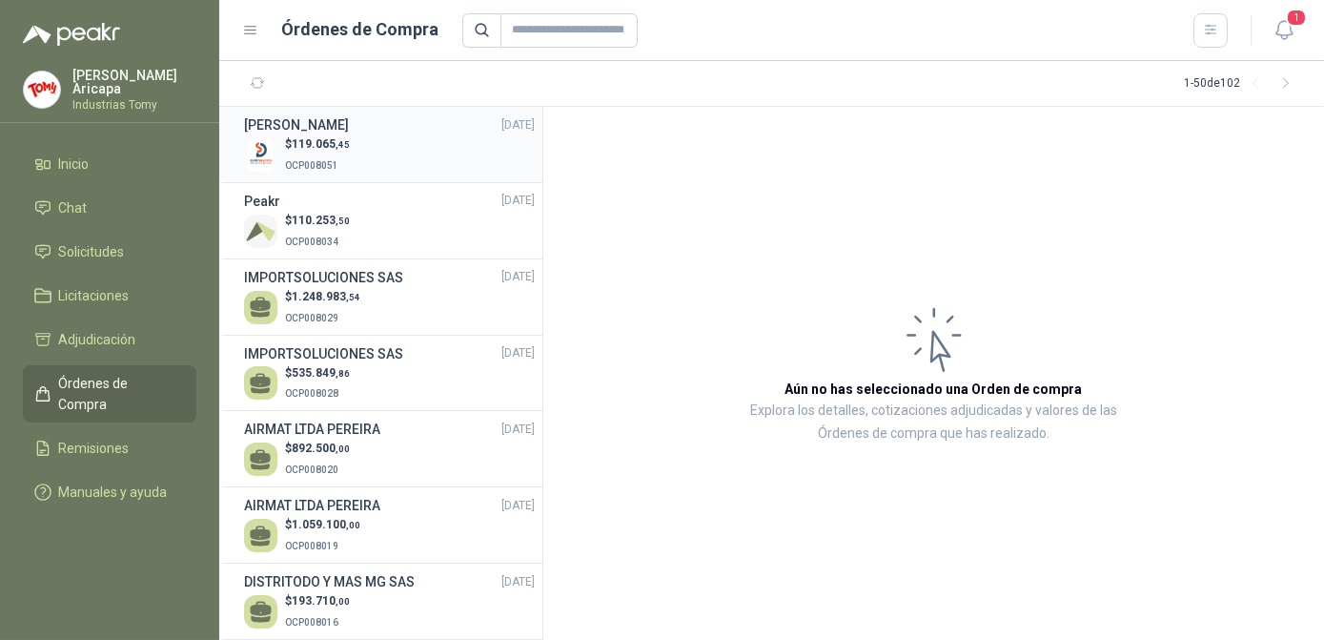
click at [376, 154] on div "$ 119.065 ,45 OCP008051" at bounding box center [389, 154] width 291 height 39
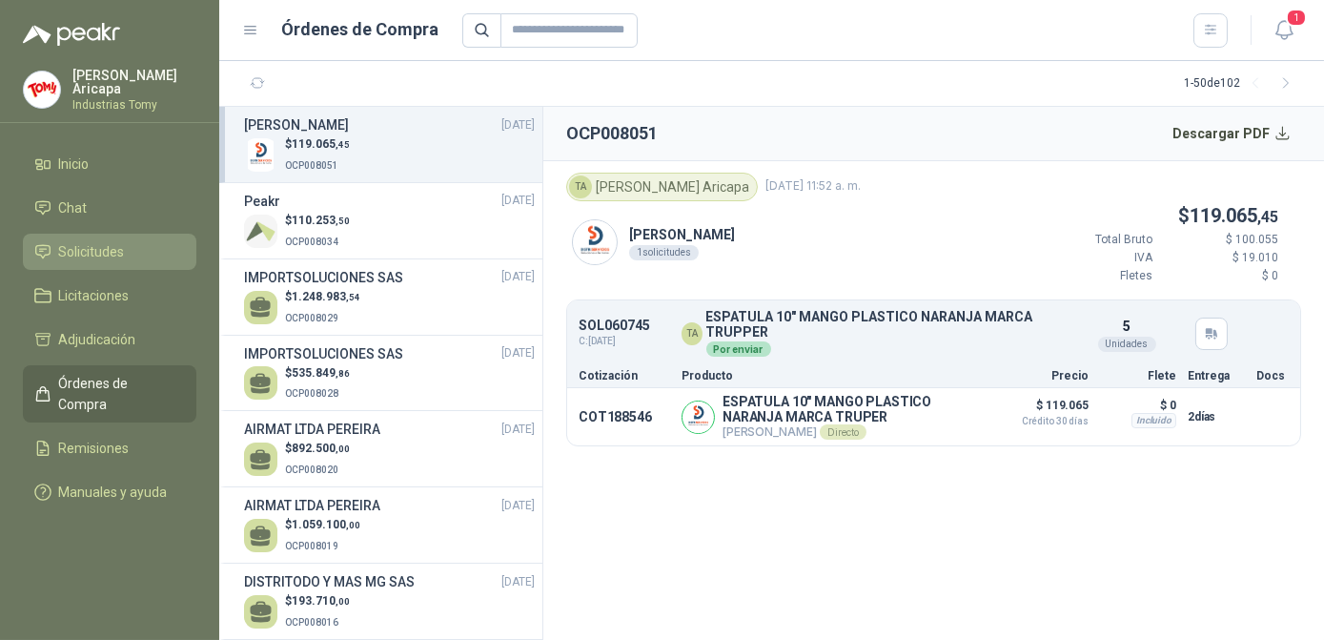
click at [68, 242] on span "Solicitudes" at bounding box center [92, 251] width 66 height 21
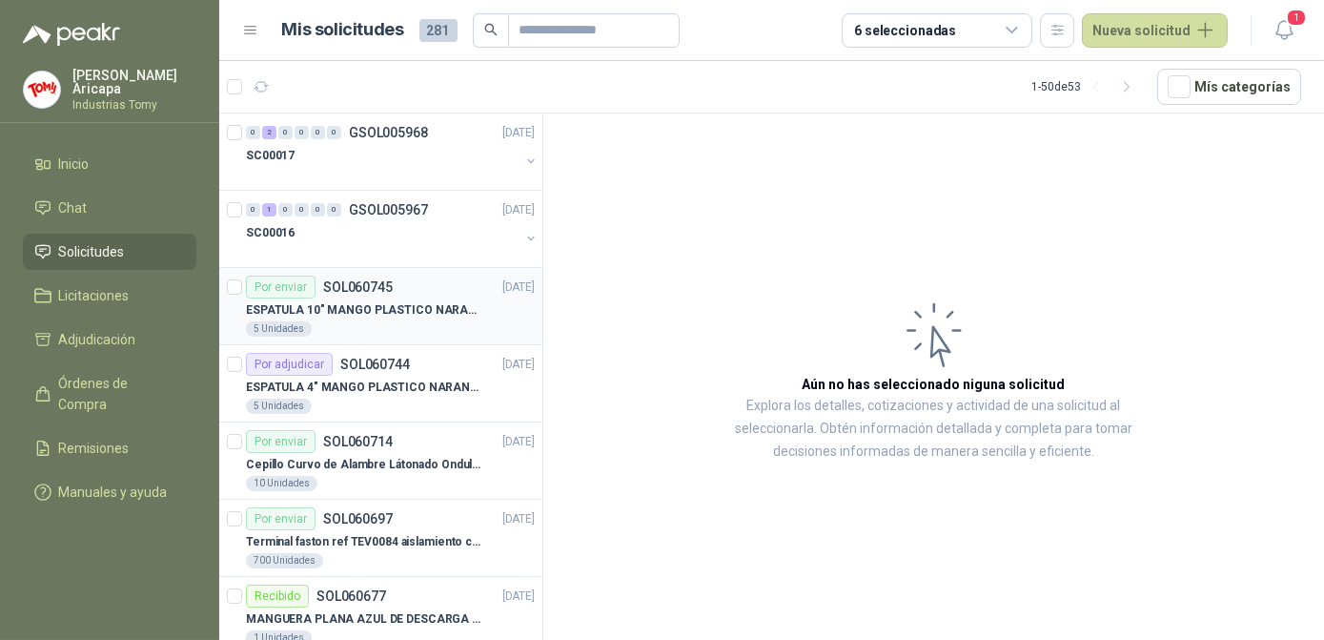
click at [373, 311] on p "ESPATULA 10" MANGO PLASTICO NARANJA MARCA TRUPPER" at bounding box center [364, 310] width 237 height 18
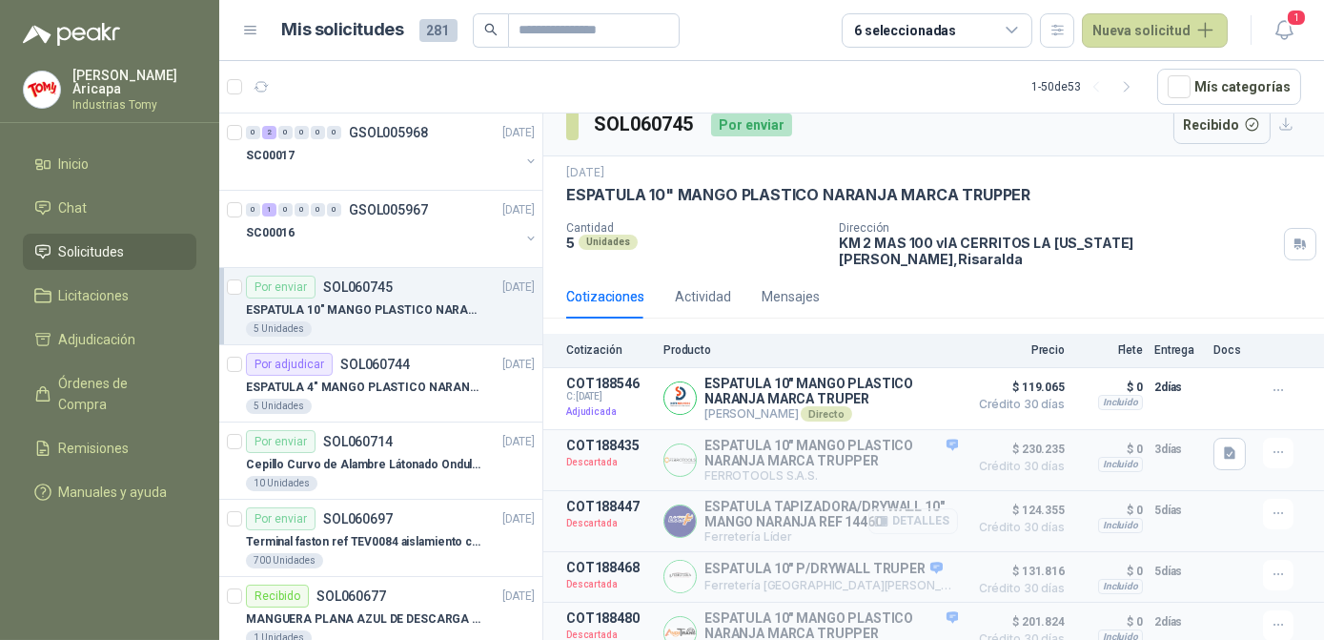
scroll to position [25, 0]
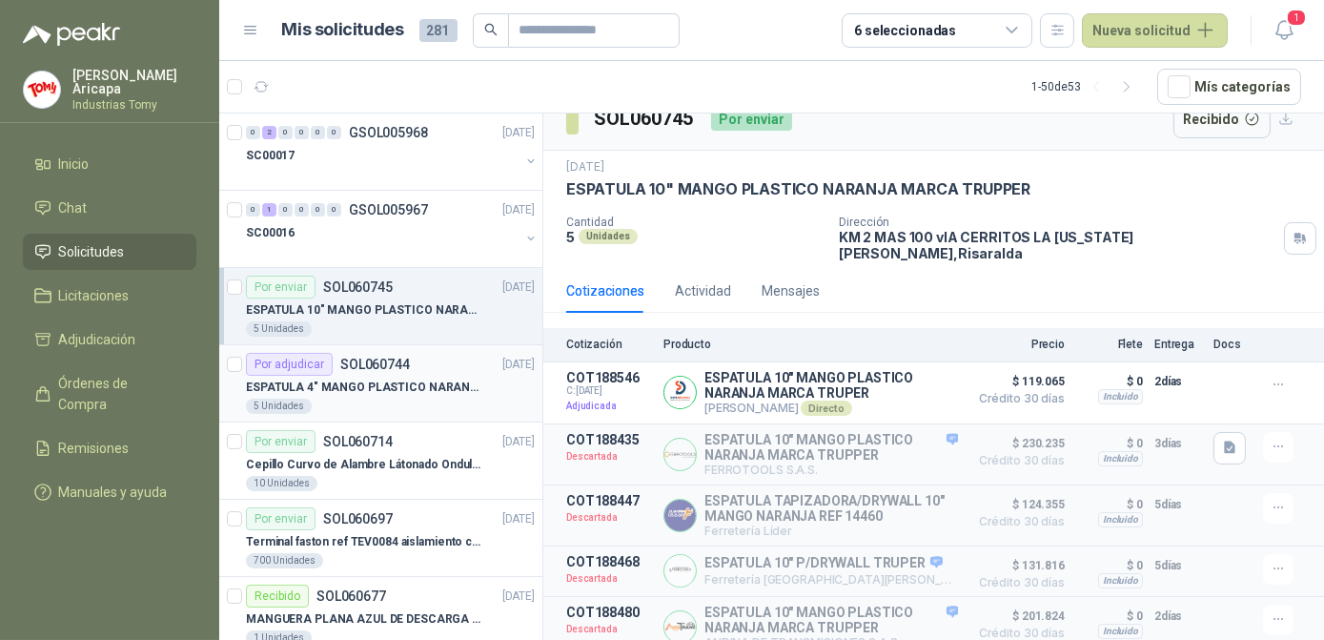
click at [322, 390] on p "ESPATULA 4" MANGO PLASTICO NARANJA MARCA TRUPPER" at bounding box center [364, 387] width 237 height 18
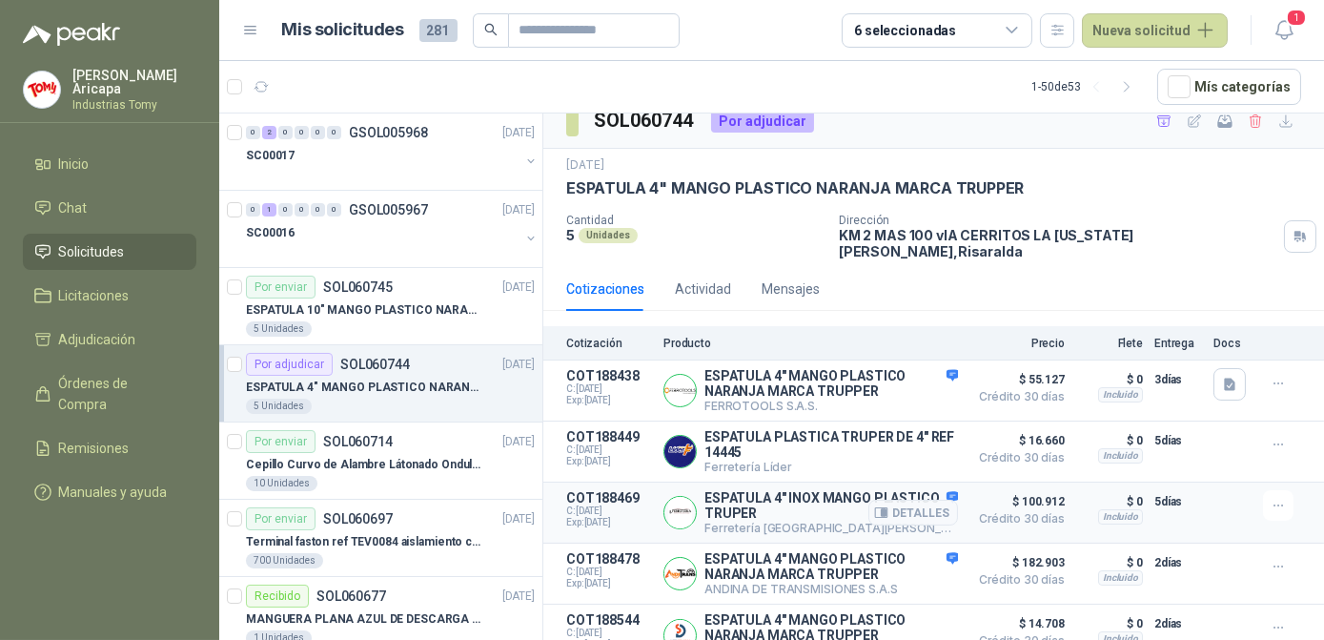
scroll to position [29, 0]
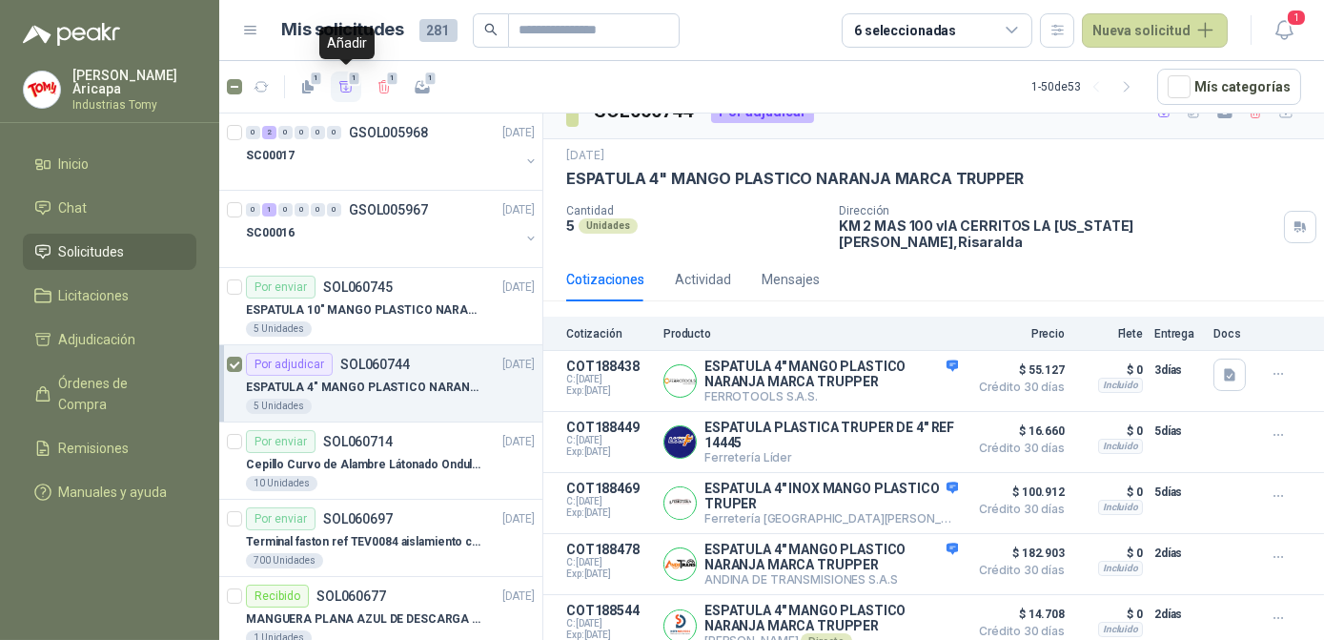
click at [349, 81] on span "1" at bounding box center [354, 78] width 13 height 15
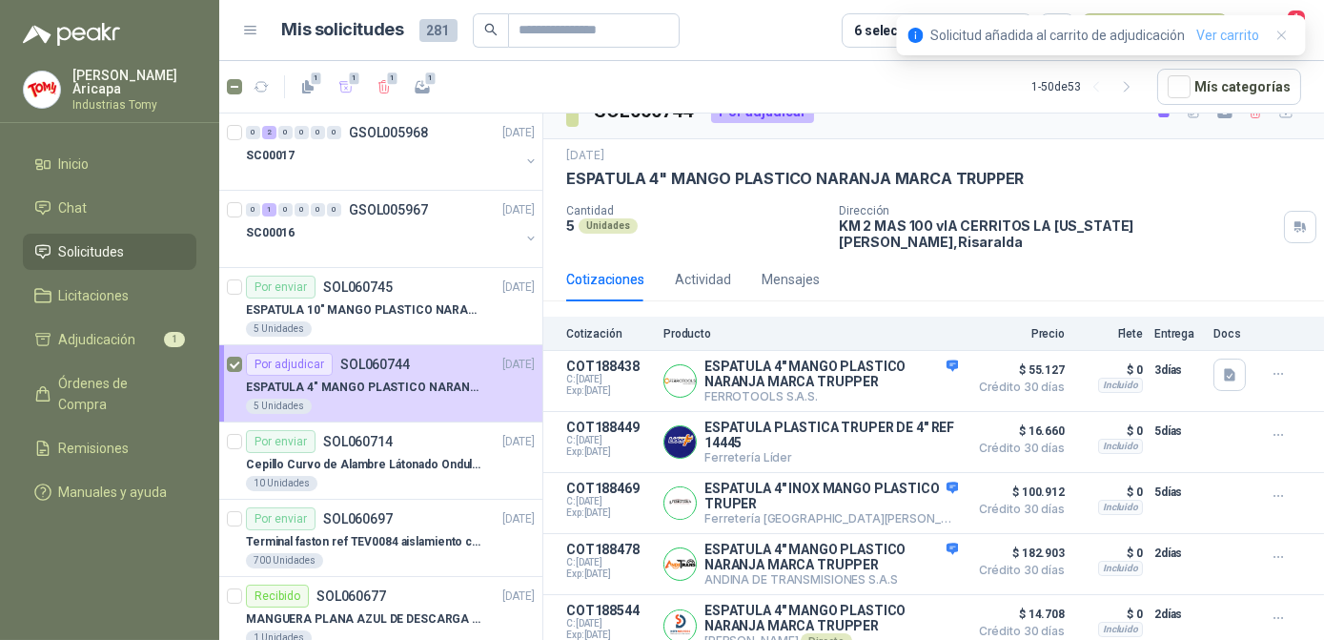
click at [1219, 41] on link "Ver carrito" at bounding box center [1227, 35] width 63 height 21
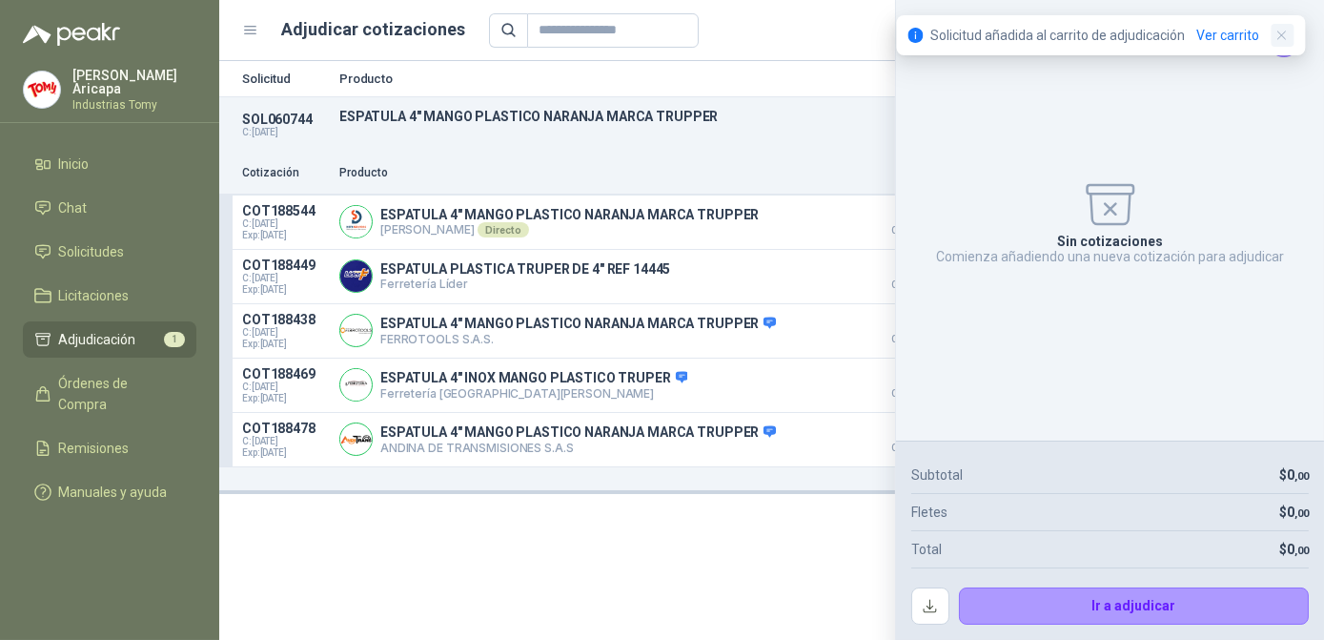
click at [1278, 39] on icon "button" at bounding box center [1282, 35] width 8 height 8
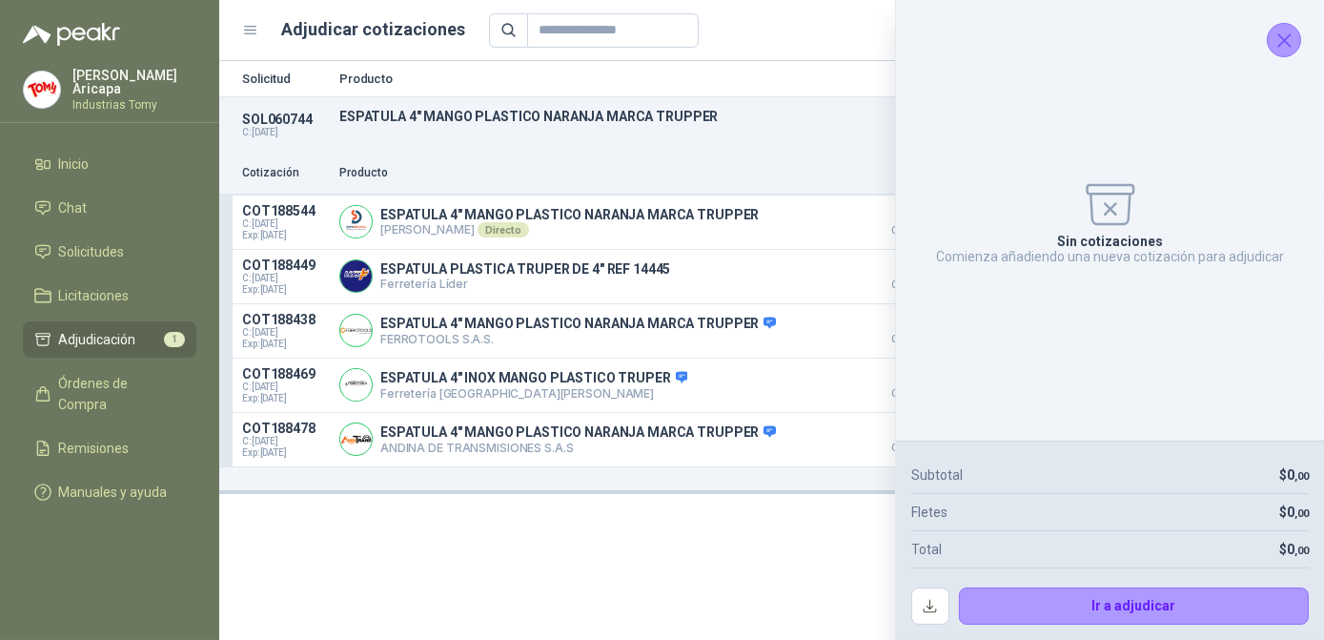
click at [1286, 49] on icon "Cerrar" at bounding box center [1285, 41] width 24 height 24
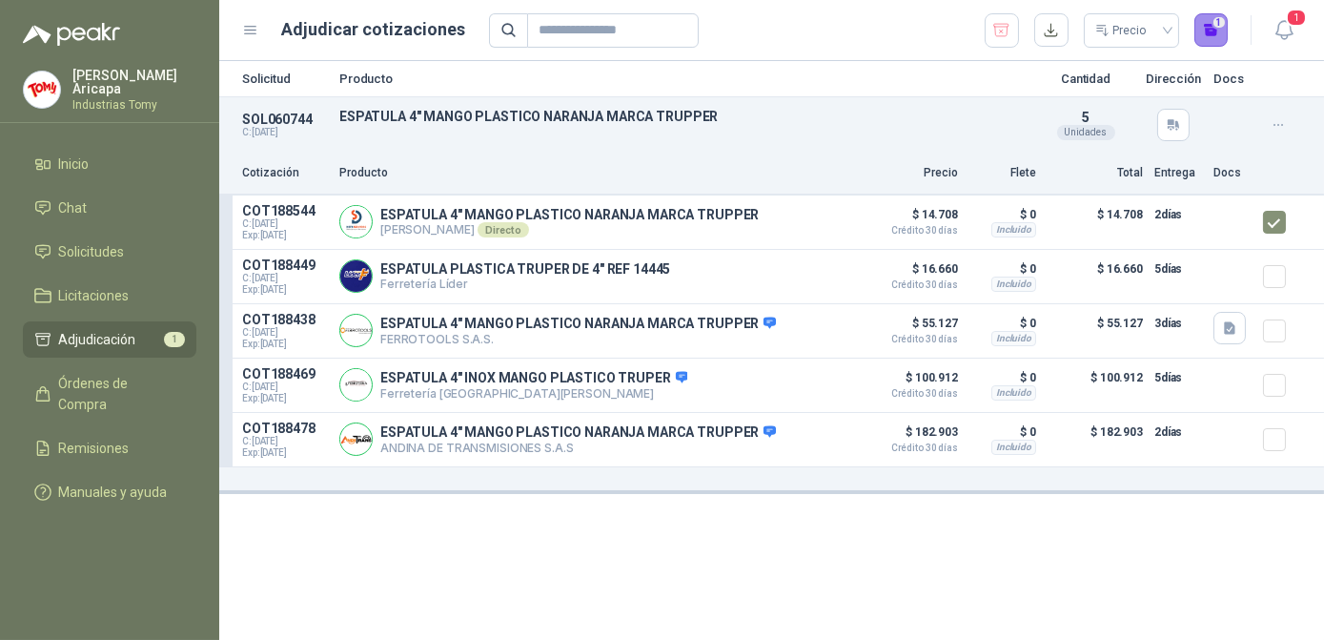
click at [1201, 34] on button "1" at bounding box center [1212, 30] width 34 height 34
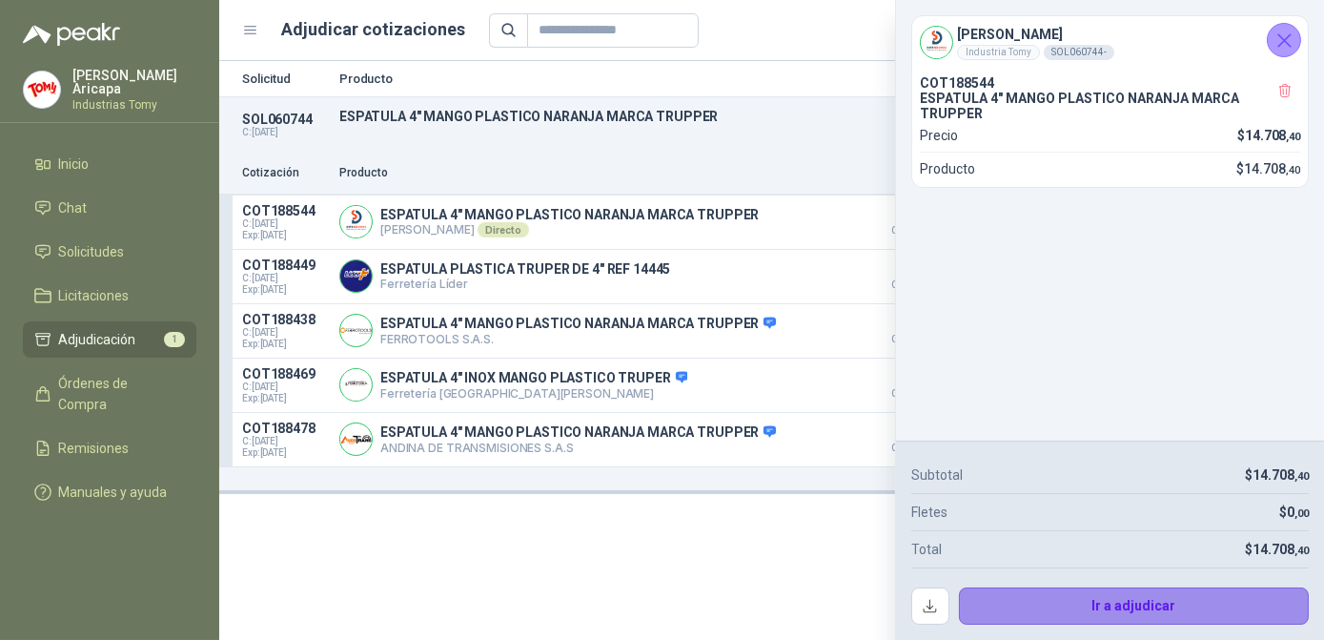
click at [1098, 600] on button "Ir a adjudicar" at bounding box center [1134, 606] width 351 height 38
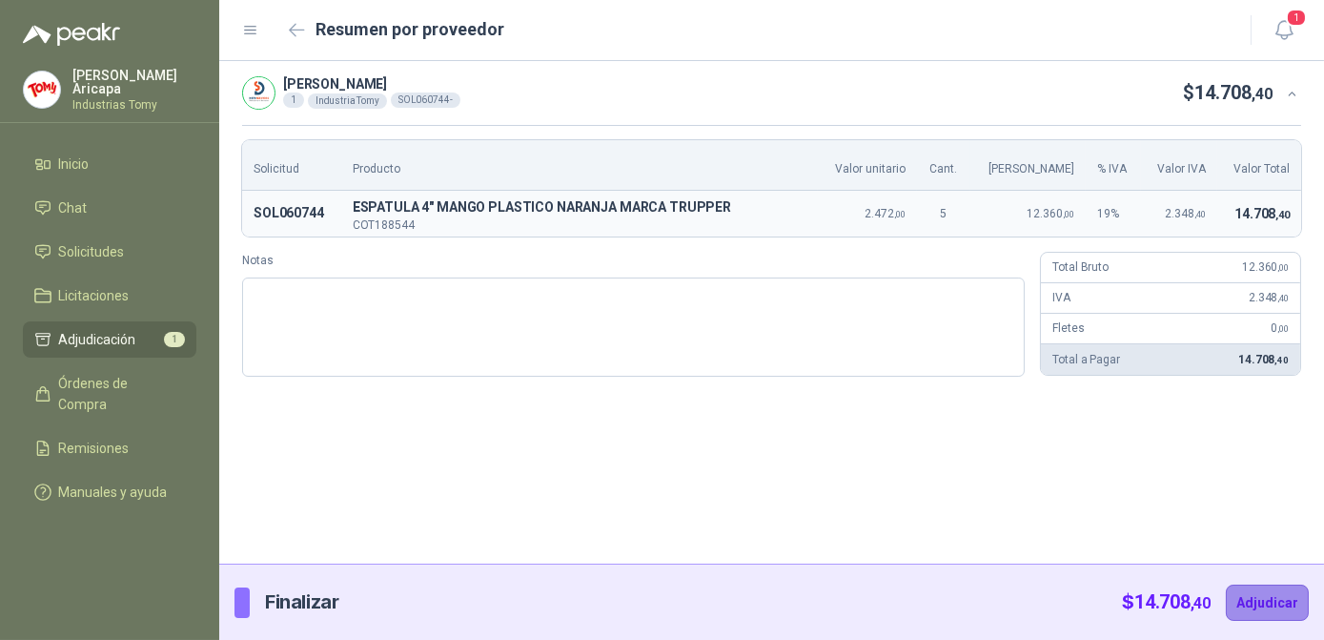
click at [1265, 603] on button "Adjudicar" at bounding box center [1267, 602] width 83 height 36
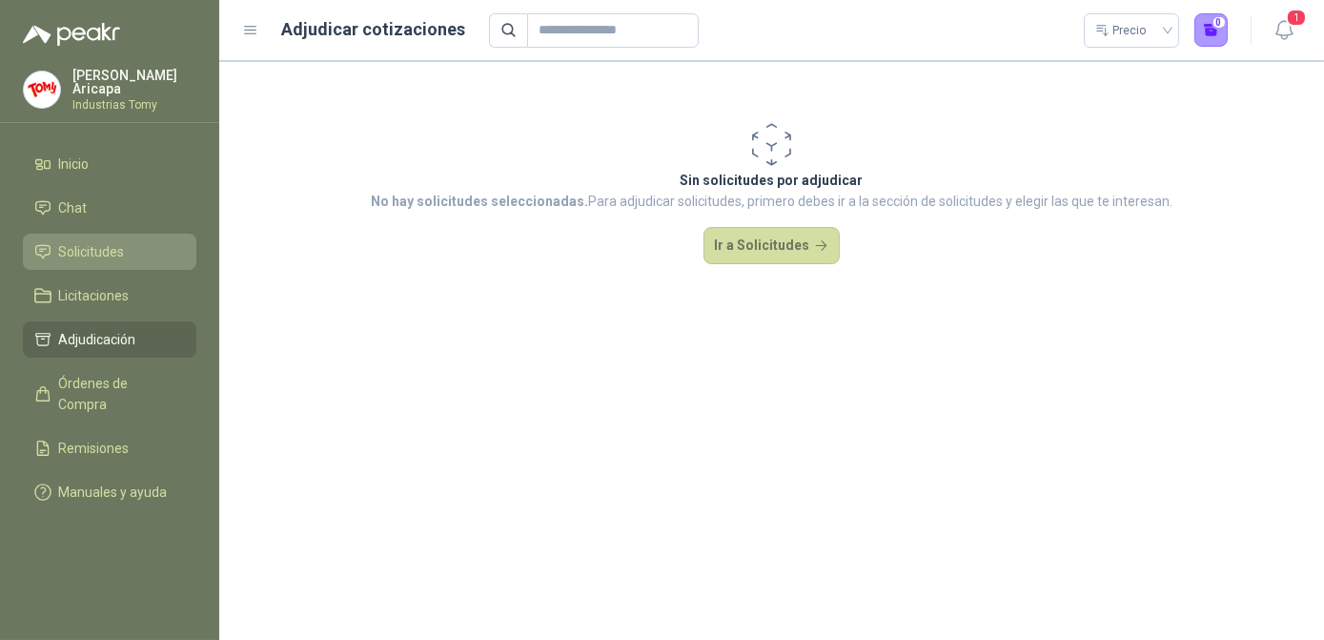
click at [132, 241] on li "Solicitudes" at bounding box center [109, 251] width 151 height 21
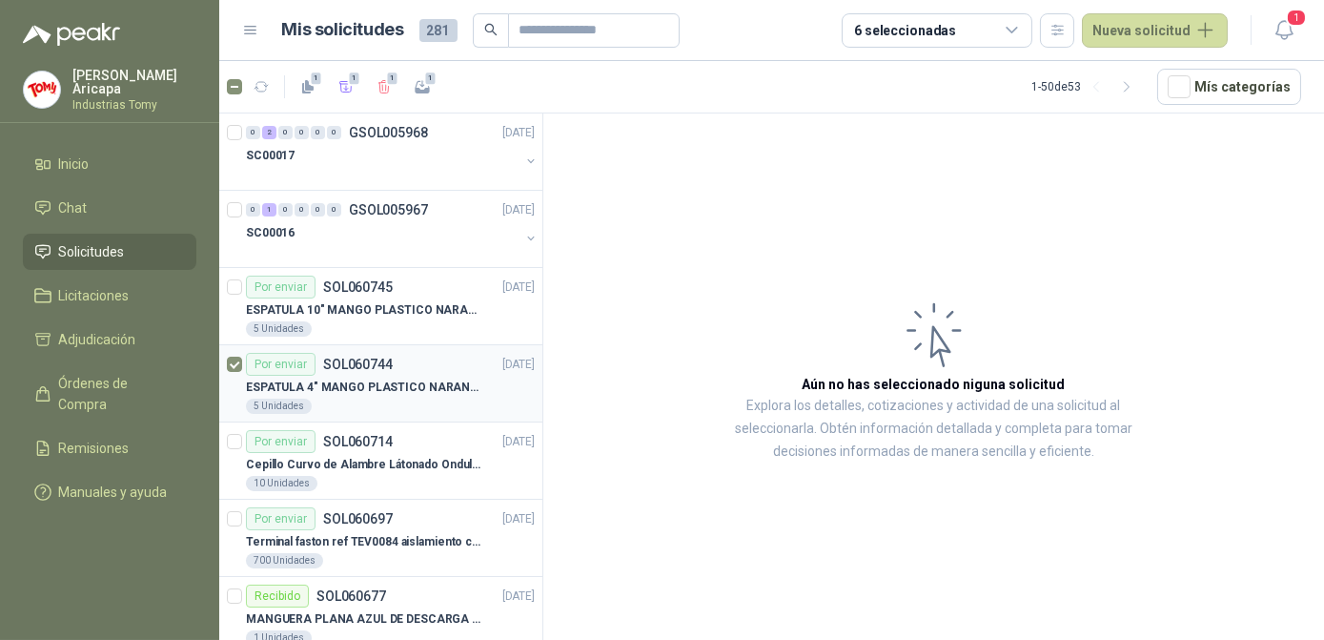
click at [223, 365] on article "Por enviar SOL060744 [DATE] ESPATULA 4" MANGO PLASTICO NARANJA MARCA TRUPPER 5 …" at bounding box center [380, 383] width 323 height 77
